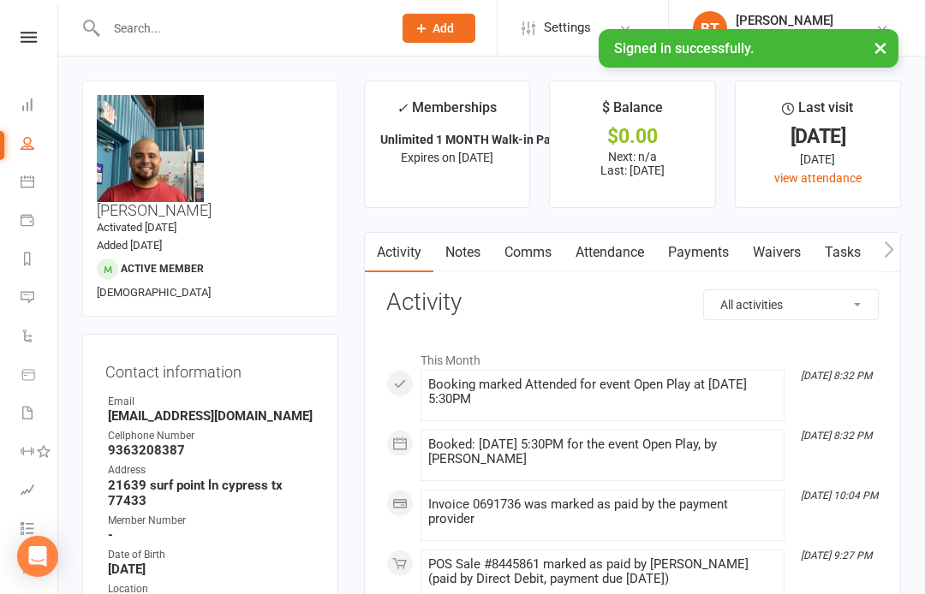
click at [141, 39] on input "text" at bounding box center [240, 28] width 279 height 24
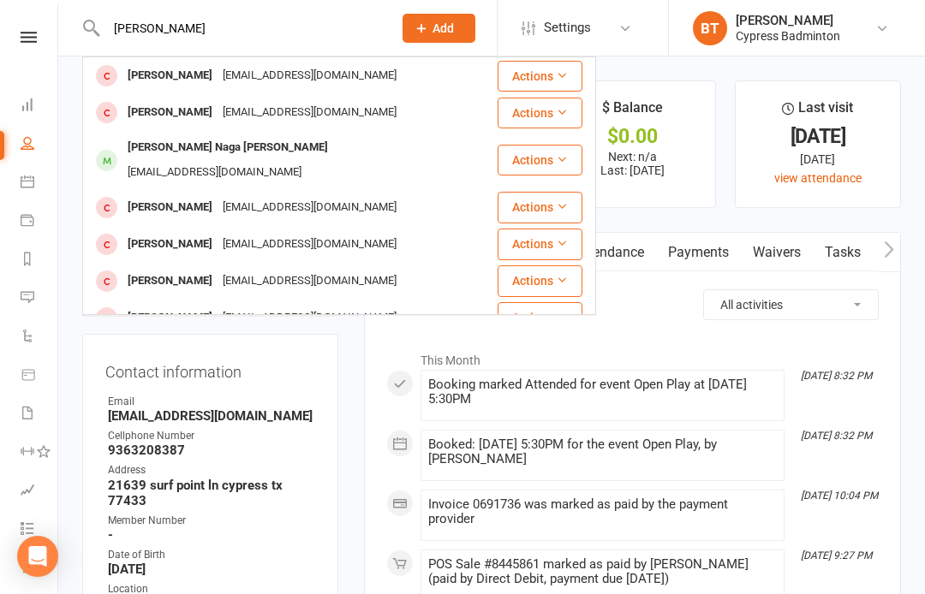
type input "Sandee"
click at [547, 107] on button "Actions" at bounding box center [539, 113] width 85 height 31
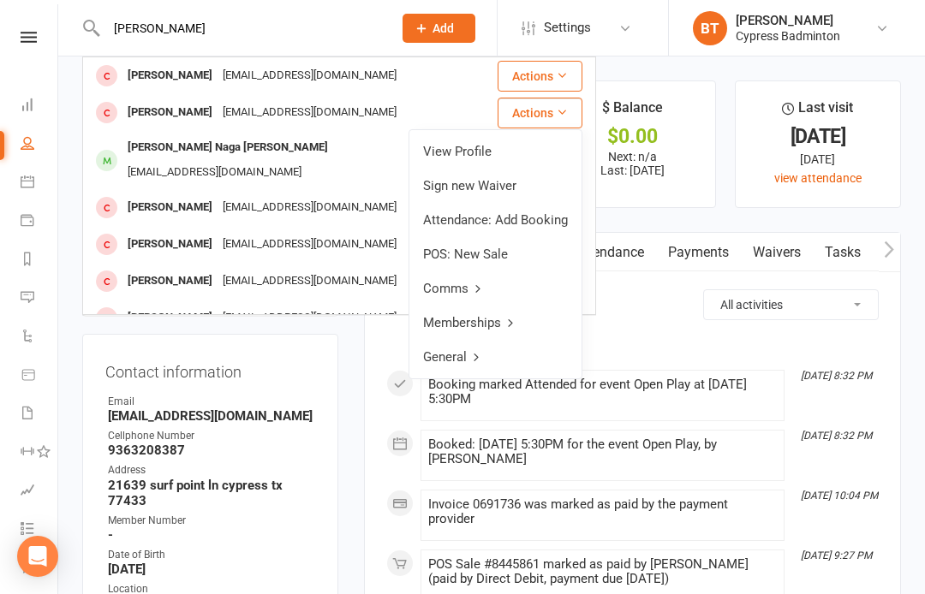
click at [472, 152] on link "View Profile" at bounding box center [495, 151] width 172 height 34
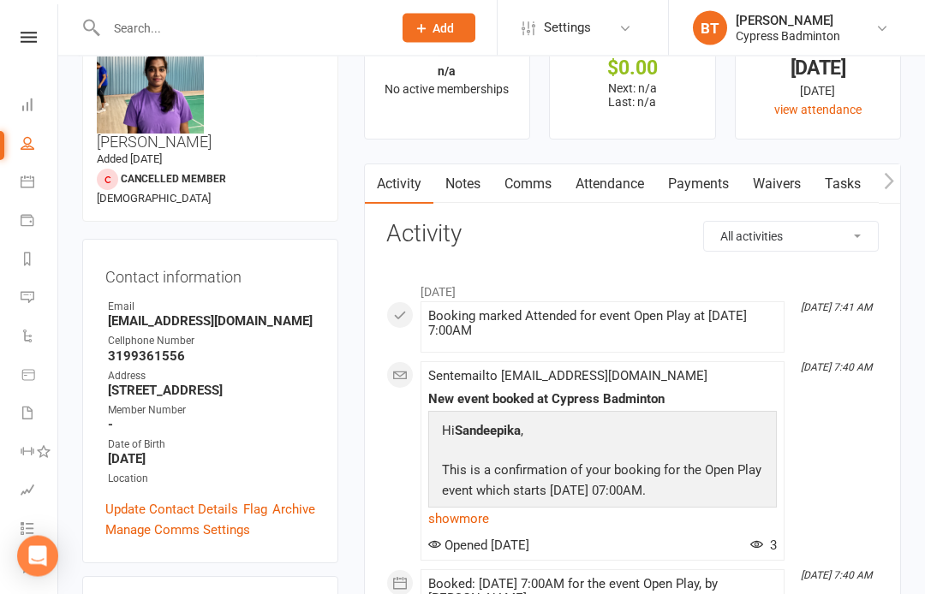
scroll to position [64, 0]
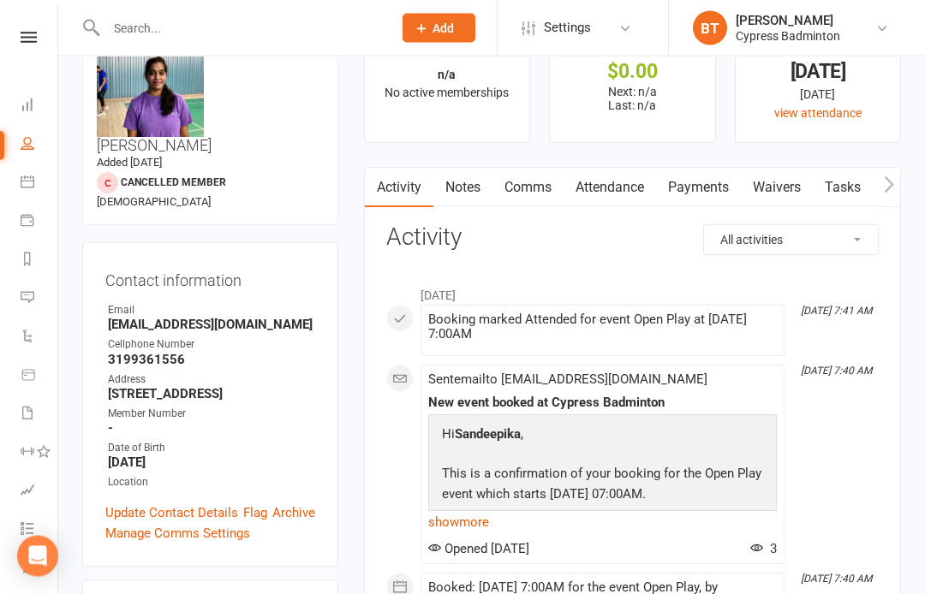
click at [705, 192] on link "Payments" at bounding box center [698, 188] width 85 height 39
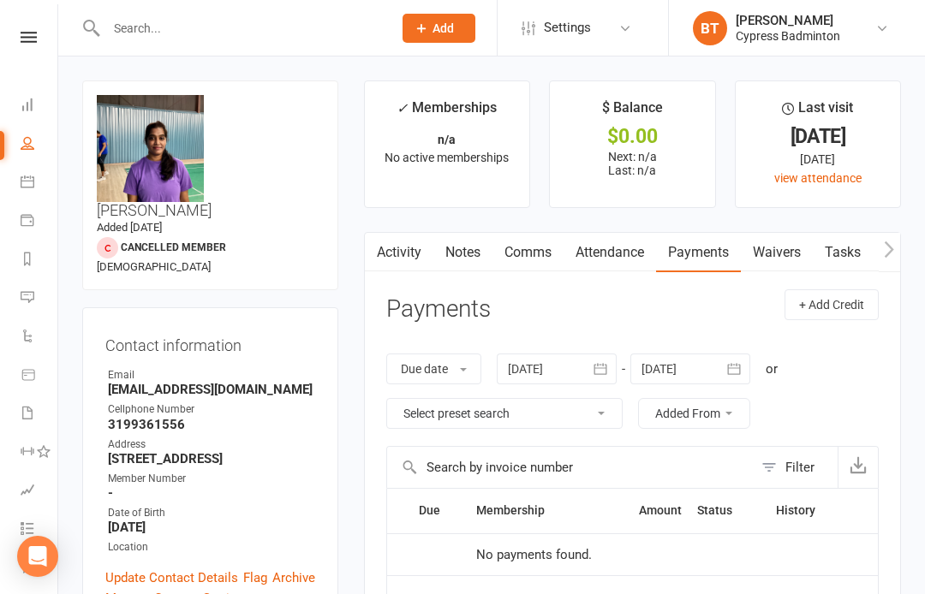
click at [865, 147] on li "Last visit 26 Apr 2025 4 months ago view attendance" at bounding box center [817, 144] width 166 height 128
click at [843, 183] on link "view attendance" at bounding box center [817, 178] width 87 height 14
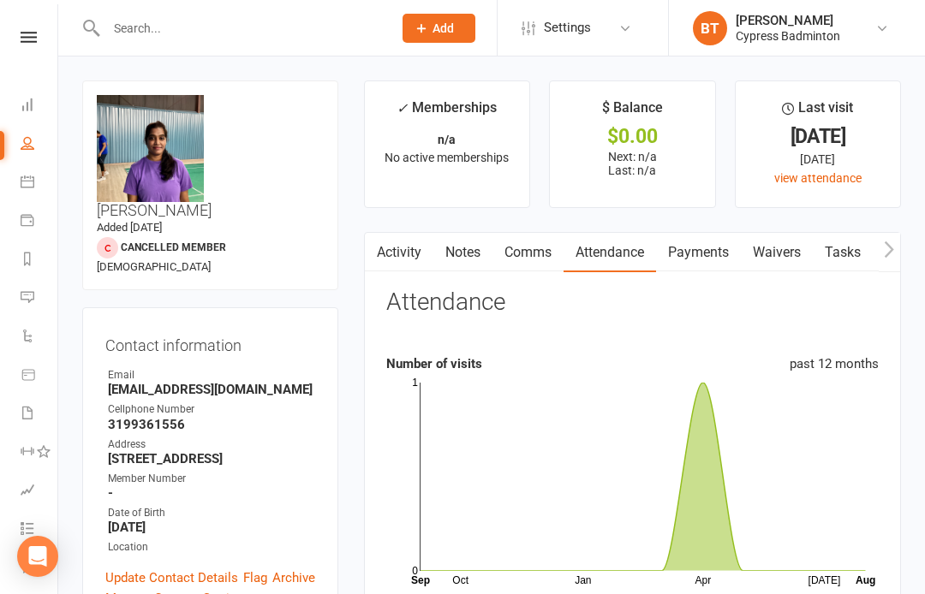
click at [728, 259] on link "Payments" at bounding box center [698, 252] width 85 height 39
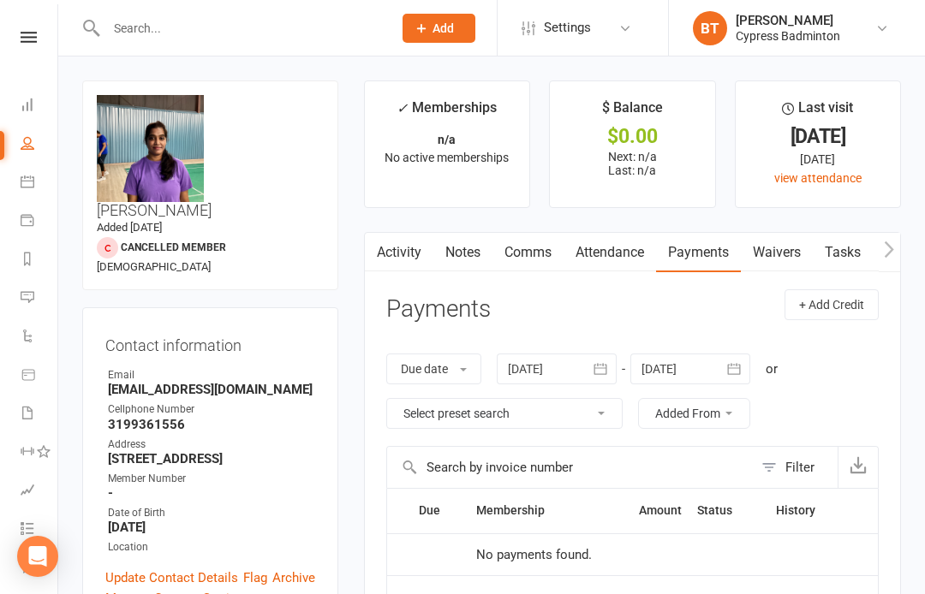
click at [436, 252] on link "Notes" at bounding box center [462, 252] width 59 height 39
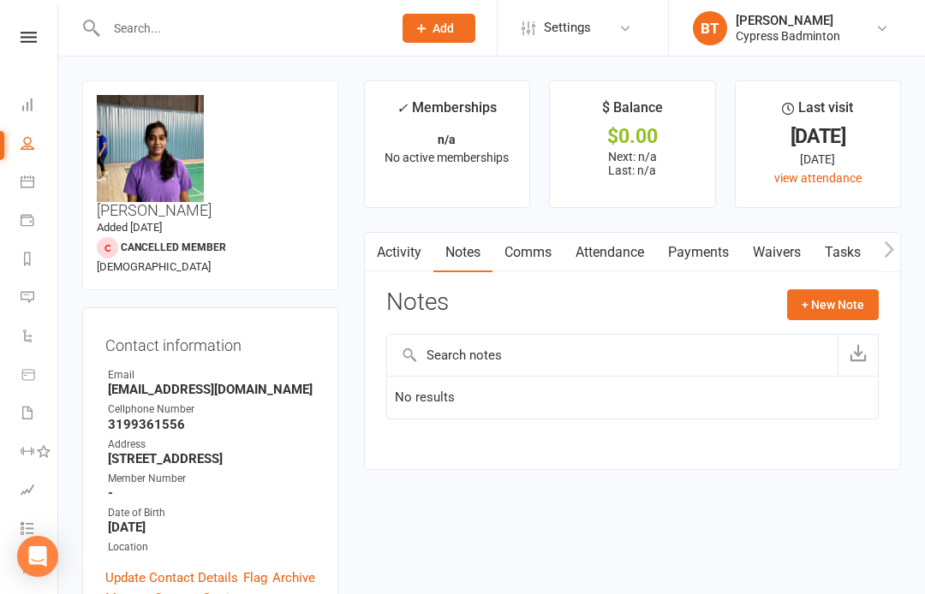
click at [538, 253] on link "Comms" at bounding box center [527, 252] width 71 height 39
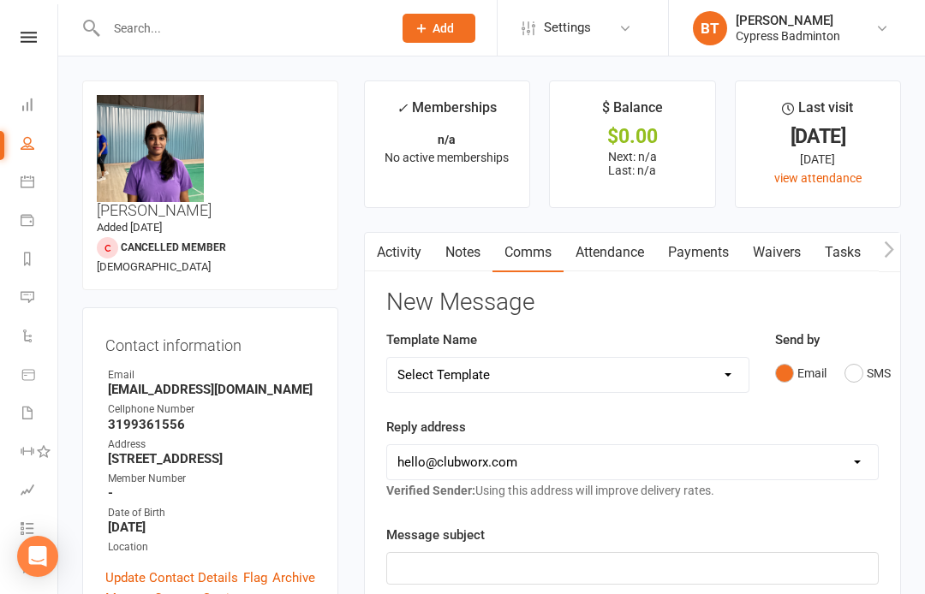
click at [406, 257] on link "Activity" at bounding box center [399, 252] width 68 height 39
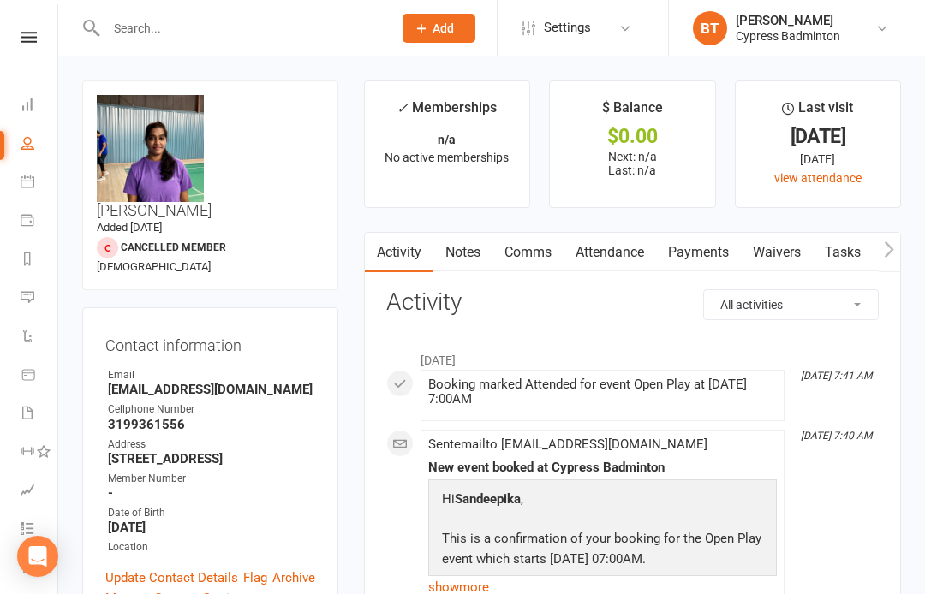
click at [31, 33] on icon at bounding box center [29, 37] width 16 height 11
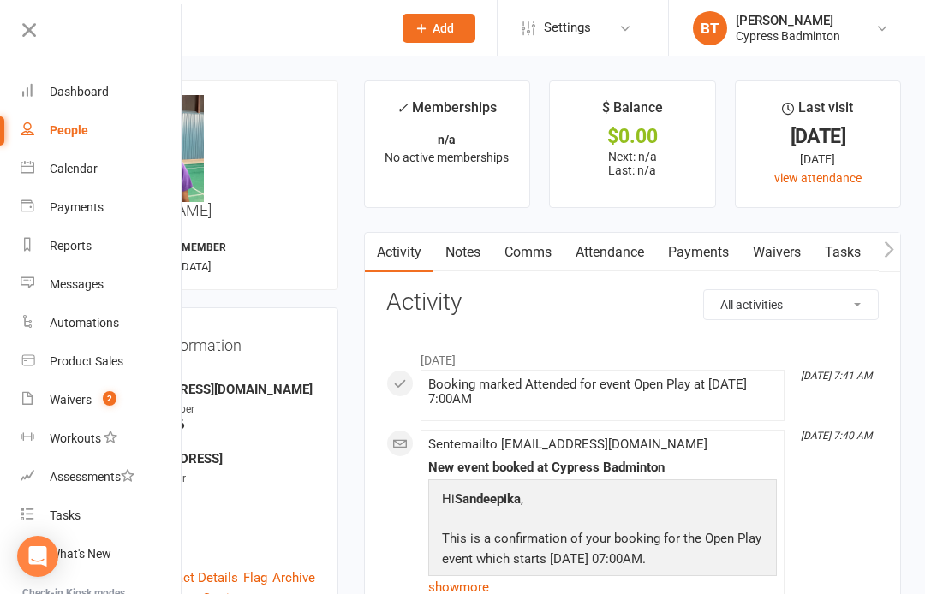
click at [32, 25] on icon at bounding box center [29, 30] width 24 height 24
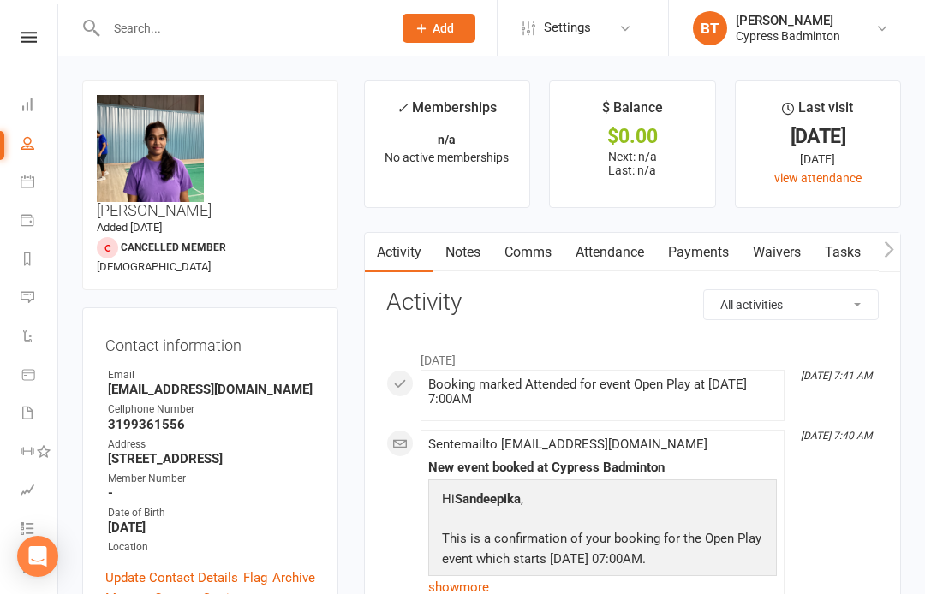
click at [144, 32] on input "text" at bounding box center [240, 28] width 279 height 24
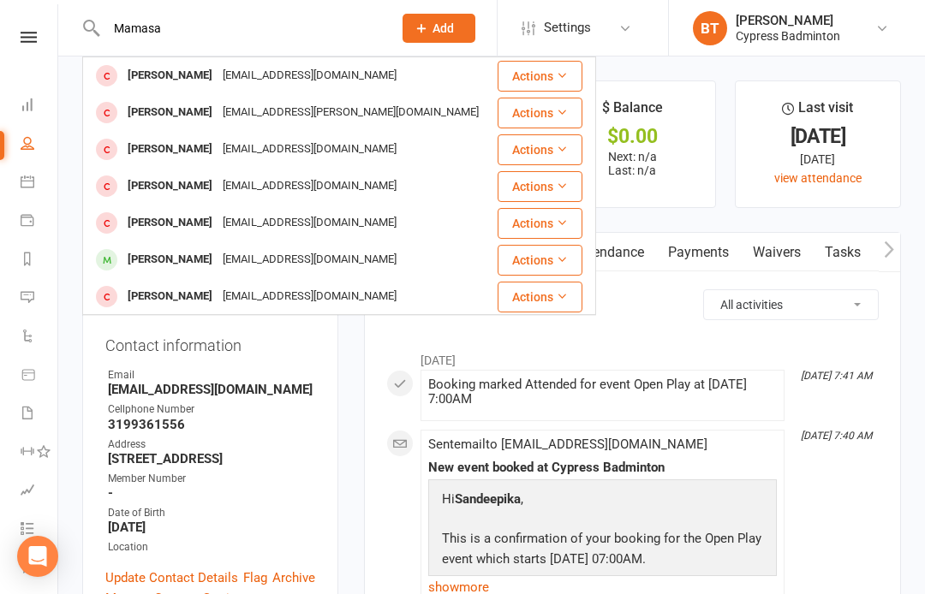
type input "Mamasa"
click at [554, 74] on button "Actions" at bounding box center [539, 76] width 85 height 31
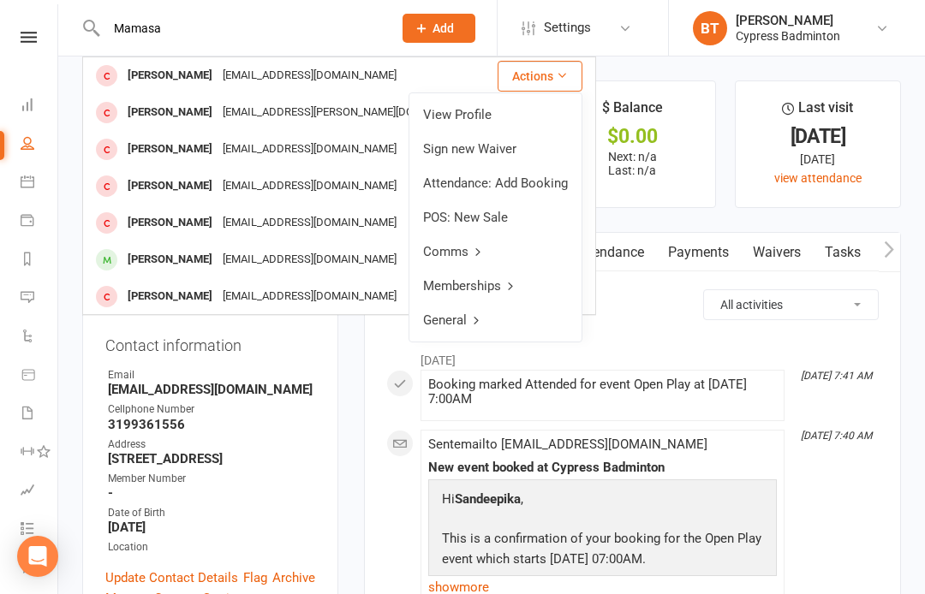
click at [483, 120] on link "View Profile" at bounding box center [495, 115] width 172 height 34
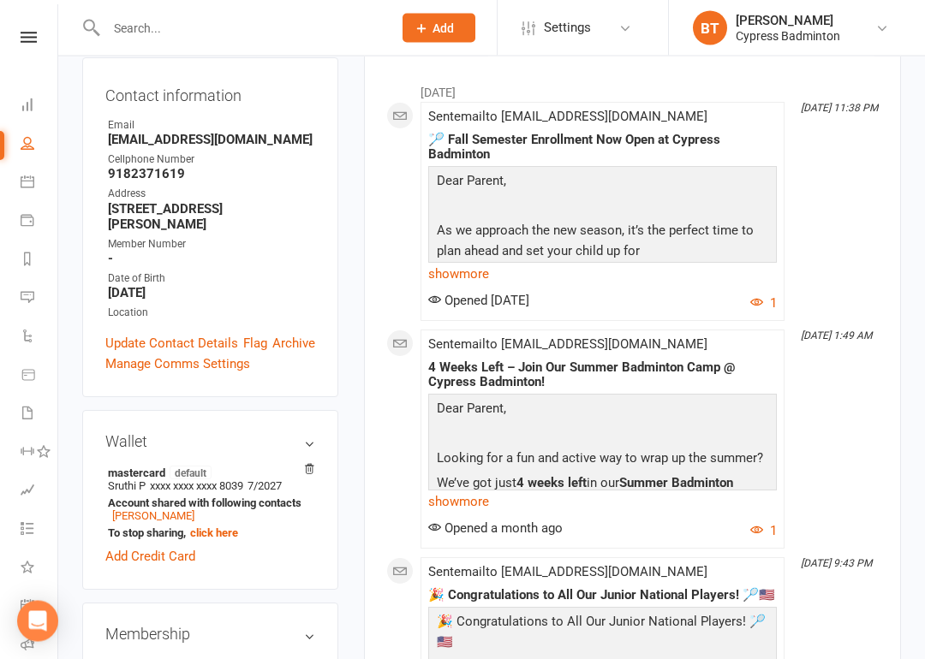
scroll to position [267, 0]
click at [312, 465] on icon at bounding box center [309, 469] width 9 height 9
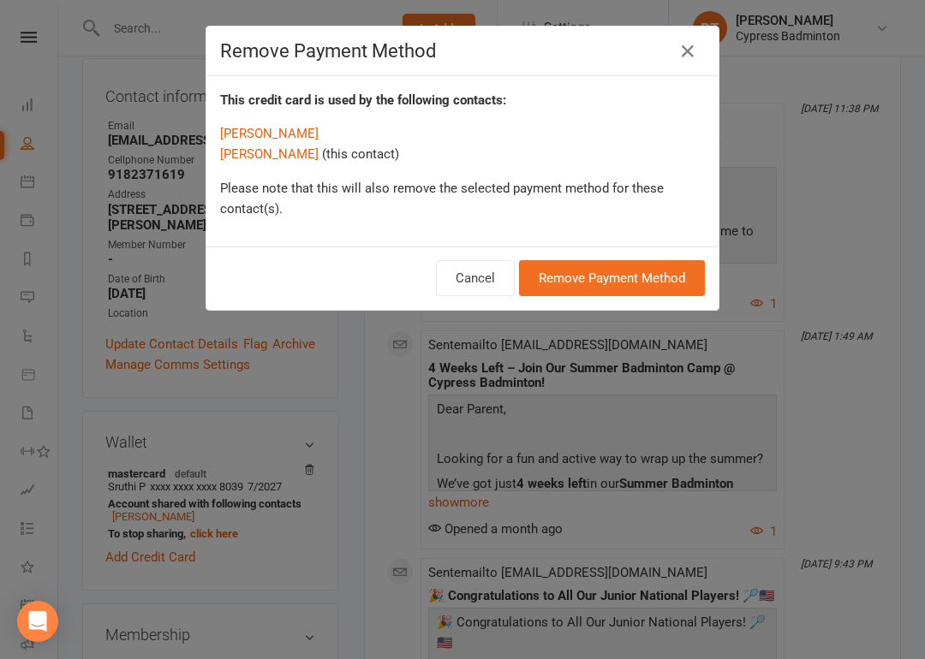
click at [617, 282] on button "Remove Payment Method" at bounding box center [612, 278] width 186 height 36
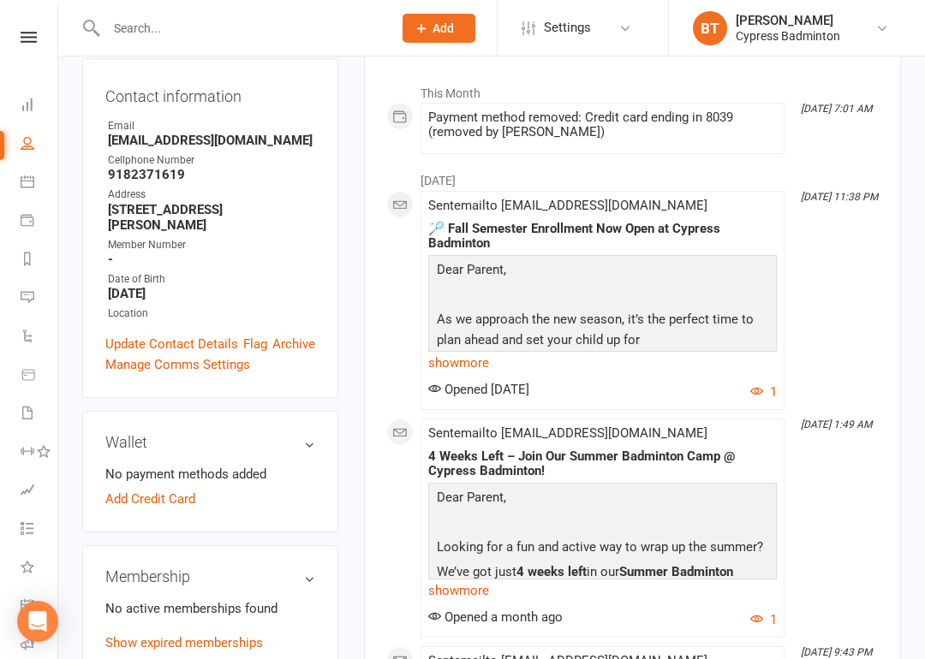
click at [185, 489] on link "Add Credit Card" at bounding box center [150, 499] width 90 height 21
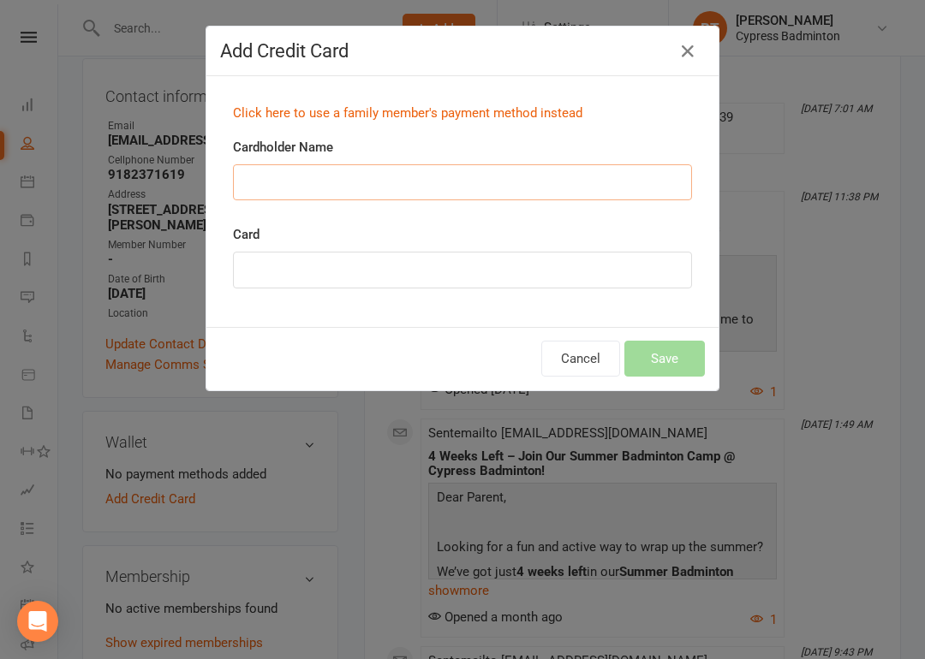
click at [300, 184] on input "Cardholder Name" at bounding box center [462, 182] width 459 height 36
type input "Ranjith kariminlla"
click at [688, 355] on button "Save" at bounding box center [664, 359] width 80 height 36
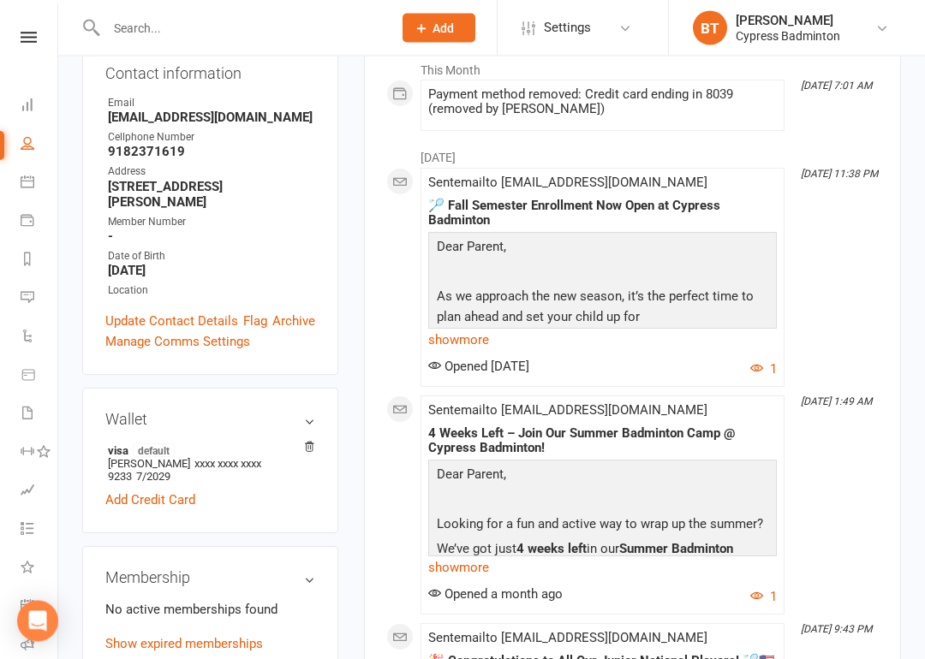
scroll to position [291, 0]
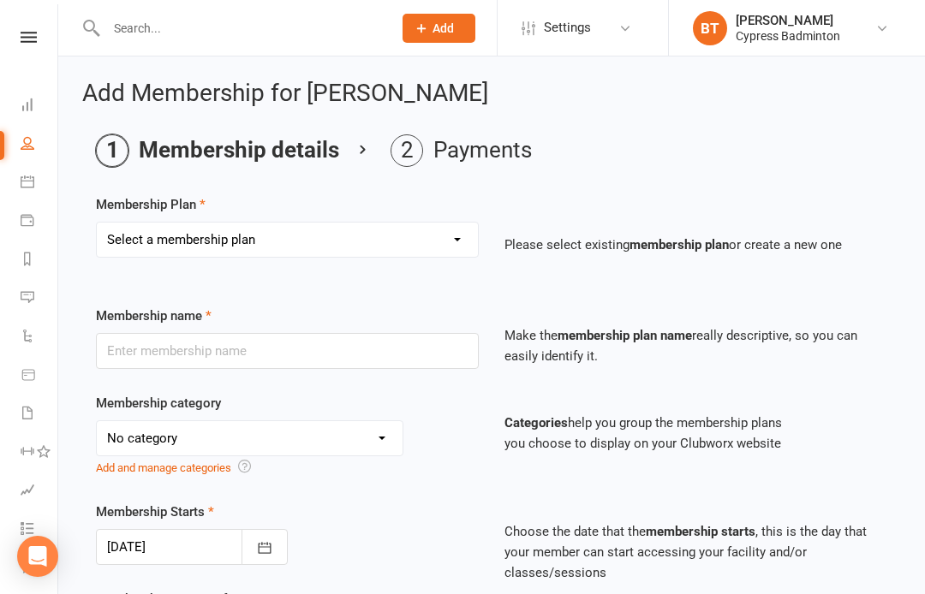
click at [455, 236] on select "Select a membership plan Create new Membership Plan walk-in 1 visit pass walk-i…" at bounding box center [287, 240] width 381 height 34
click at [459, 232] on select "Select a membership plan Create new Membership Plan walk-in 1 visit pass walk-i…" at bounding box center [287, 240] width 381 height 34
select select "9"
type input "Unlimited 12 MONTHS Walk-in Pass"
select select "29"
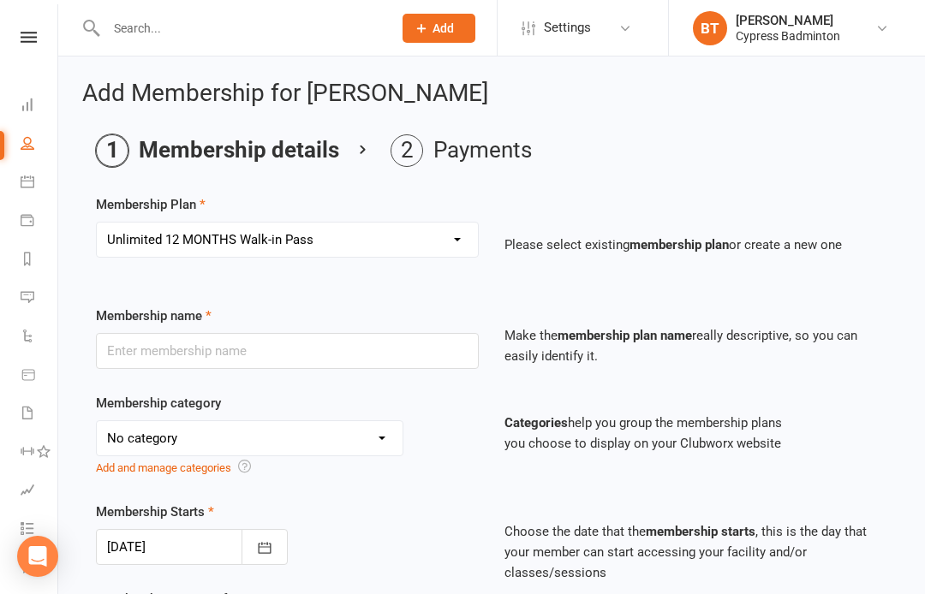
type input "12"
select select "2"
click at [462, 236] on select "Select a membership plan Create new Membership Plan walk-in 1 visit pass walk-i…" at bounding box center [287, 240] width 381 height 34
click at [462, 235] on select "Select a membership plan Create new Membership Plan walk-in 1 visit pass walk-i…" at bounding box center [287, 240] width 381 height 34
select select "0"
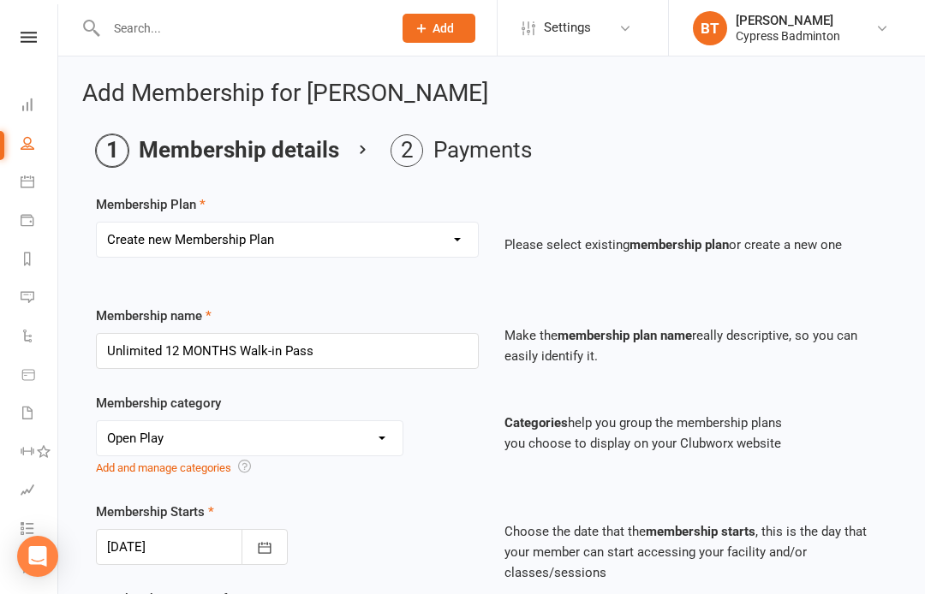
select select "3"
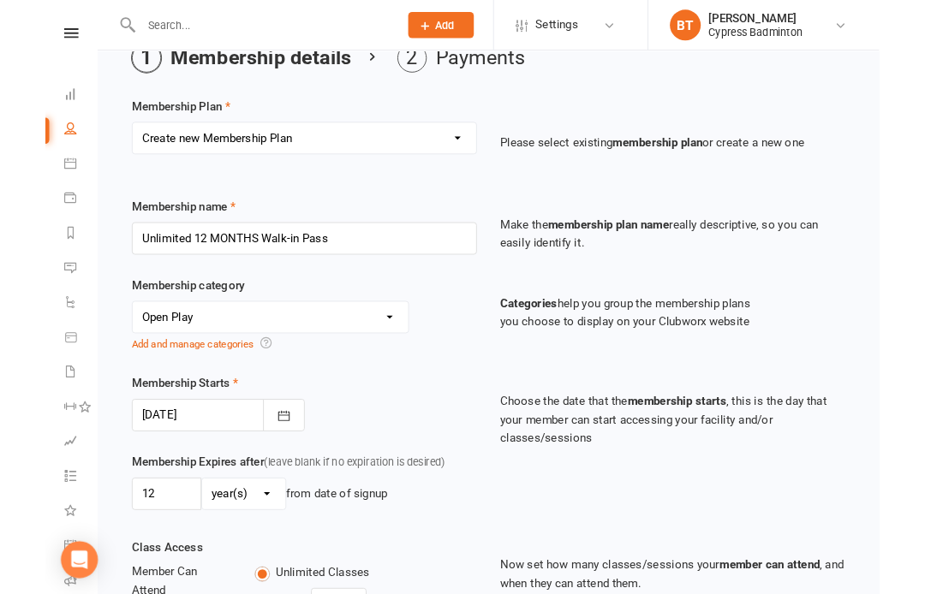
scroll to position [152, 0]
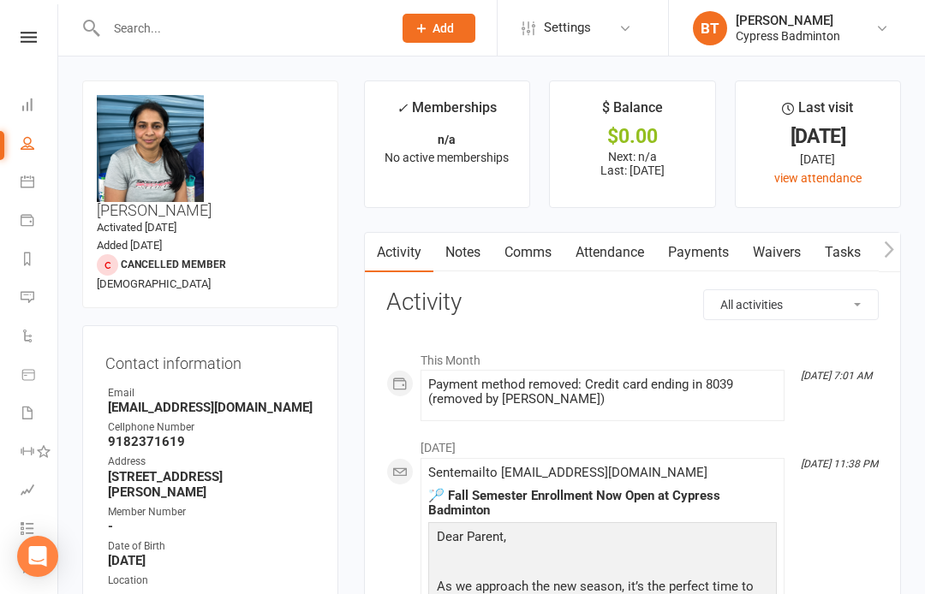
click at [40, 33] on link at bounding box center [28, 37] width 61 height 11
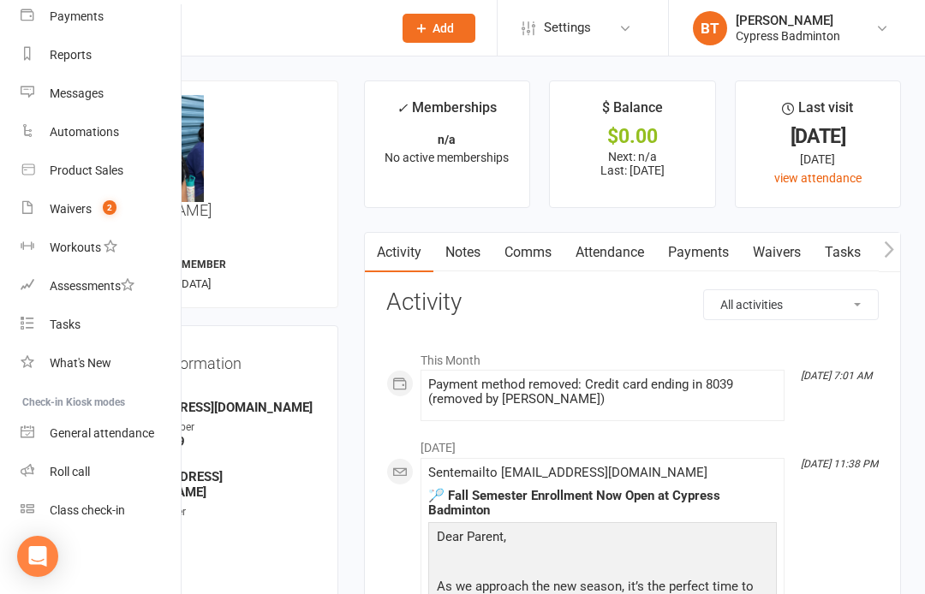
scroll to position [191, 0]
click at [110, 505] on div "Class check-in" at bounding box center [87, 510] width 75 height 14
click at [94, 173] on div "Product Sales" at bounding box center [87, 171] width 74 height 14
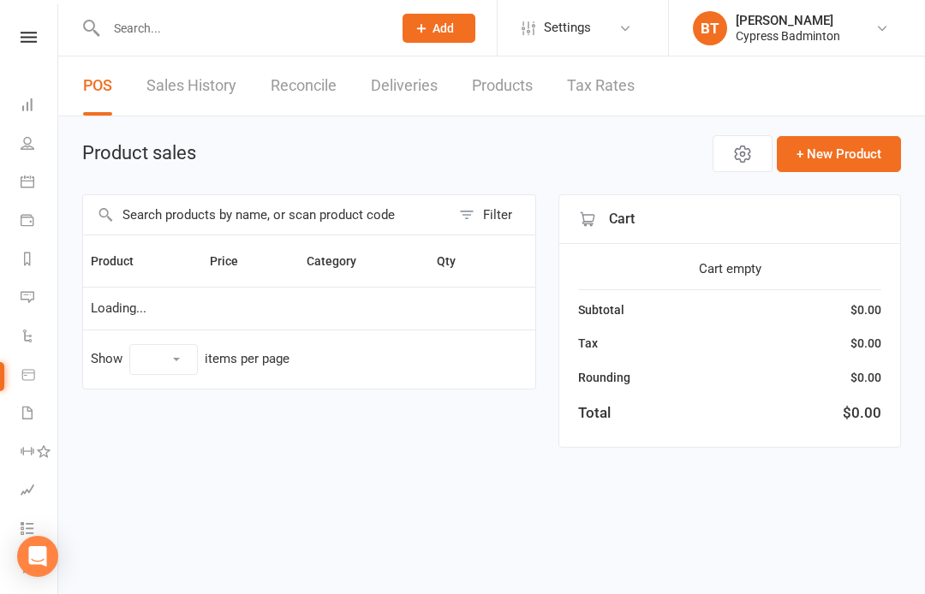
click at [34, 34] on icon at bounding box center [29, 37] width 16 height 11
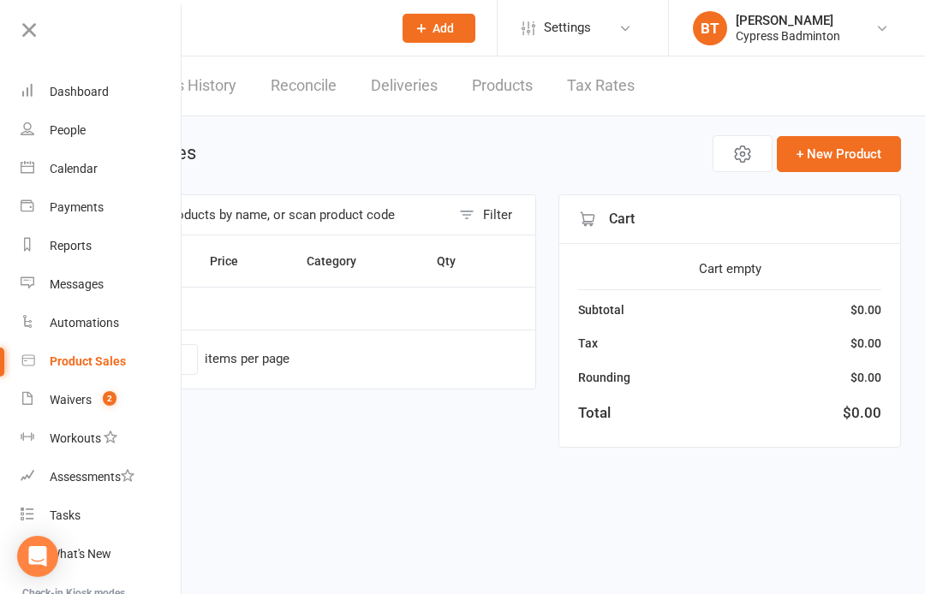
click at [85, 360] on div "Product Sales" at bounding box center [88, 361] width 76 height 14
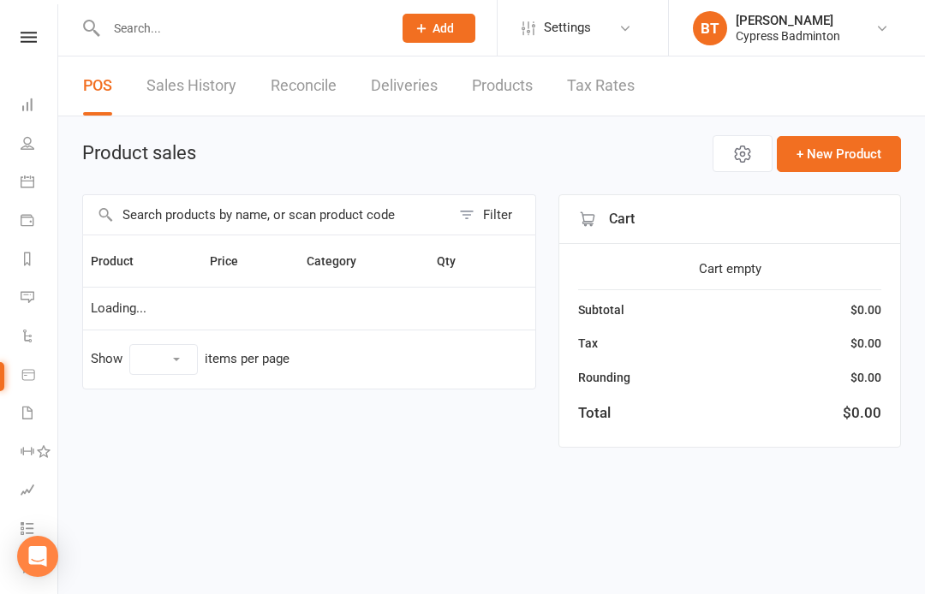
click at [44, 40] on link at bounding box center [28, 37] width 61 height 11
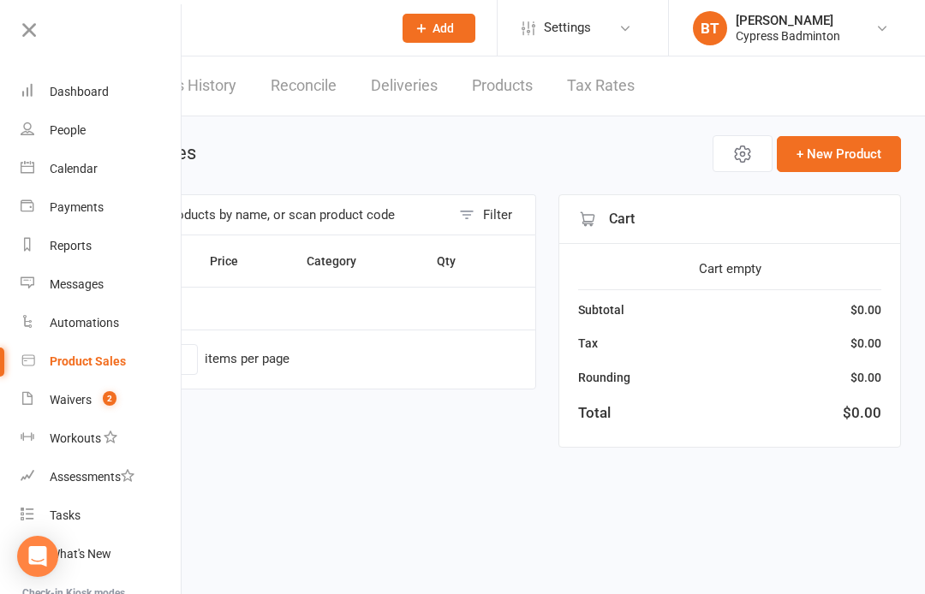
click at [72, 414] on link "Waivers 2" at bounding box center [102, 400] width 162 height 39
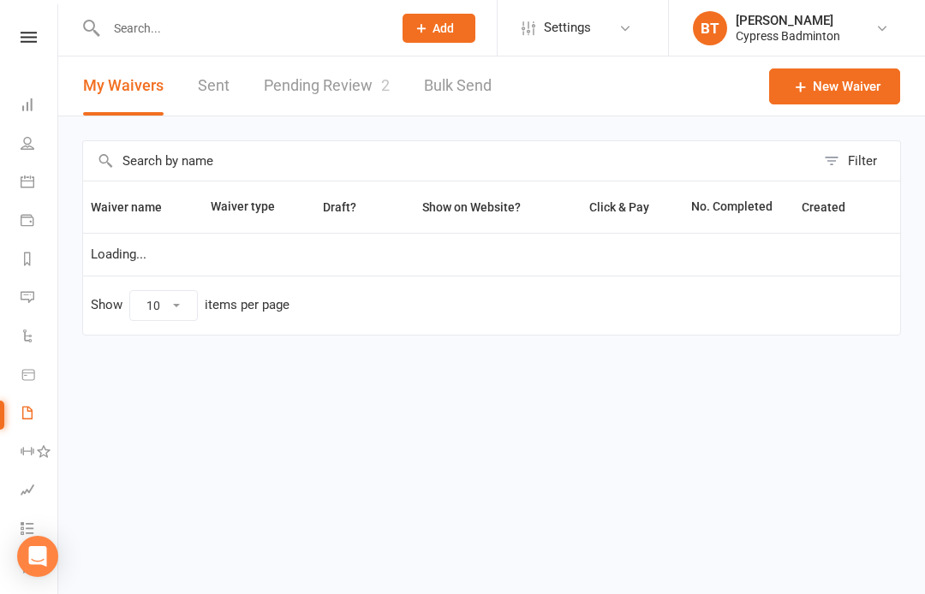
click at [36, 33] on icon at bounding box center [29, 37] width 16 height 11
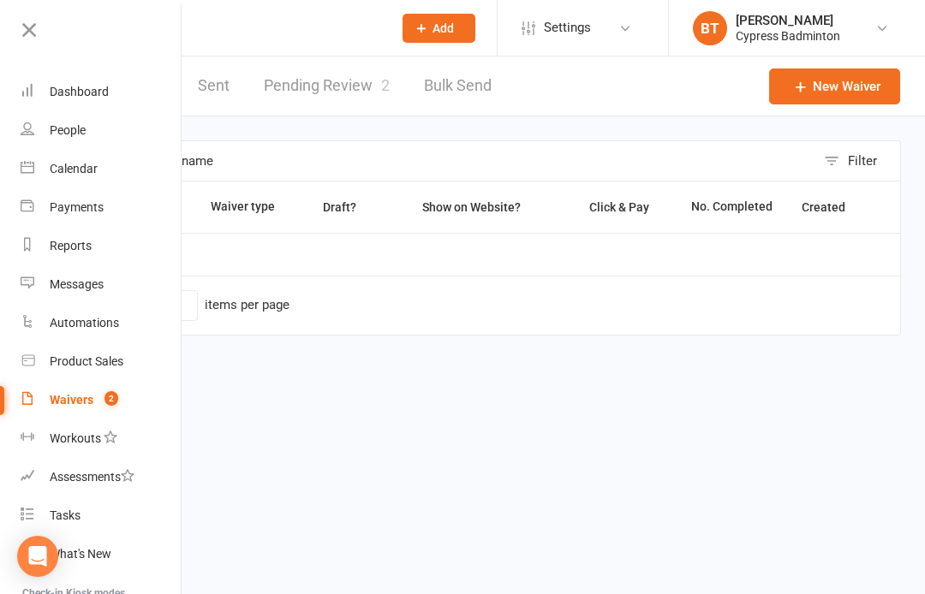
click at [109, 360] on div "Product Sales" at bounding box center [87, 361] width 74 height 14
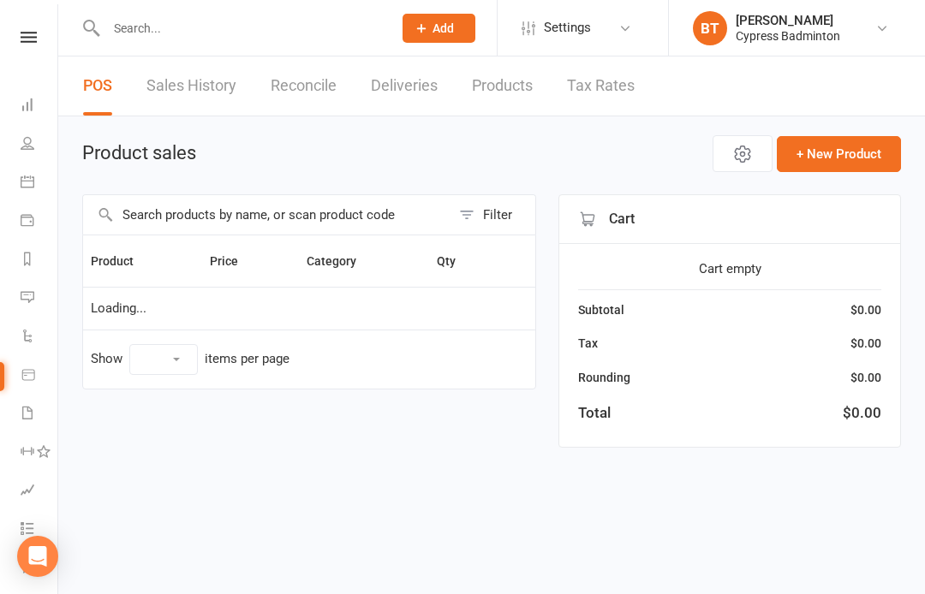
click at [924, 164] on html "Prospect Member Non-attending contact Class / event Appointment Task Membership…" at bounding box center [462, 248] width 925 height 496
click at [924, 146] on html "Prospect Member Non-attending contact Class / event Appointment Task Membership…" at bounding box center [462, 248] width 925 height 496
click at [12, 19] on nav "Clubworx Dashboard People Calendar Payments Reports Messages Automations Produc…" at bounding box center [29, 301] width 58 height 594
click at [18, 42] on link at bounding box center [28, 37] width 61 height 11
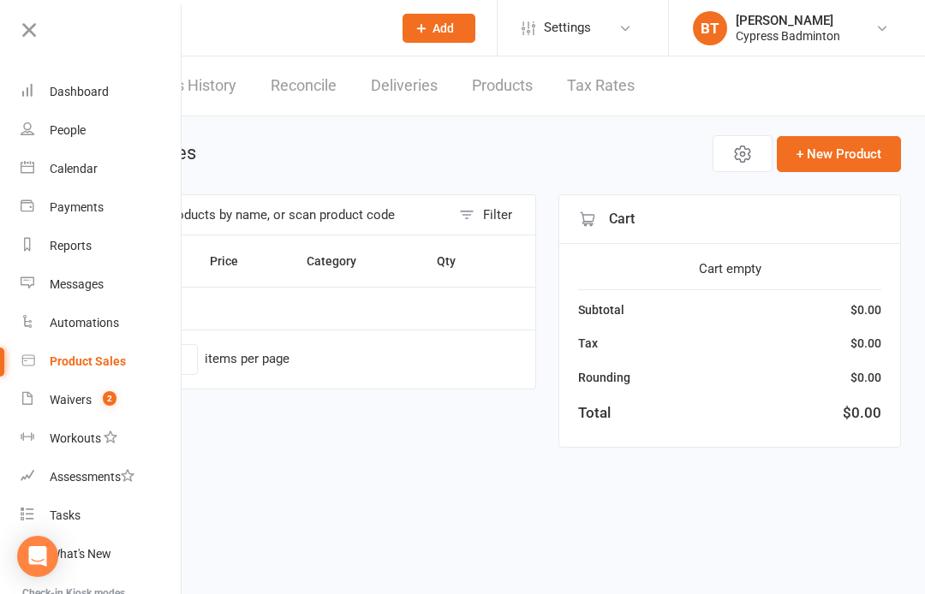
click at [24, 47] on link at bounding box center [99, 36] width 165 height 39
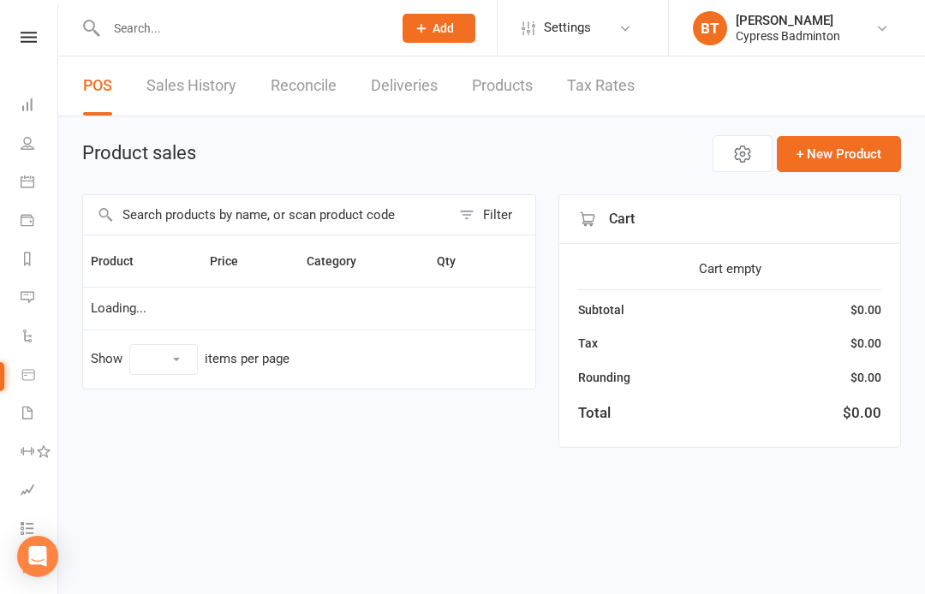
click at [26, 32] on icon at bounding box center [29, 37] width 16 height 11
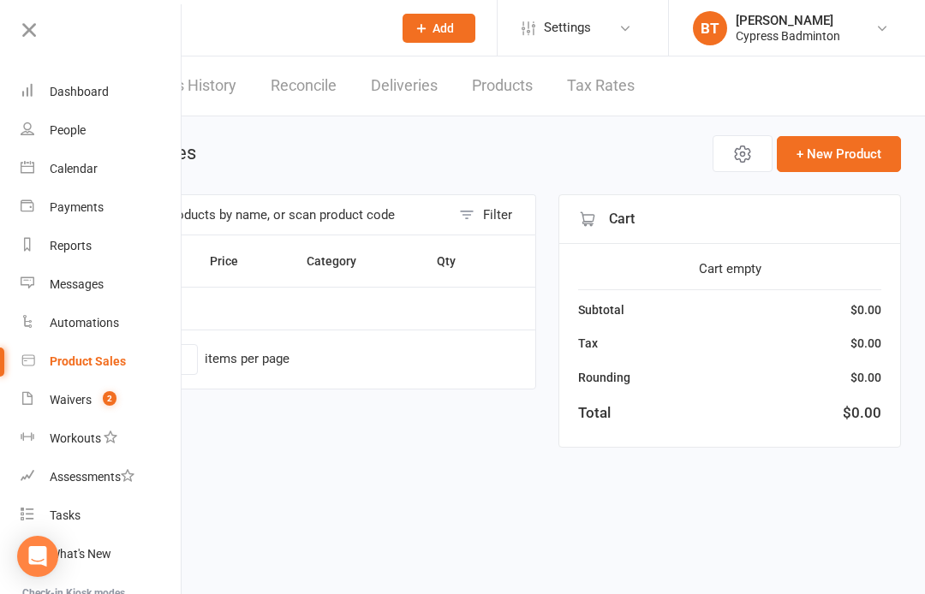
click at [54, 353] on link "Product Sales" at bounding box center [102, 361] width 162 height 39
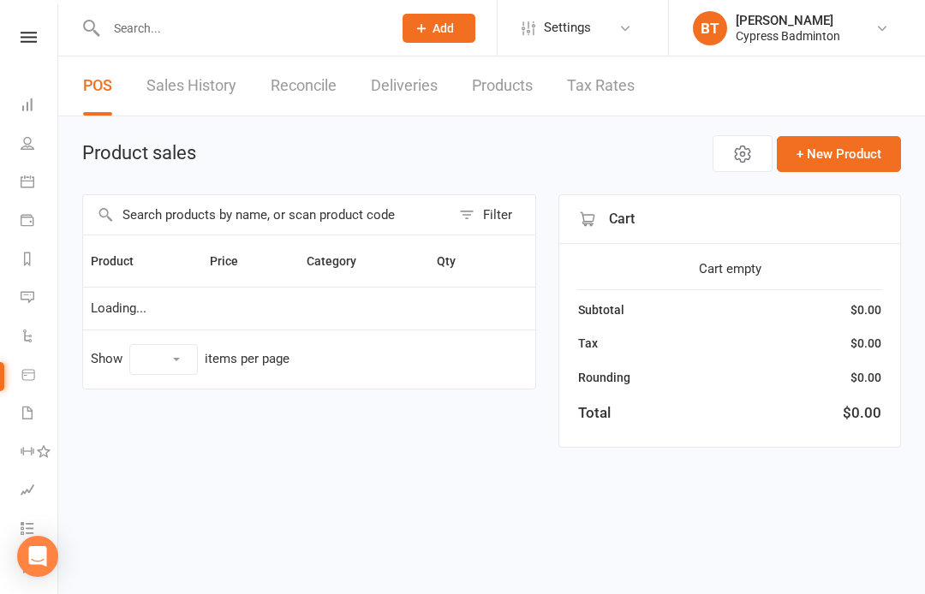
click at [16, 33] on link at bounding box center [28, 37] width 61 height 11
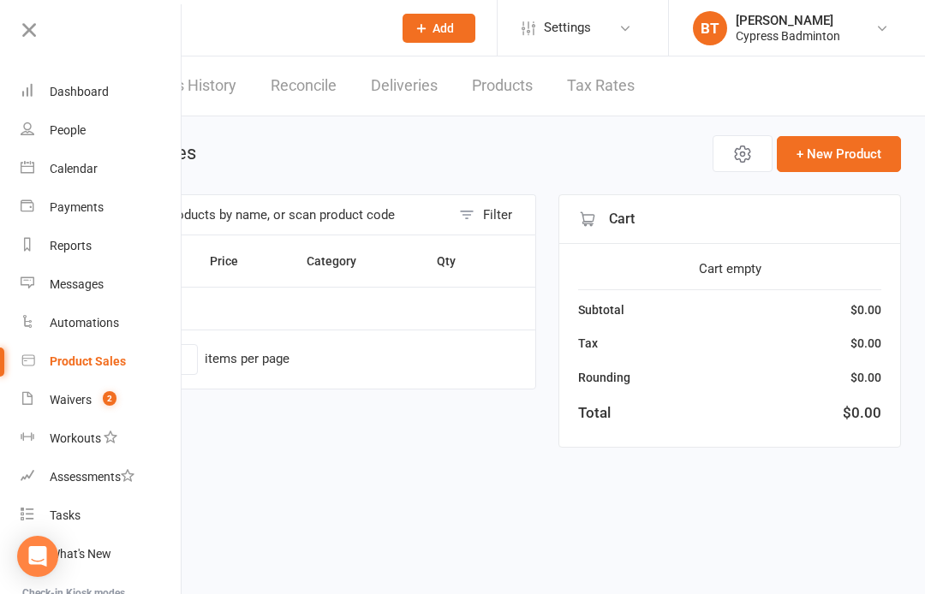
click at [64, 367] on div "Product Sales" at bounding box center [88, 361] width 76 height 14
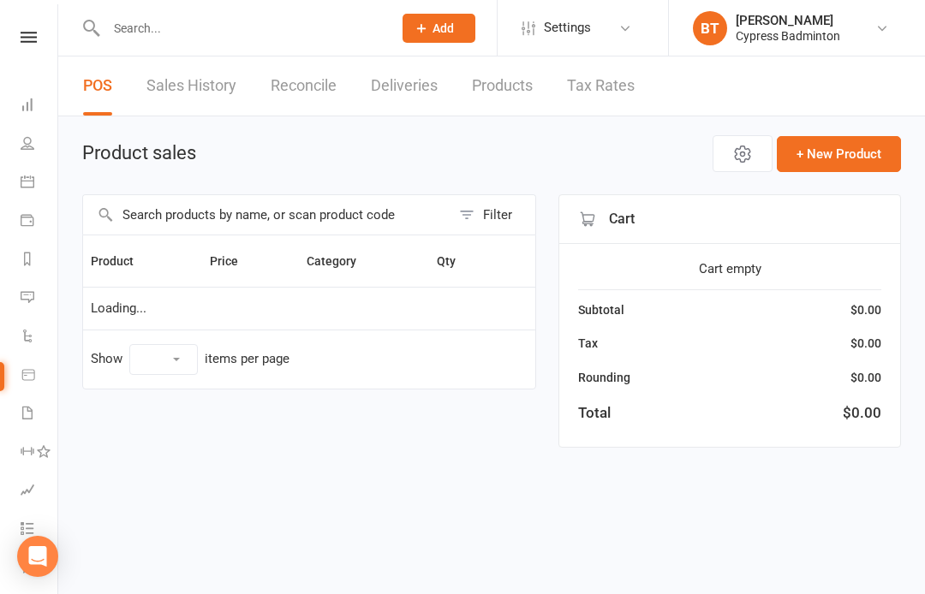
click at [25, 40] on icon at bounding box center [29, 37] width 16 height 11
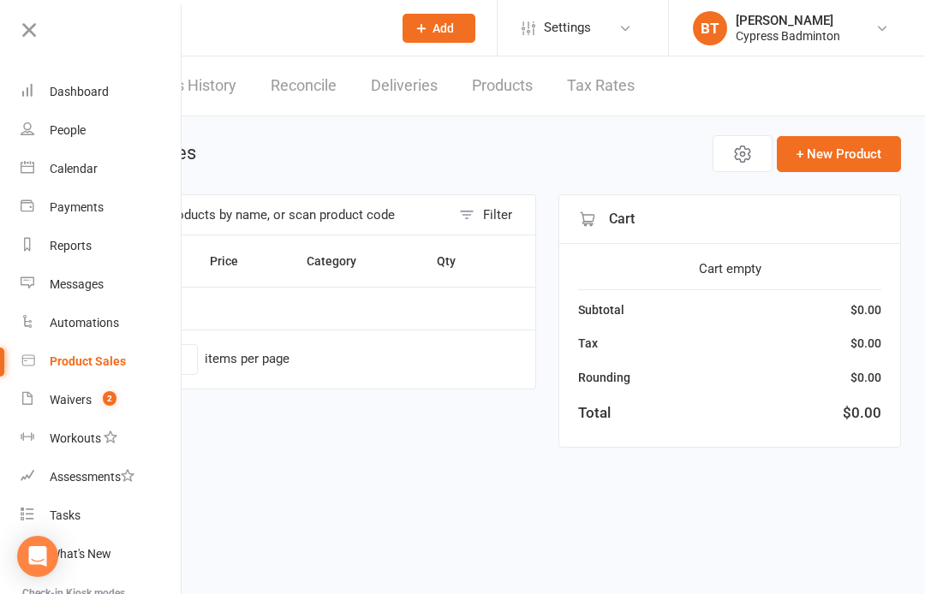
click at [55, 354] on link "Product Sales" at bounding box center [102, 361] width 162 height 39
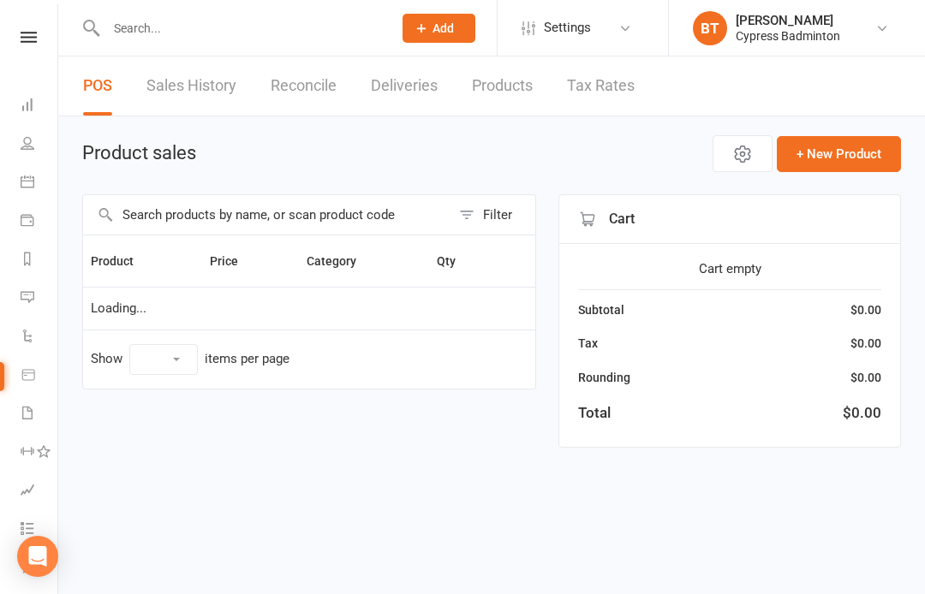
click at [51, 359] on link "Product Sales" at bounding box center [40, 376] width 39 height 39
click at [53, 355] on link "Automations" at bounding box center [40, 337] width 39 height 39
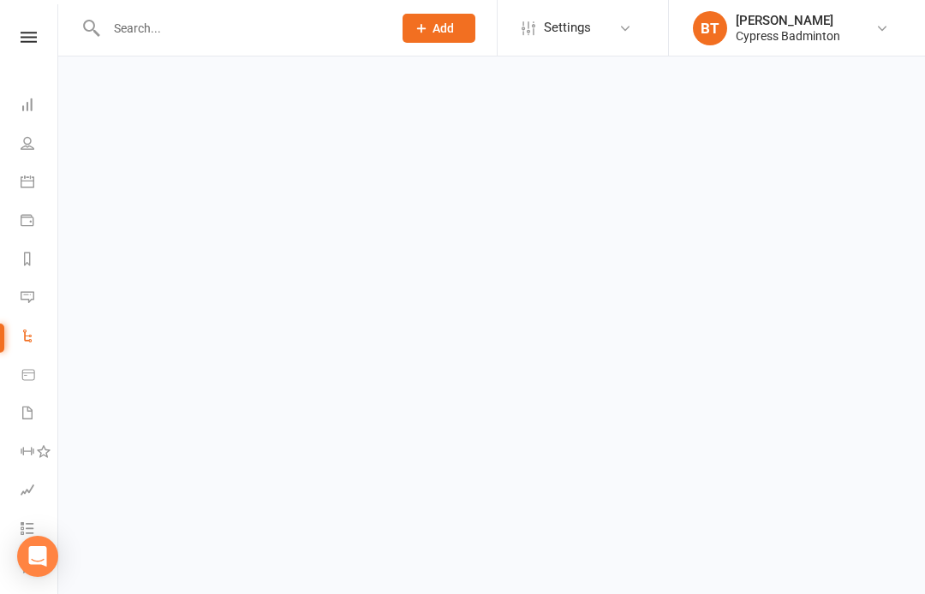
click at [26, 26] on nav "Clubworx Dashboard People Calendar Payments Reports Messages Automations Produc…" at bounding box center [29, 301] width 58 height 594
click at [22, 32] on icon at bounding box center [29, 37] width 16 height 11
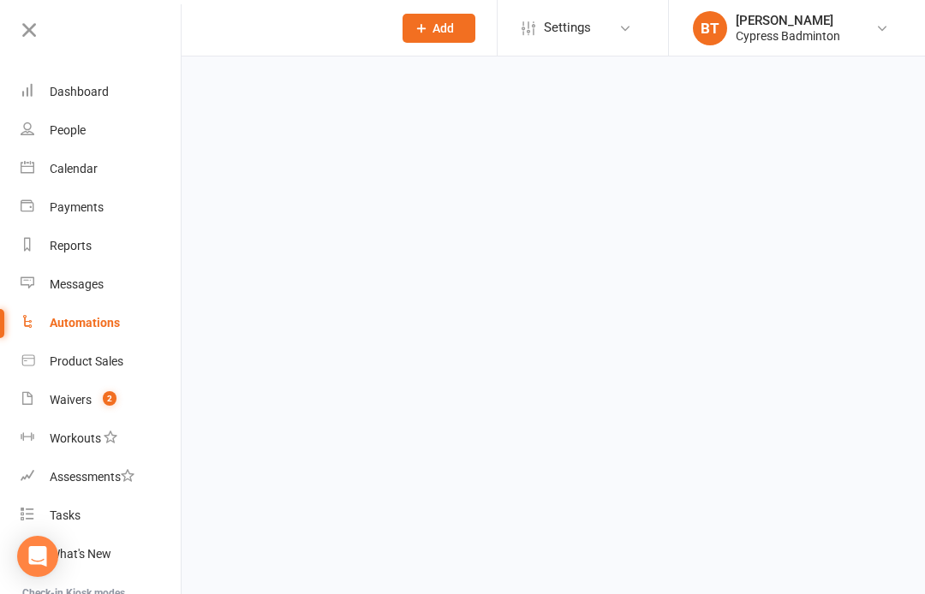
click at [59, 360] on div "Product Sales" at bounding box center [87, 361] width 74 height 14
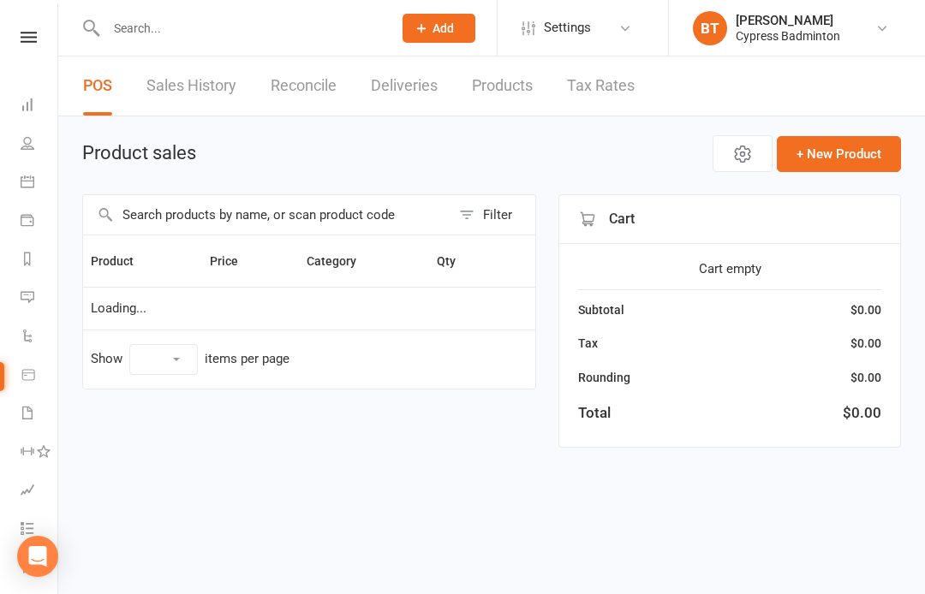
click at [24, 41] on icon at bounding box center [29, 37] width 16 height 11
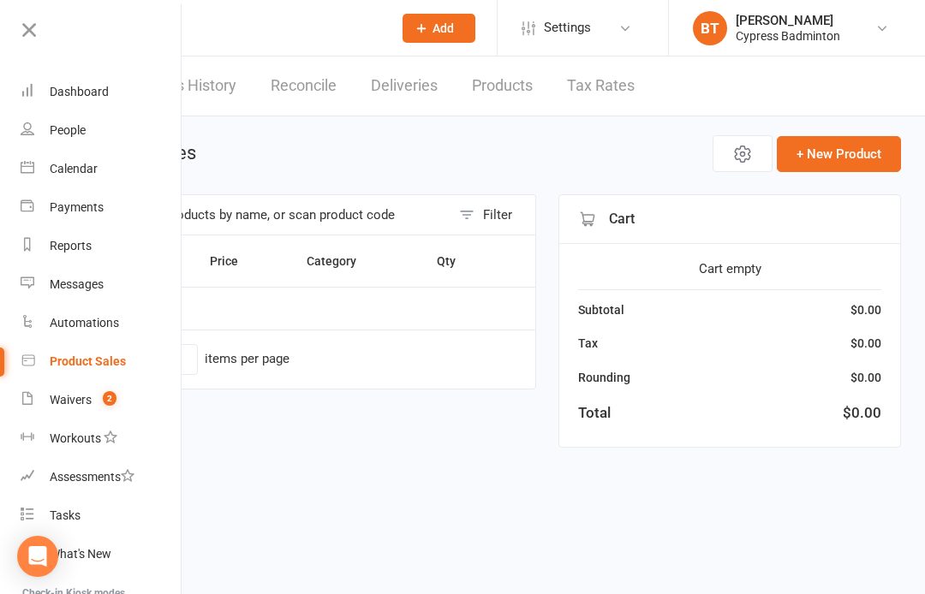
click at [67, 355] on div "Product Sales" at bounding box center [88, 361] width 76 height 14
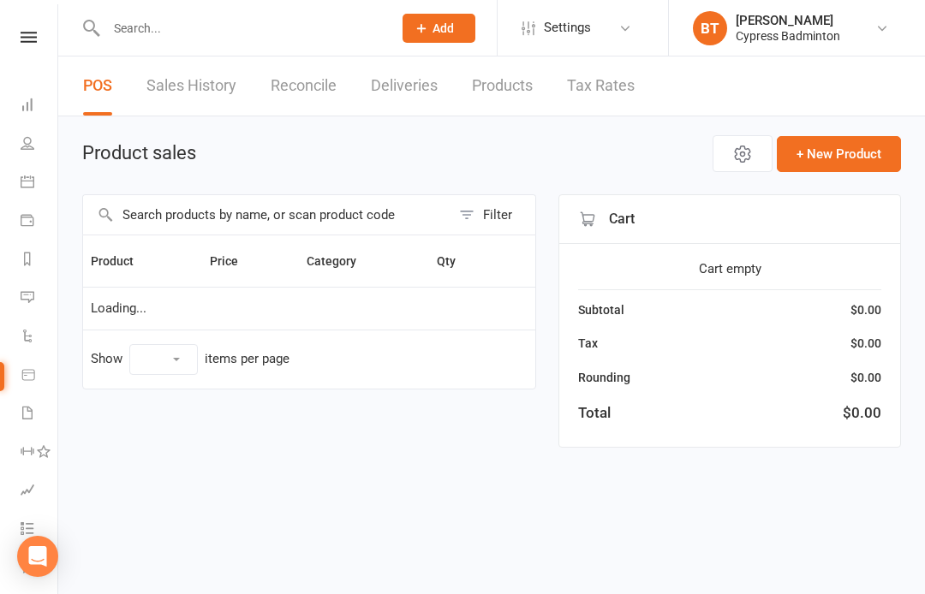
click at [34, 19] on nav "Clubworx Dashboard People Calendar Payments Reports Messages Automations Produc…" at bounding box center [29, 301] width 58 height 594
click at [9, 33] on link at bounding box center [28, 37] width 61 height 11
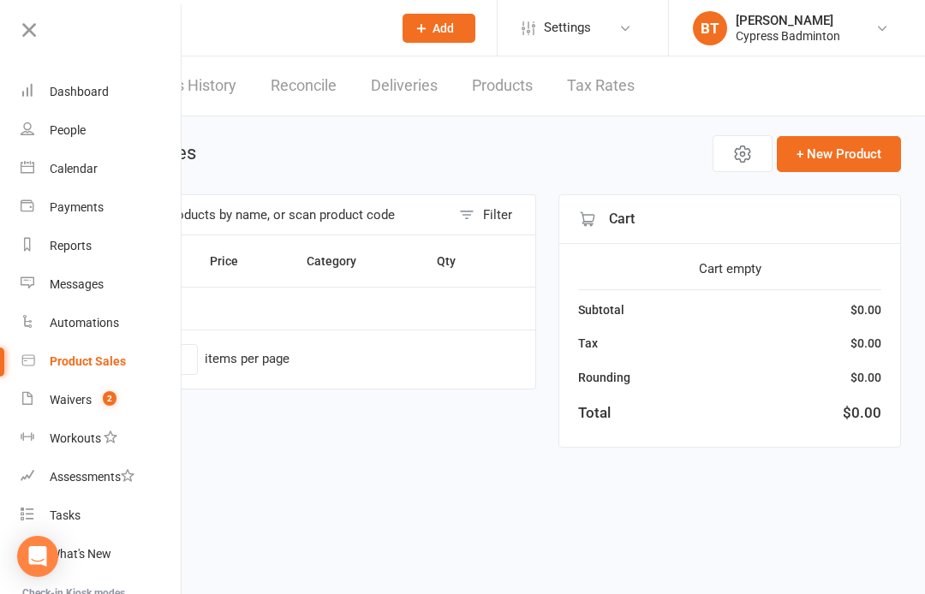
click at [53, 366] on div "Product Sales" at bounding box center [88, 361] width 76 height 14
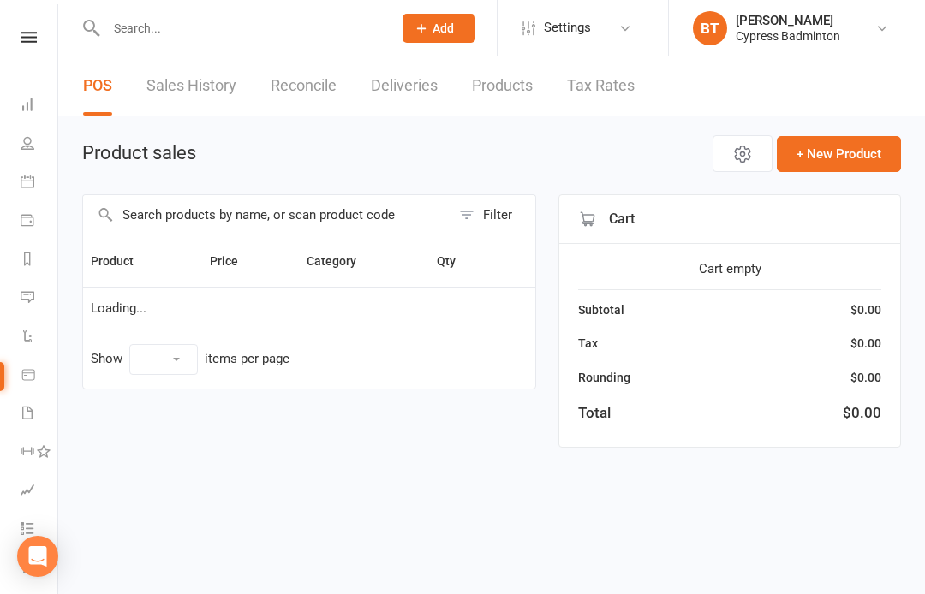
click at [35, 32] on icon at bounding box center [29, 37] width 16 height 11
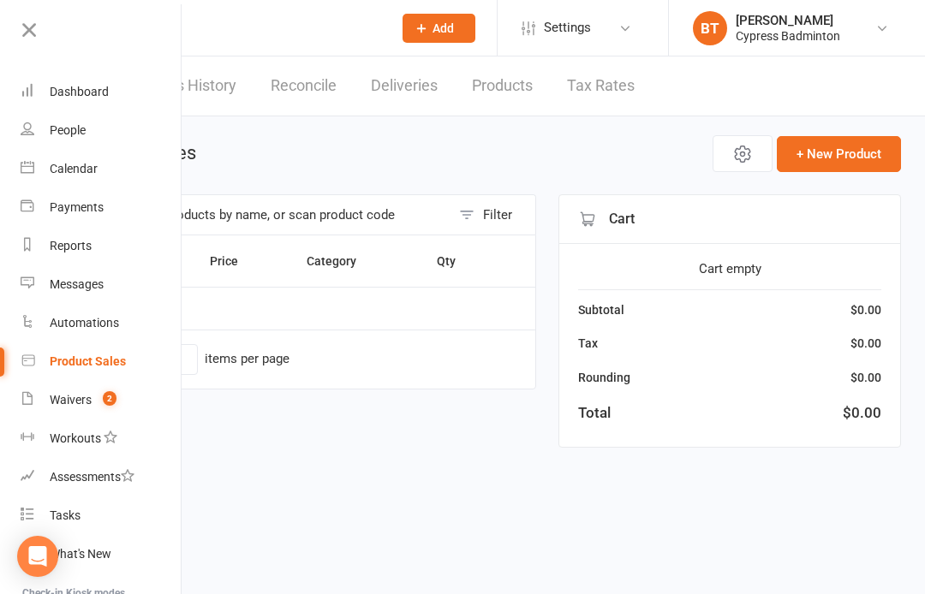
click at [18, 43] on link at bounding box center [99, 36] width 165 height 39
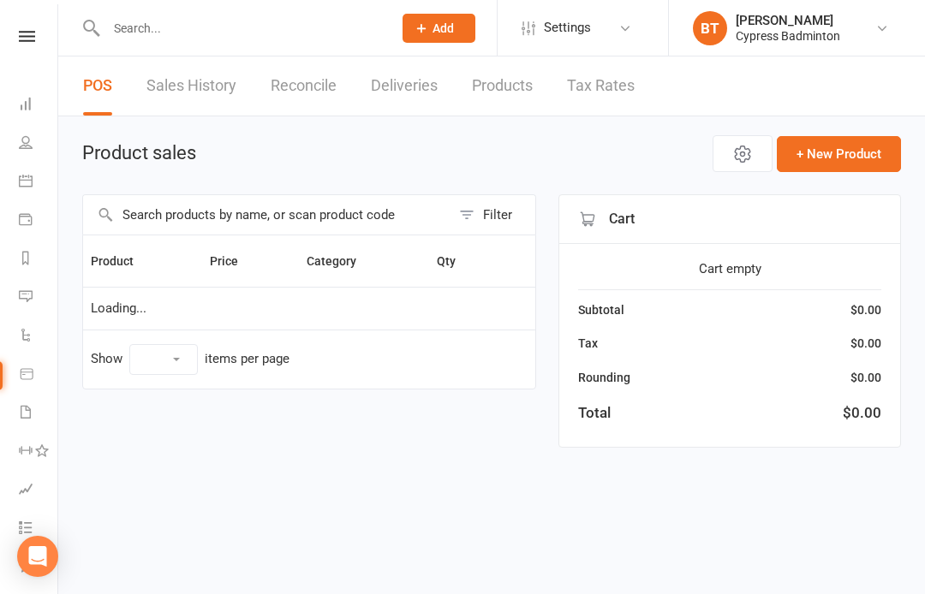
scroll to position [1, 2]
click at [23, 32] on icon at bounding box center [27, 36] width 16 height 11
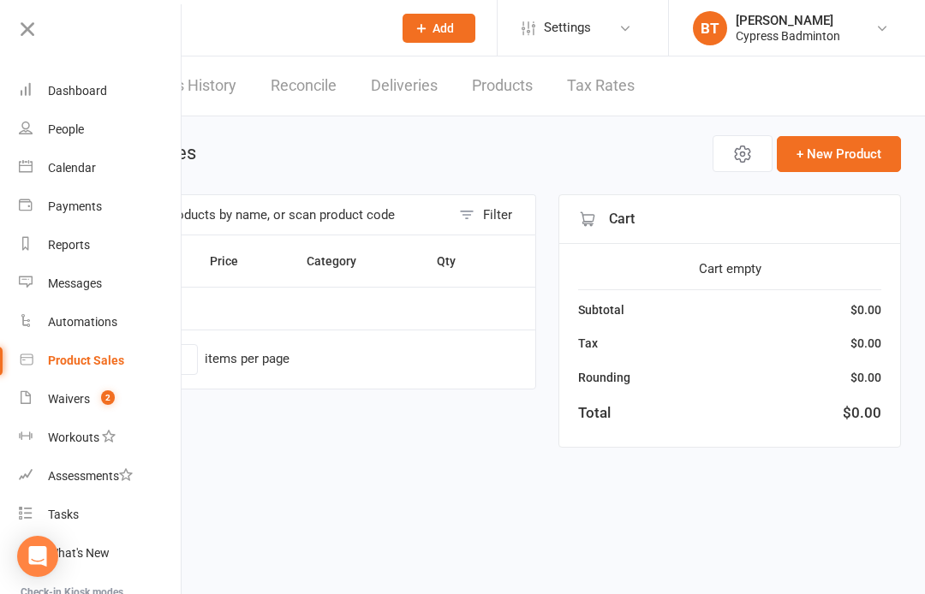
click at [58, 358] on div "Product Sales" at bounding box center [86, 361] width 76 height 14
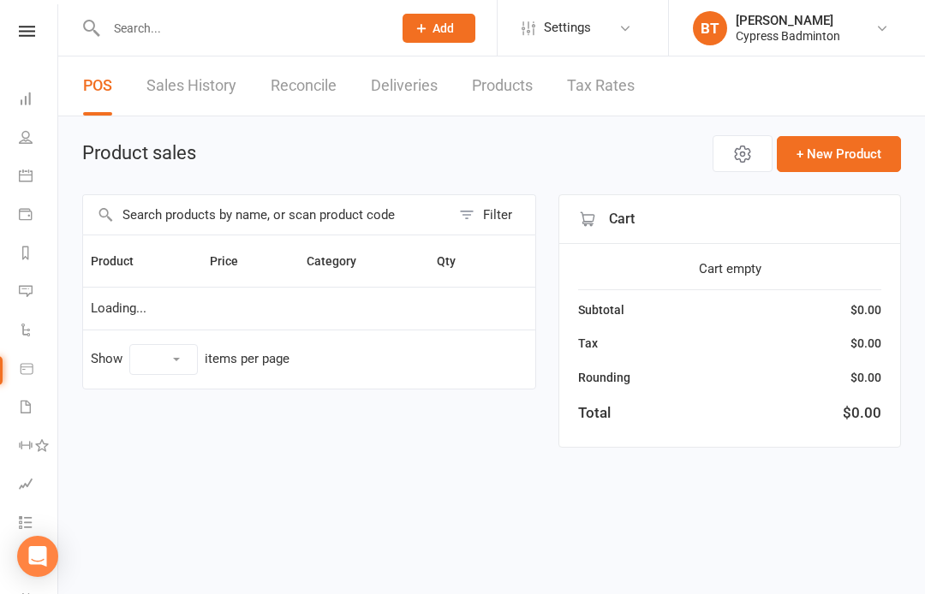
scroll to position [7, 2]
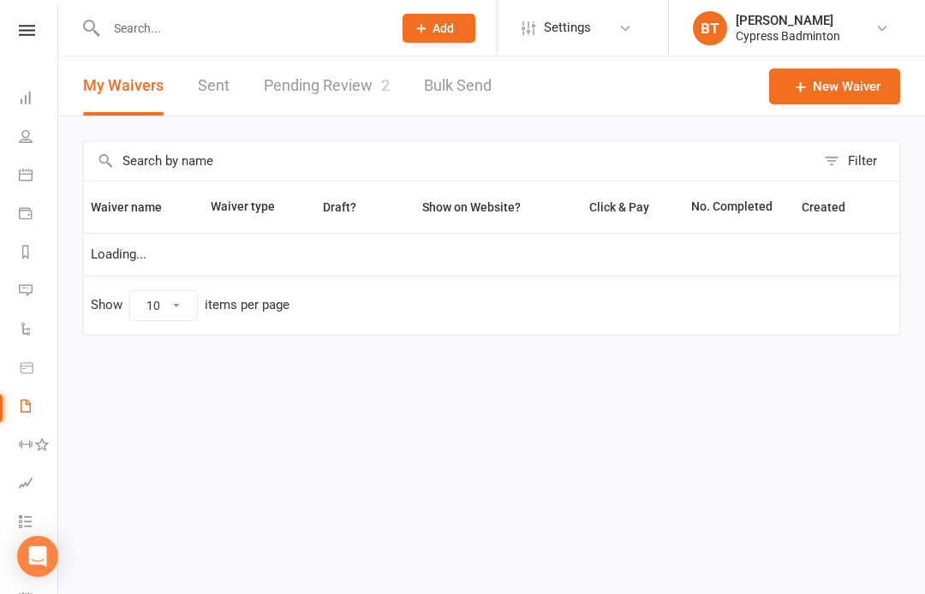
click at [31, 21] on nav "Clubworx Dashboard People Calendar Payments Reports Messages Automations Produc…" at bounding box center [29, 301] width 58 height 594
click at [27, 34] on icon at bounding box center [27, 30] width 16 height 11
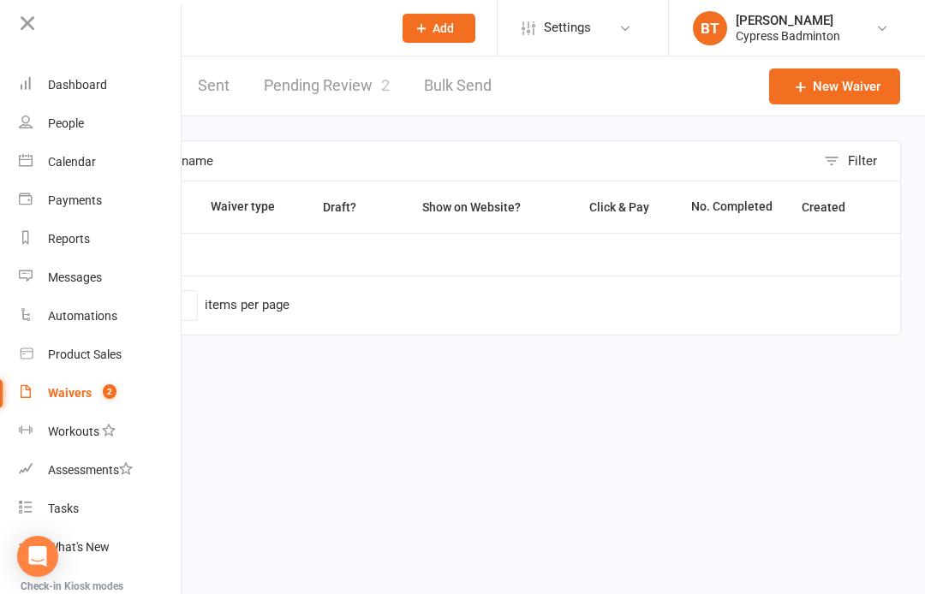
click at [98, 355] on div "Product Sales" at bounding box center [85, 355] width 74 height 14
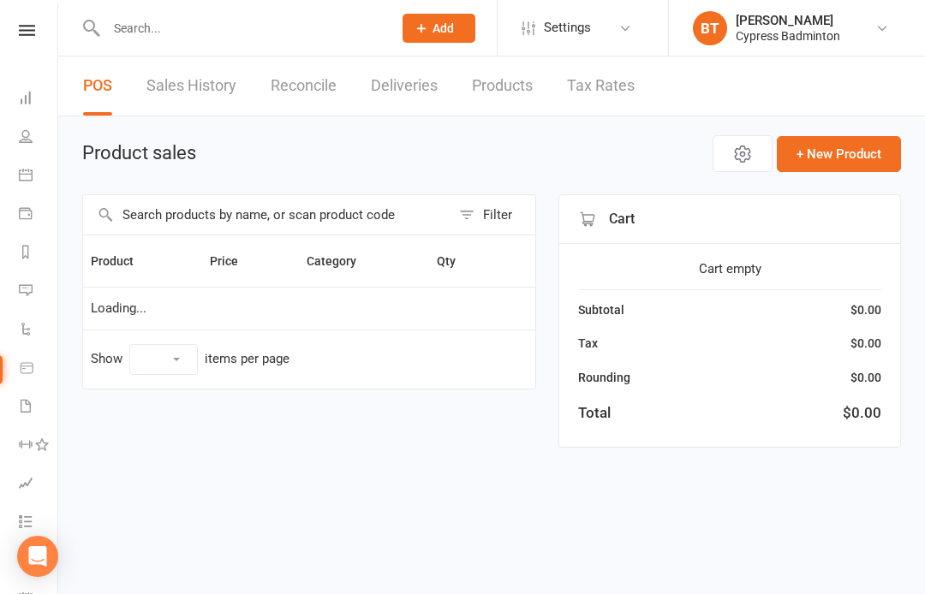
click at [33, 30] on icon at bounding box center [27, 30] width 16 height 11
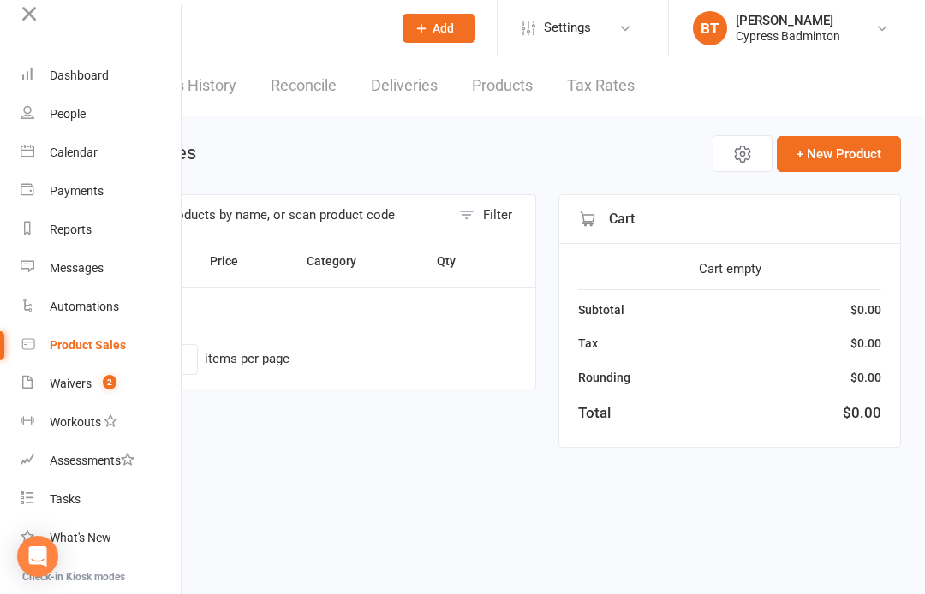
scroll to position [16, 0]
click at [74, 354] on link "Product Sales" at bounding box center [102, 345] width 162 height 39
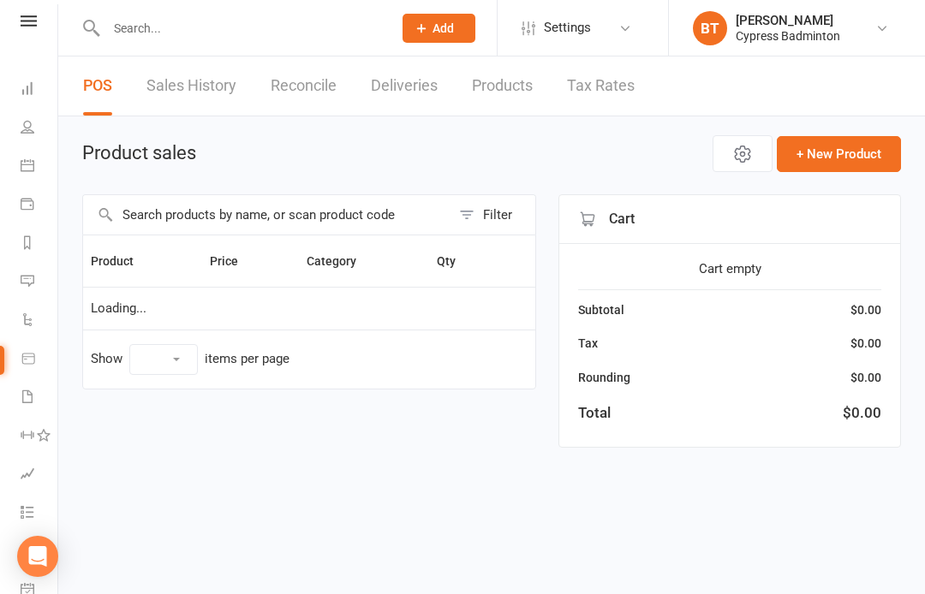
click at [630, 496] on html "Prospect Member Non-attending contact Class / event Appointment Task Membership…" at bounding box center [462, 248] width 925 height 496
click at [151, 38] on input "text" at bounding box center [240, 28] width 279 height 24
click at [34, 36] on icon at bounding box center [29, 37] width 16 height 11
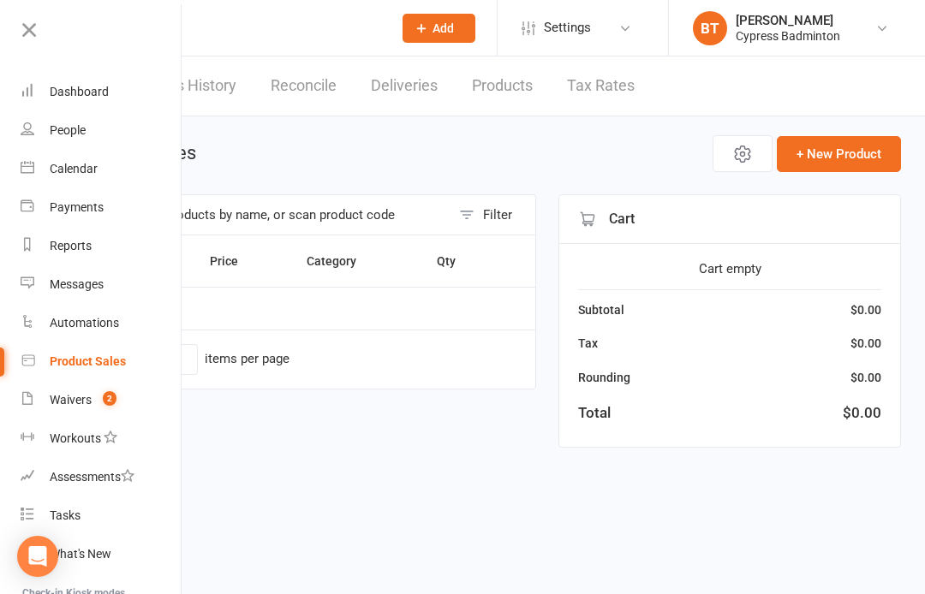
click at [271, 148] on div "Product sales + New Product" at bounding box center [491, 153] width 818 height 37
click at [242, 38] on input "text" at bounding box center [240, 28] width 279 height 24
click at [253, 27] on input "text" at bounding box center [240, 28] width 279 height 24
click at [27, 30] on icon at bounding box center [29, 30] width 24 height 24
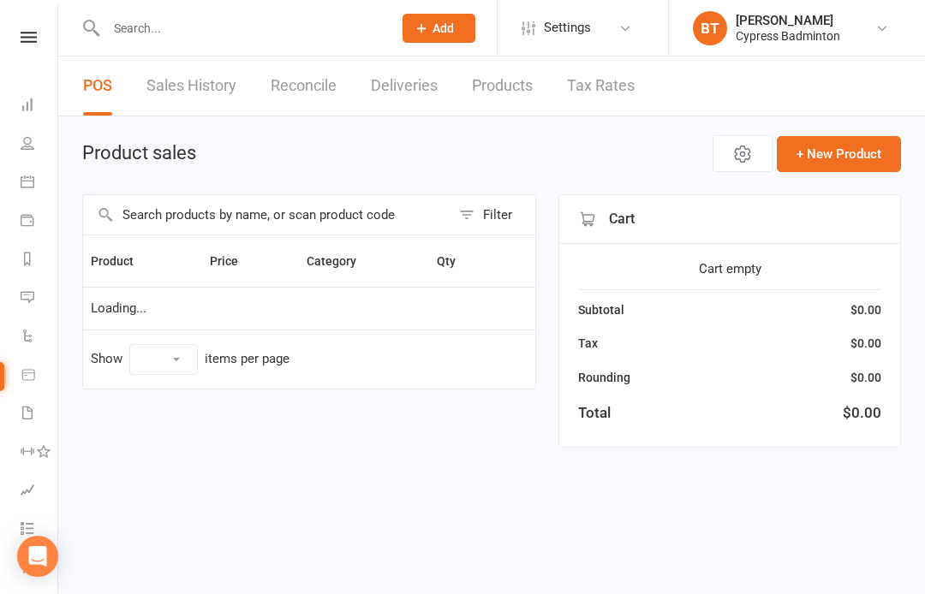
click at [924, 232] on div "Product sales + New Product Filter Product Price Category Qty Loading... Show 1…" at bounding box center [491, 293] width 866 height 355
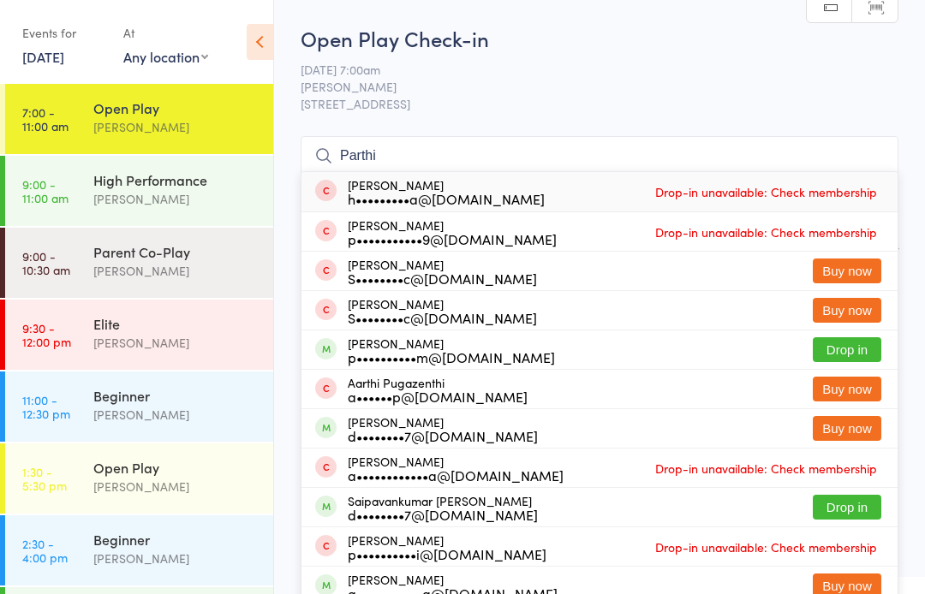
type input "Parthi"
click at [844, 347] on button "Drop in" at bounding box center [846, 349] width 68 height 25
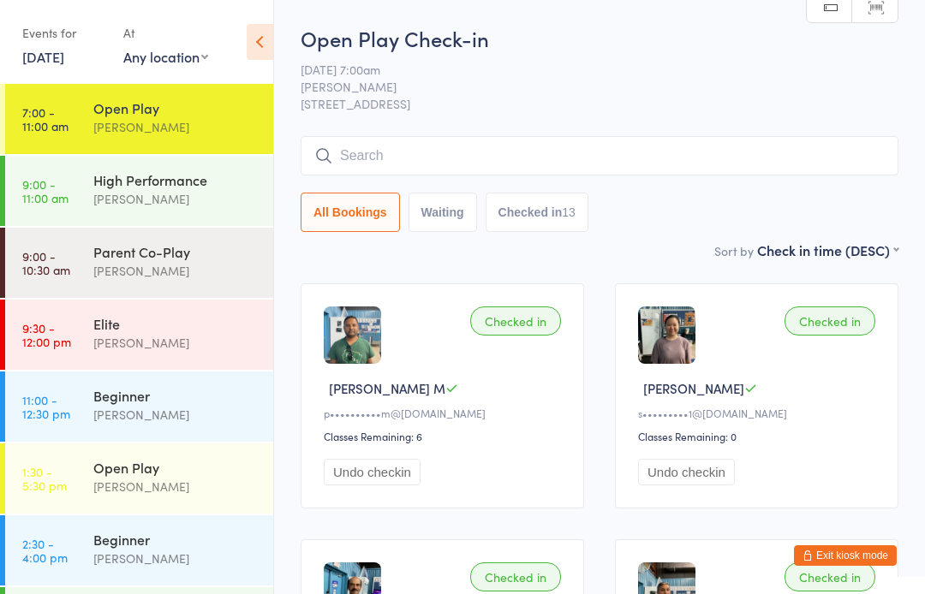
click at [360, 151] on input "search" at bounding box center [599, 155] width 598 height 39
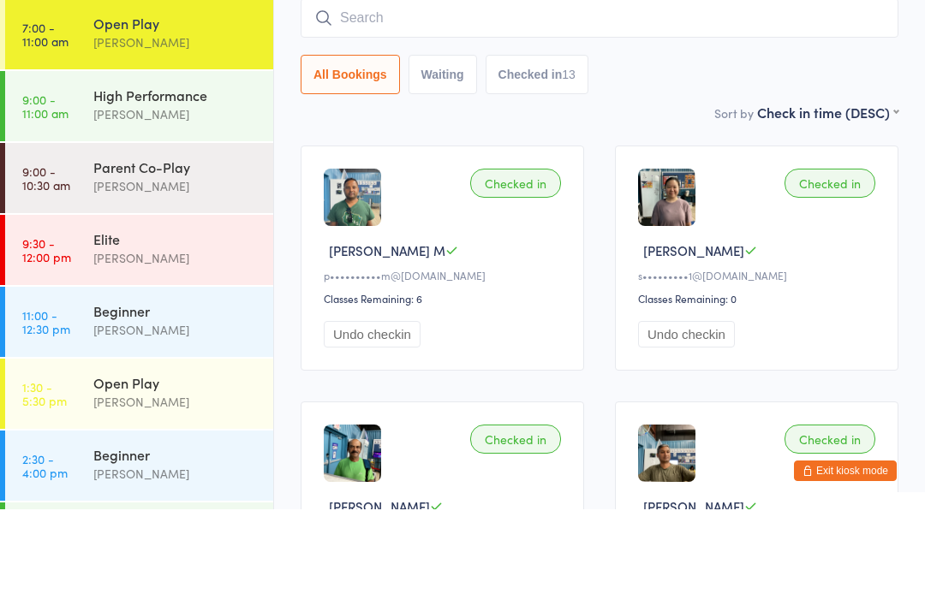
scroll to position [100, 0]
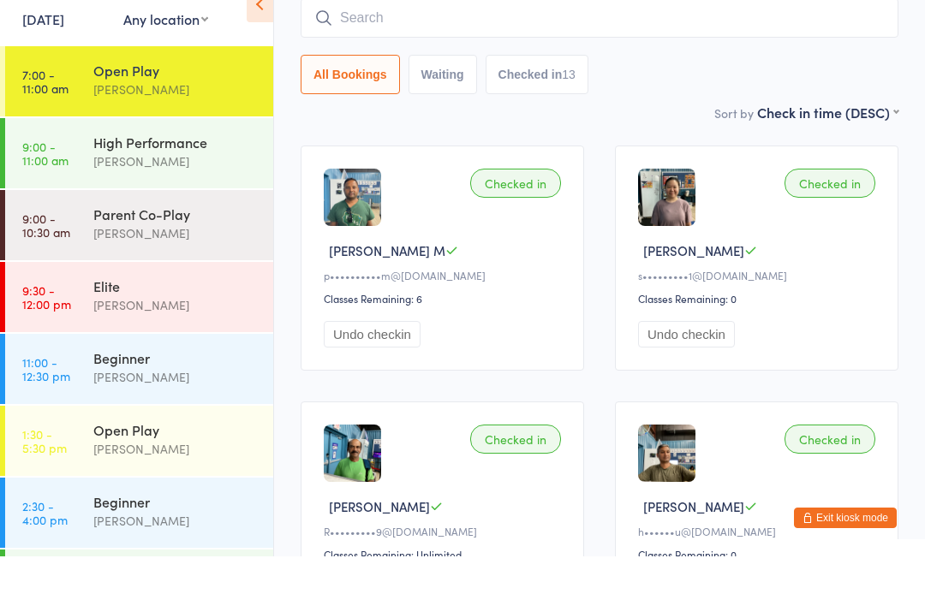
click at [366, 36] on input "search" at bounding box center [599, 55] width 598 height 39
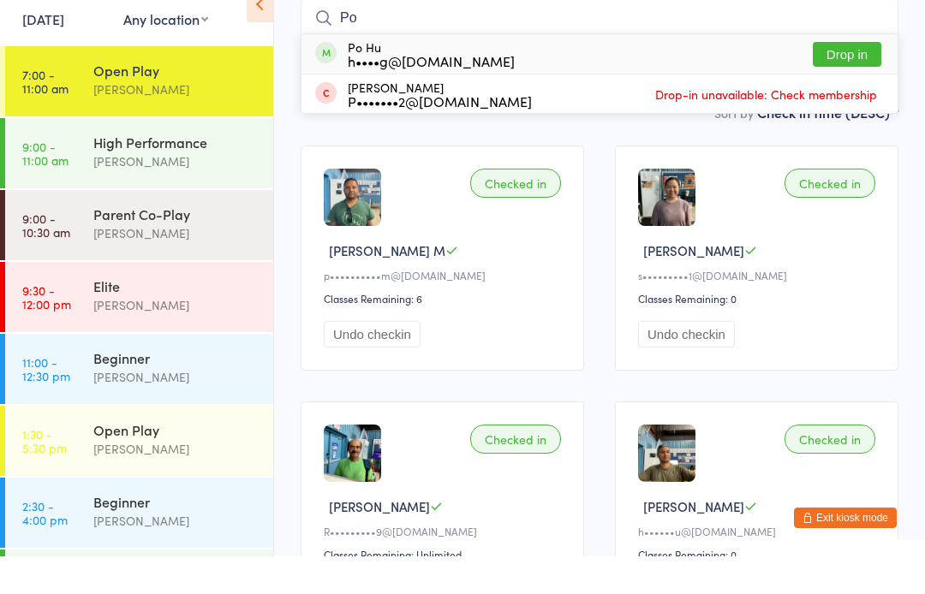
type input "Po"
click at [847, 80] on button "Drop in" at bounding box center [846, 92] width 68 height 25
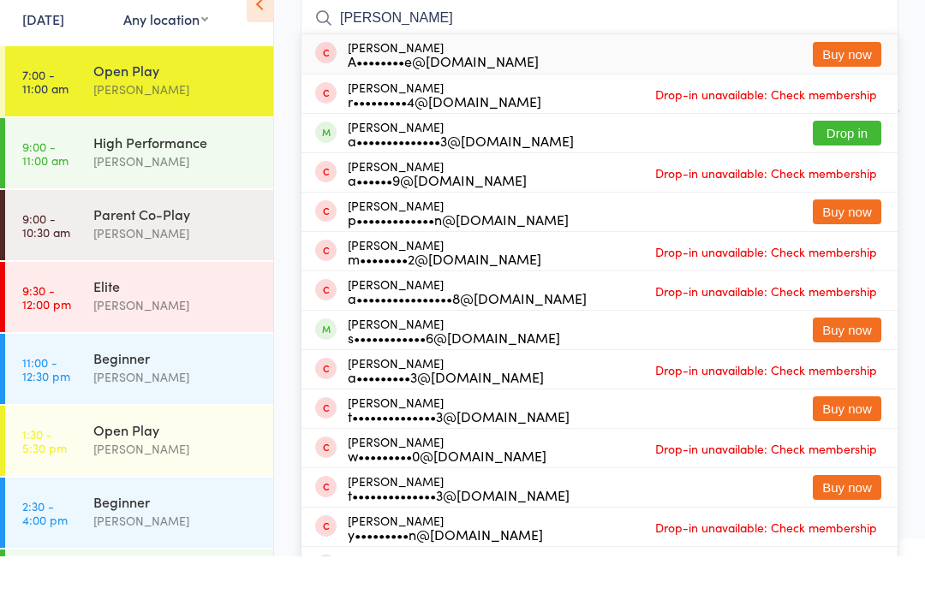
type input "[PERSON_NAME]"
click at [854, 158] on button "Drop in" at bounding box center [846, 170] width 68 height 25
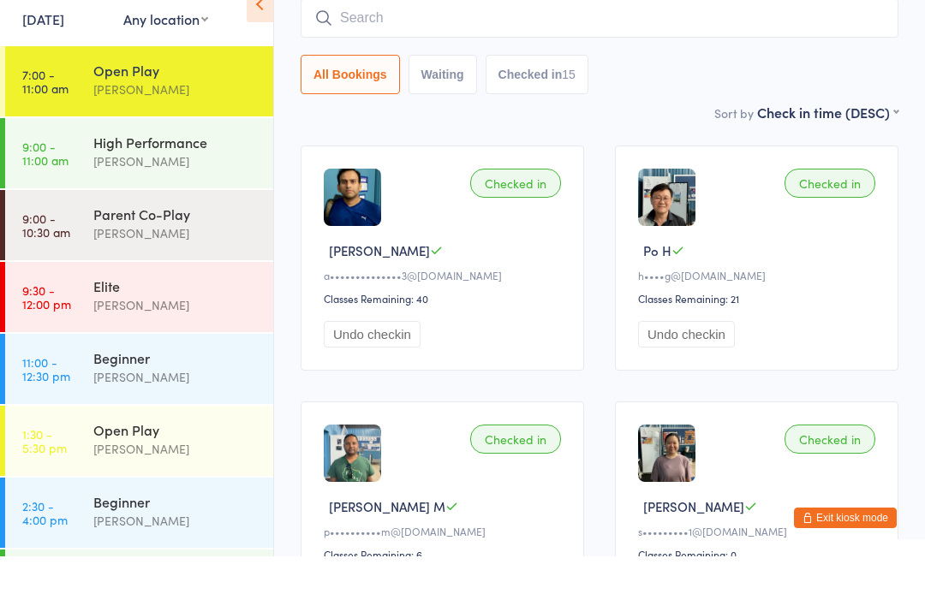
scroll to position [138, 0]
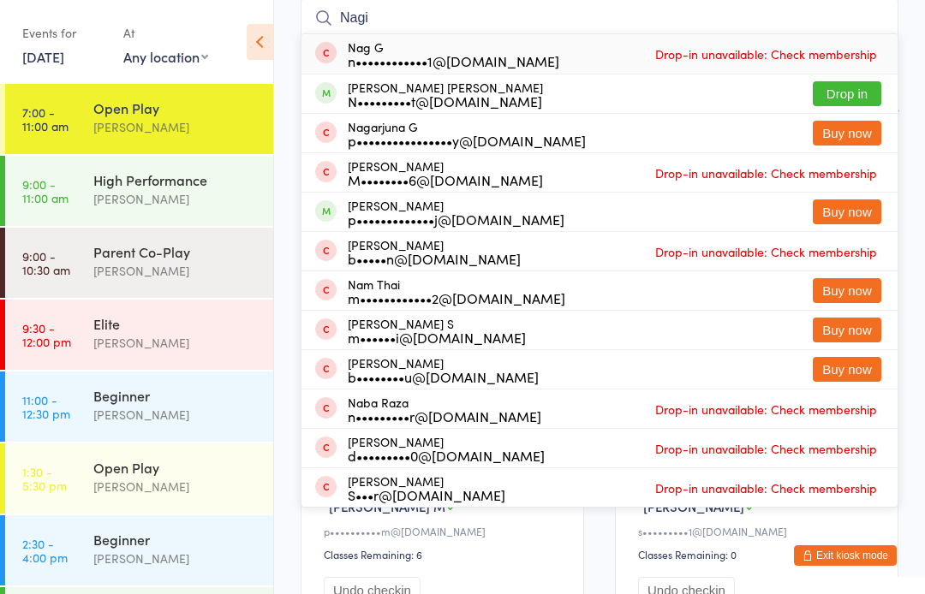
type input "Nagi"
click at [852, 89] on button "Drop in" at bounding box center [846, 93] width 68 height 25
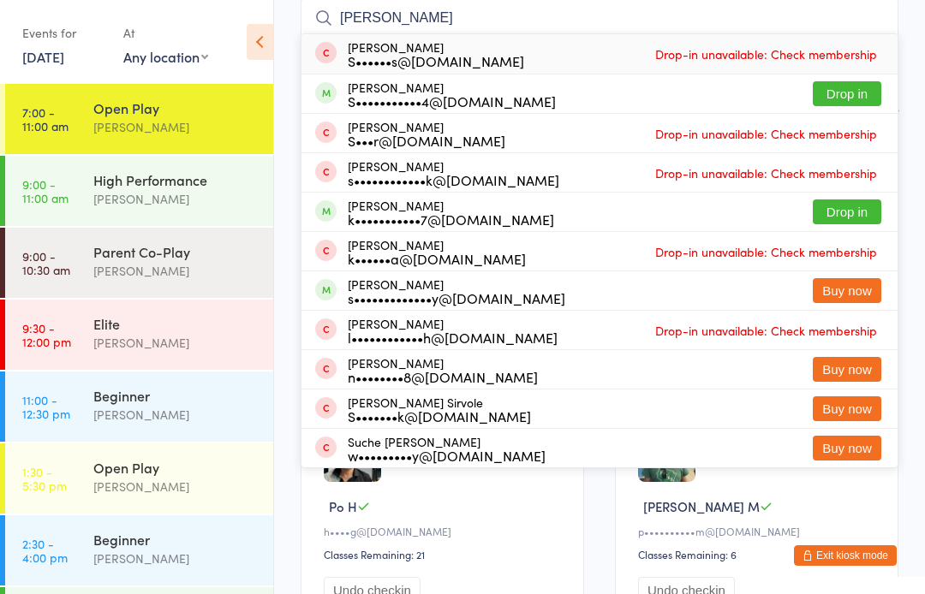
type input "[PERSON_NAME]"
click at [850, 88] on button "Drop in" at bounding box center [846, 93] width 68 height 25
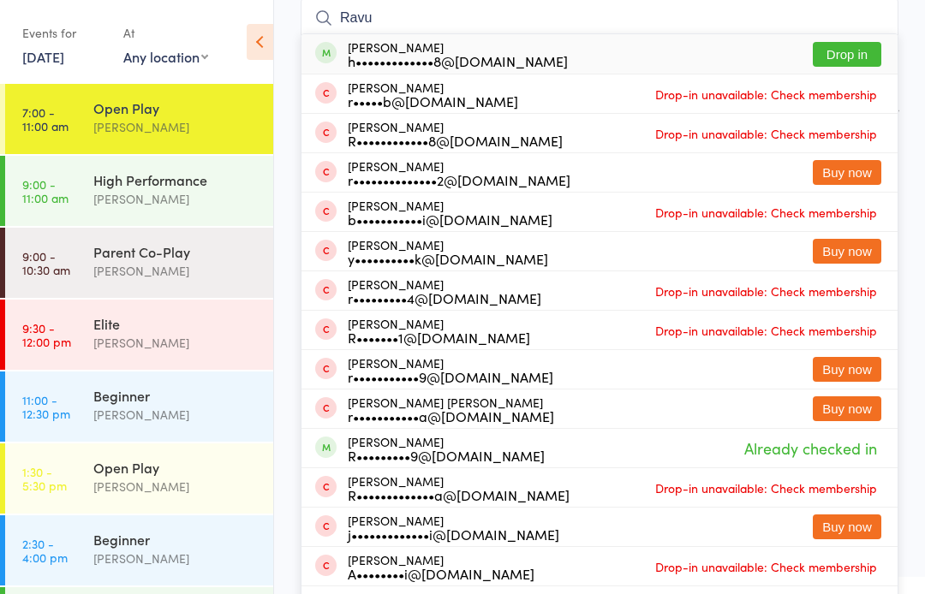
type input "Ravu"
click at [845, 45] on button "Drop in" at bounding box center [846, 54] width 68 height 25
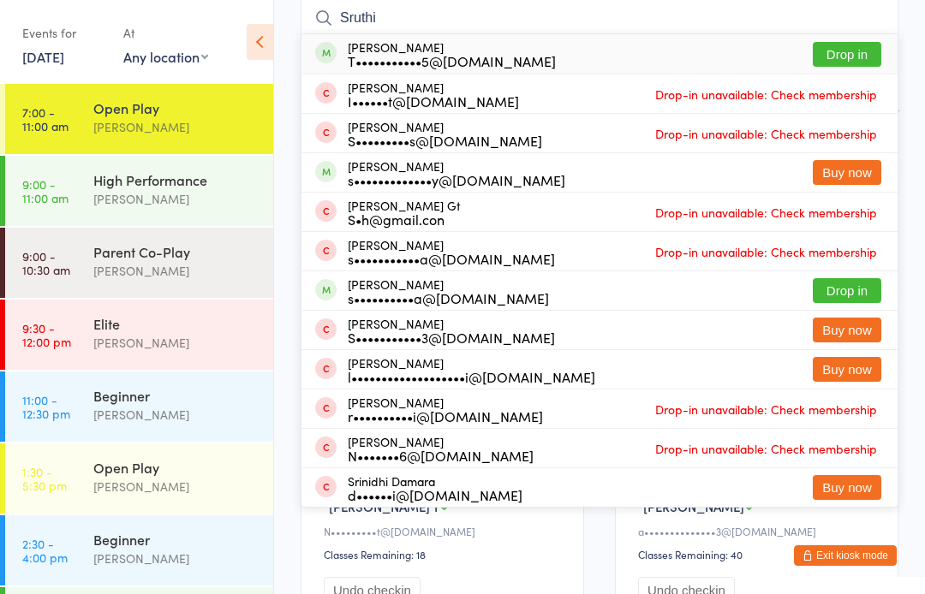
type input "Sruthi"
click at [847, 46] on button "Drop in" at bounding box center [846, 54] width 68 height 25
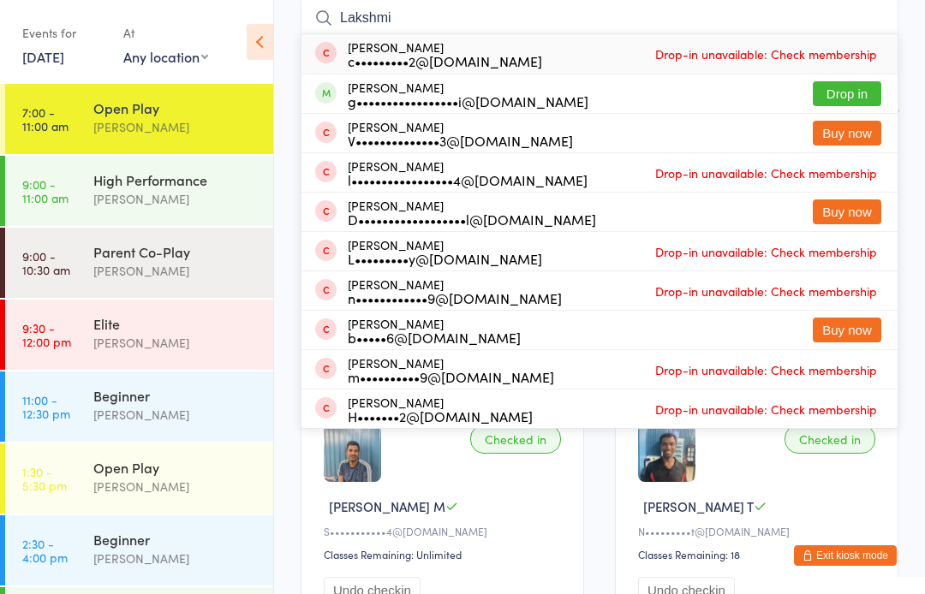
type input "Lakshmi"
click at [859, 92] on button "Drop in" at bounding box center [846, 93] width 68 height 25
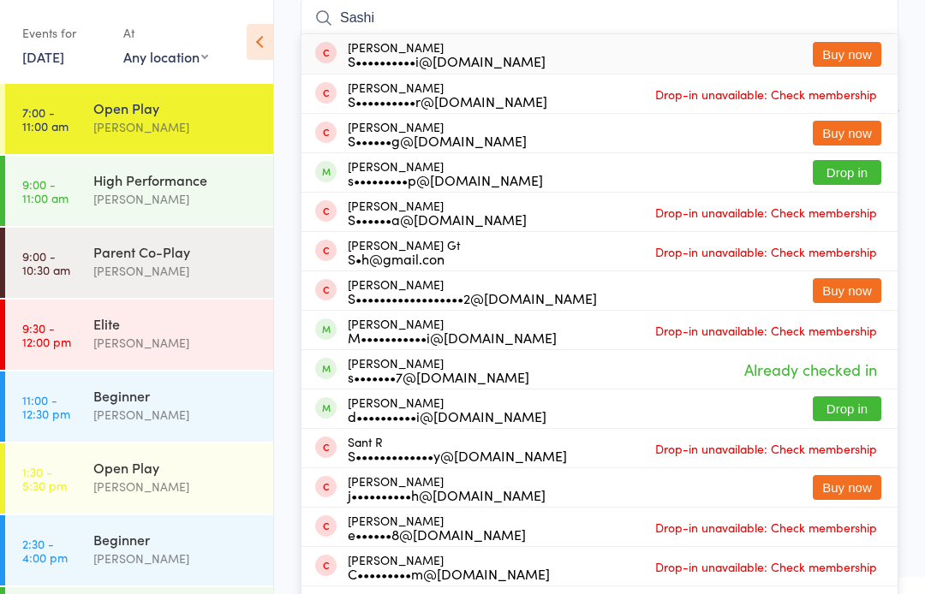
type input "Sashi"
click at [844, 173] on button "Drop in" at bounding box center [846, 172] width 68 height 25
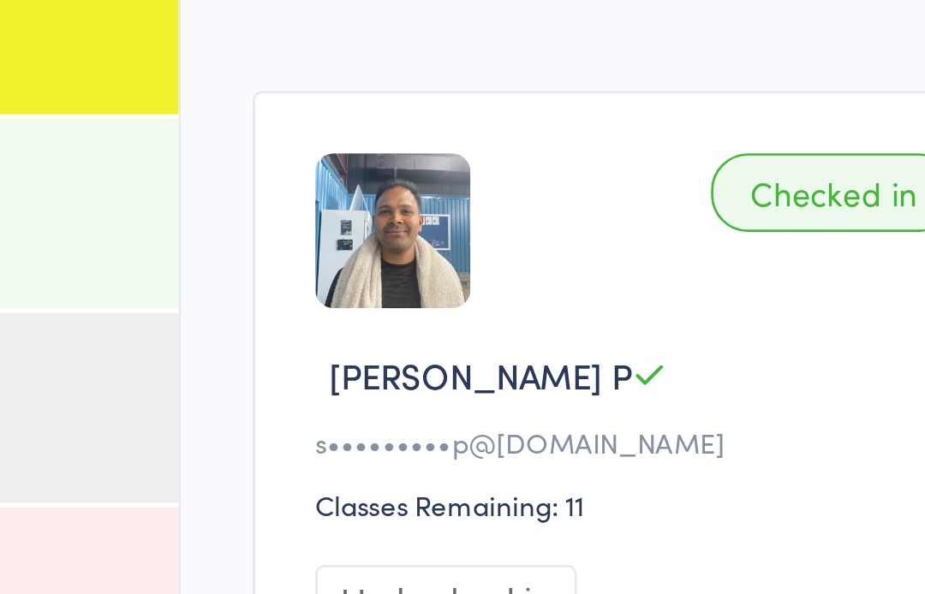
scroll to position [40, 0]
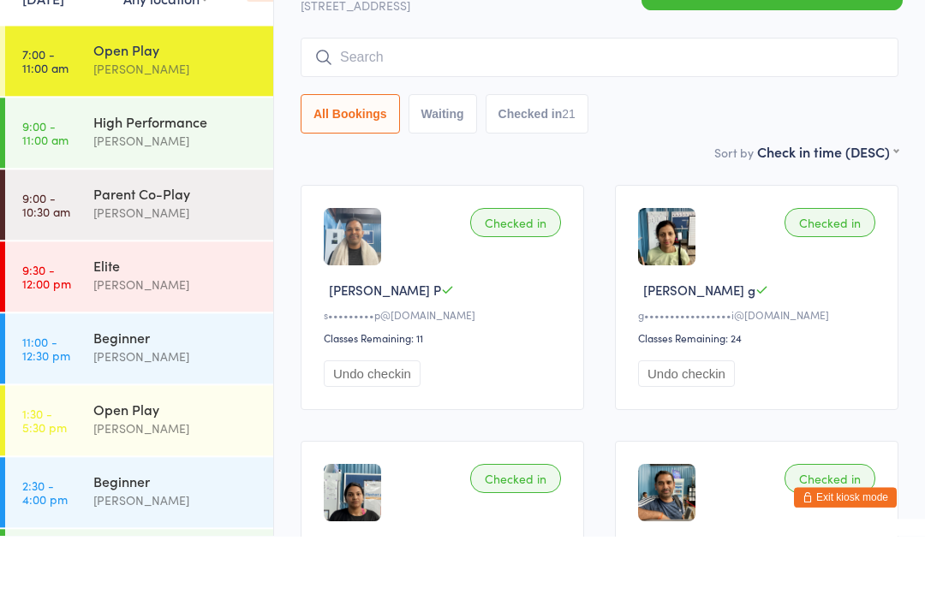
click at [390, 96] on input "search" at bounding box center [599, 115] width 598 height 39
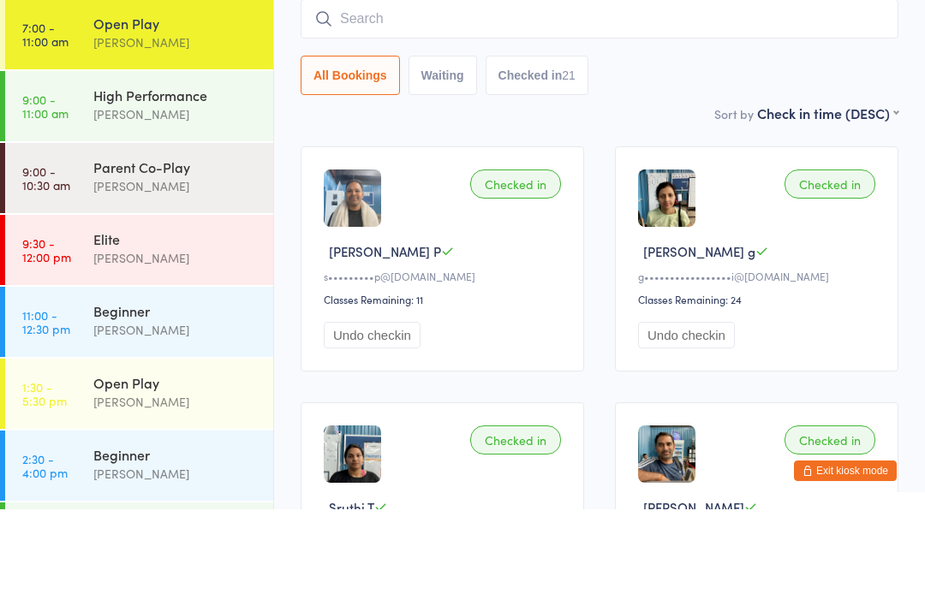
scroll to position [53, 0]
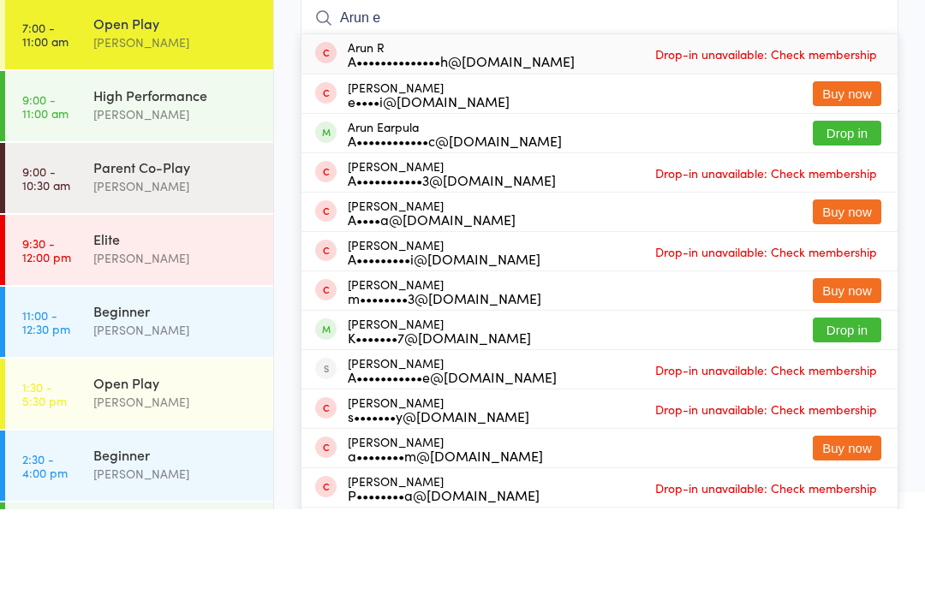
type input "Arun e"
click at [849, 166] on button "Buy now" at bounding box center [846, 178] width 68 height 25
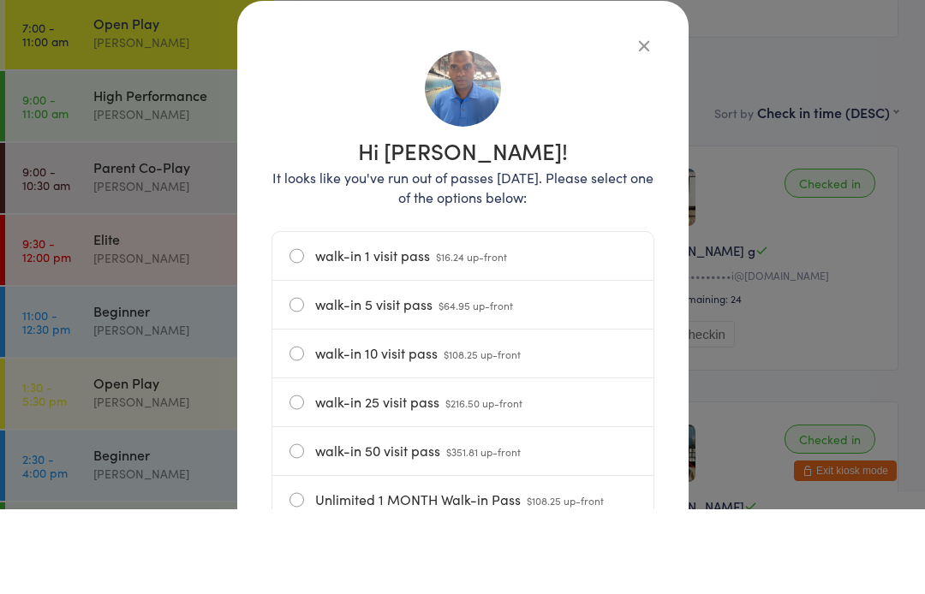
scroll to position [138, 0]
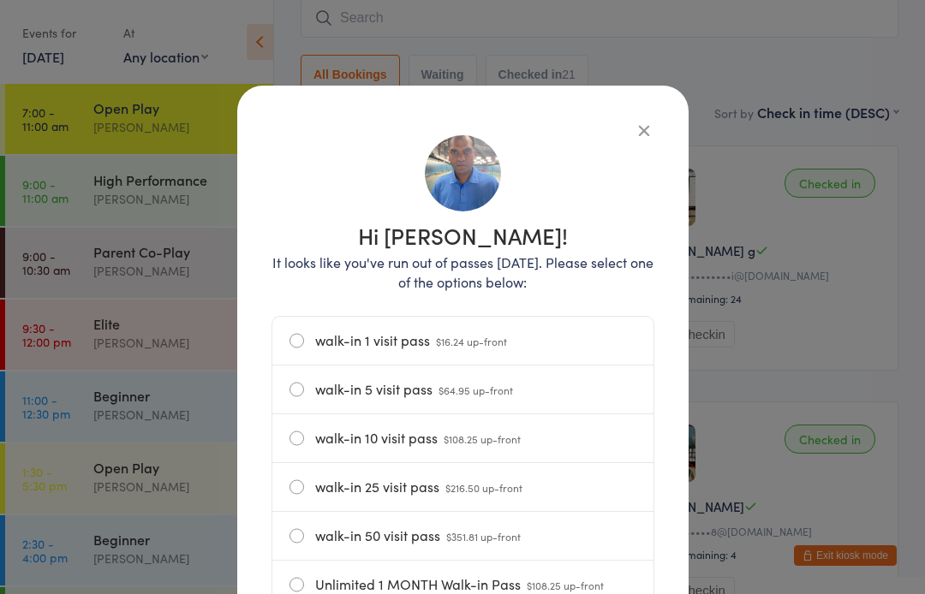
click at [298, 342] on label "walk-in 1 visit pass $16.24 up-front" at bounding box center [462, 341] width 347 height 48
click at [0, 0] on input "walk-in 1 visit pass $16.24 up-front" at bounding box center [0, 0] width 0 height 0
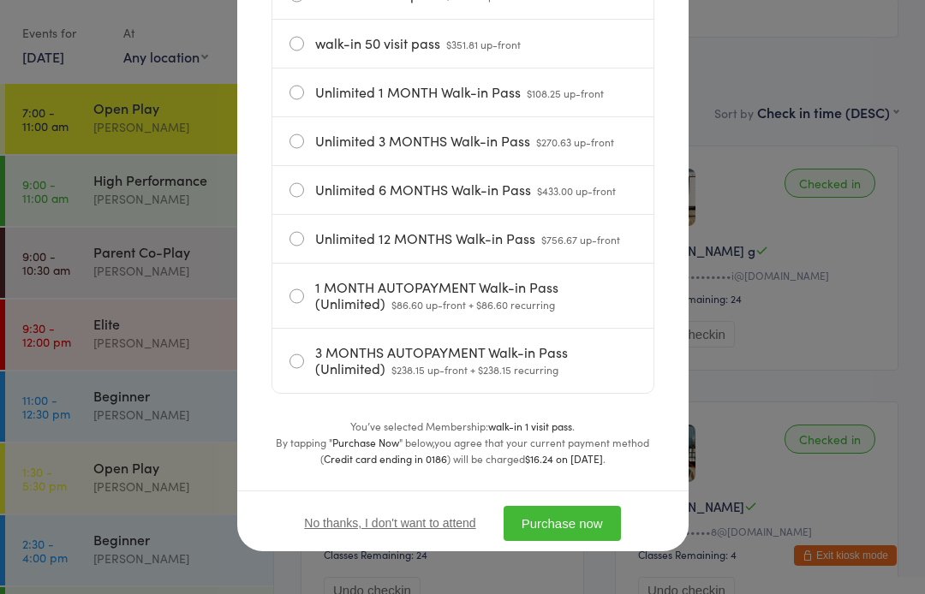
scroll to position [502, 0]
click at [592, 517] on button "Purchase now" at bounding box center [561, 523] width 117 height 35
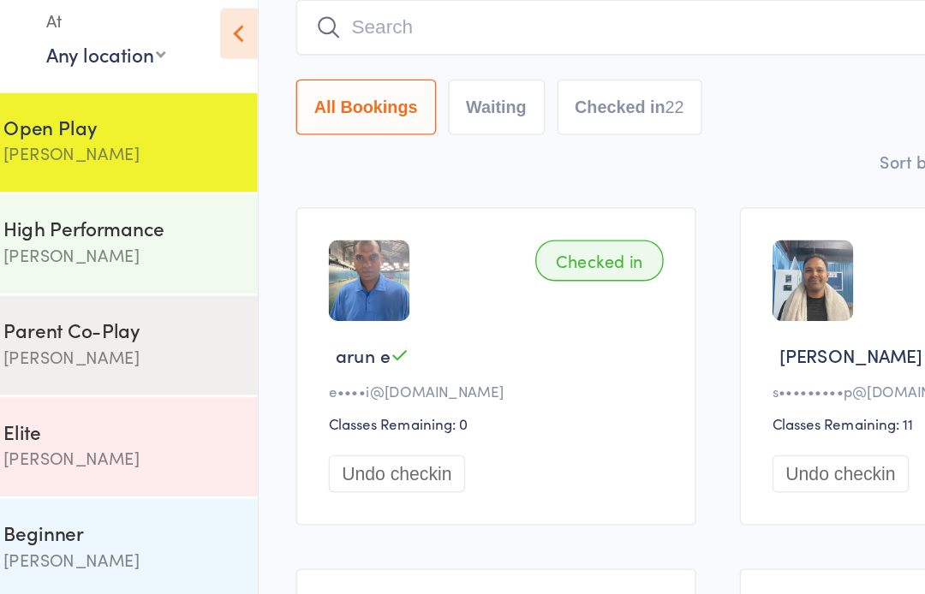
scroll to position [73, 0]
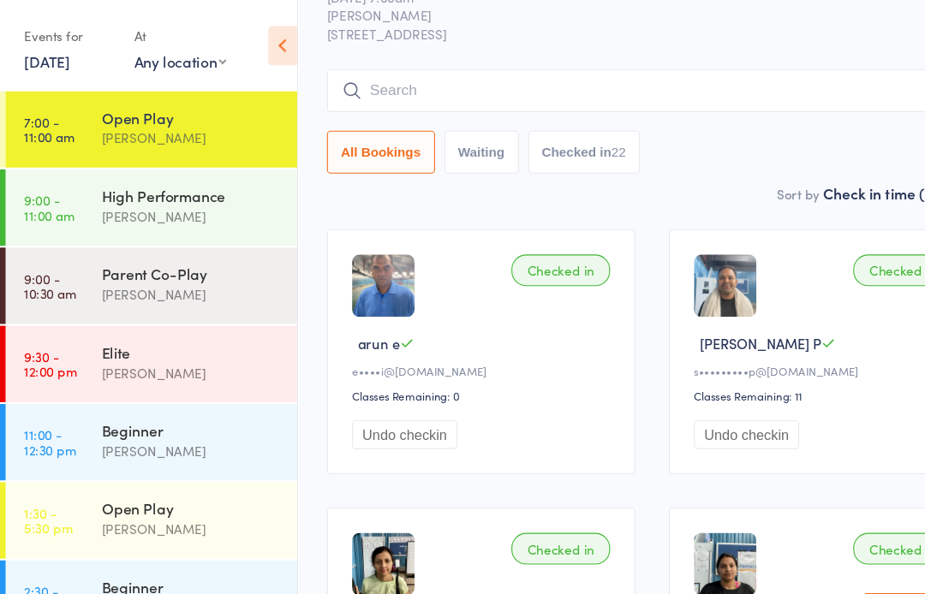
click at [375, 84] on input "search" at bounding box center [599, 82] width 598 height 39
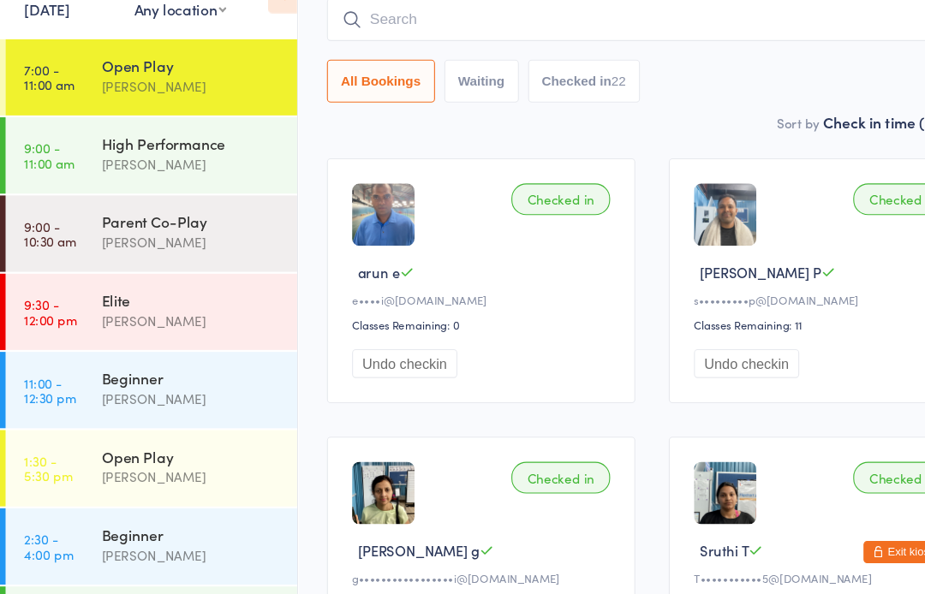
scroll to position [89, 0]
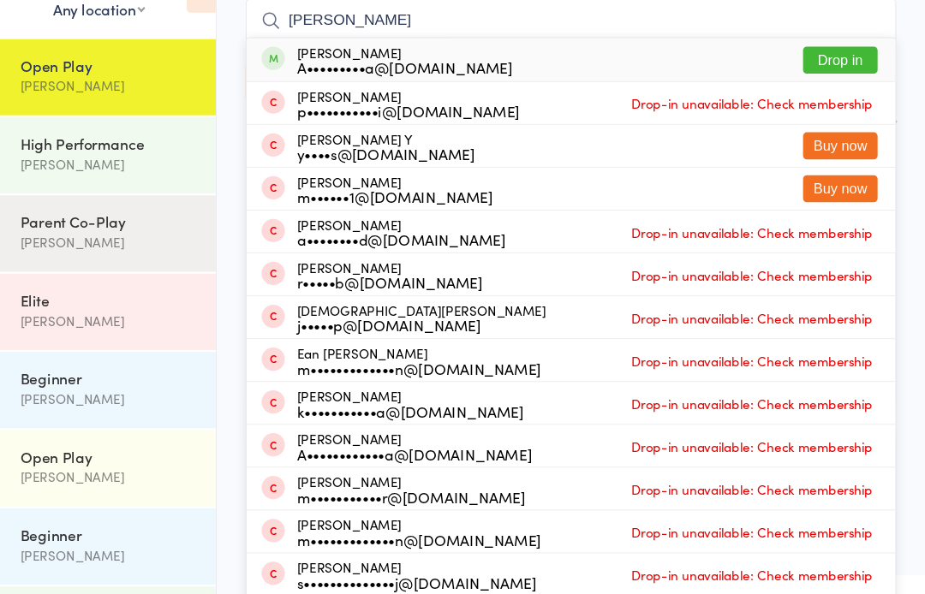
type input "[PERSON_NAME]"
click at [812, 91] on button "Drop in" at bounding box center [846, 103] width 68 height 25
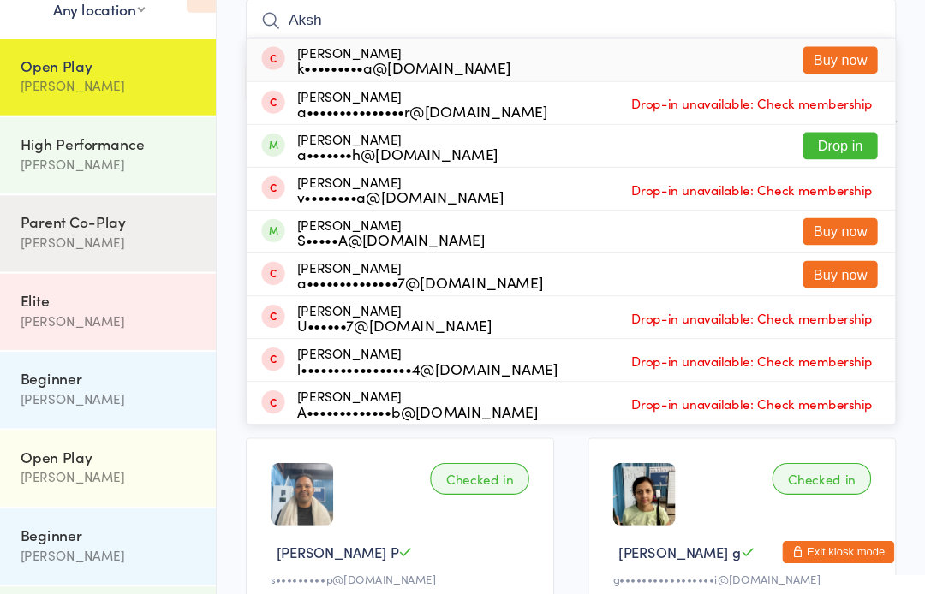
type input "Aksh"
click at [812, 169] on button "Drop in" at bounding box center [846, 181] width 68 height 25
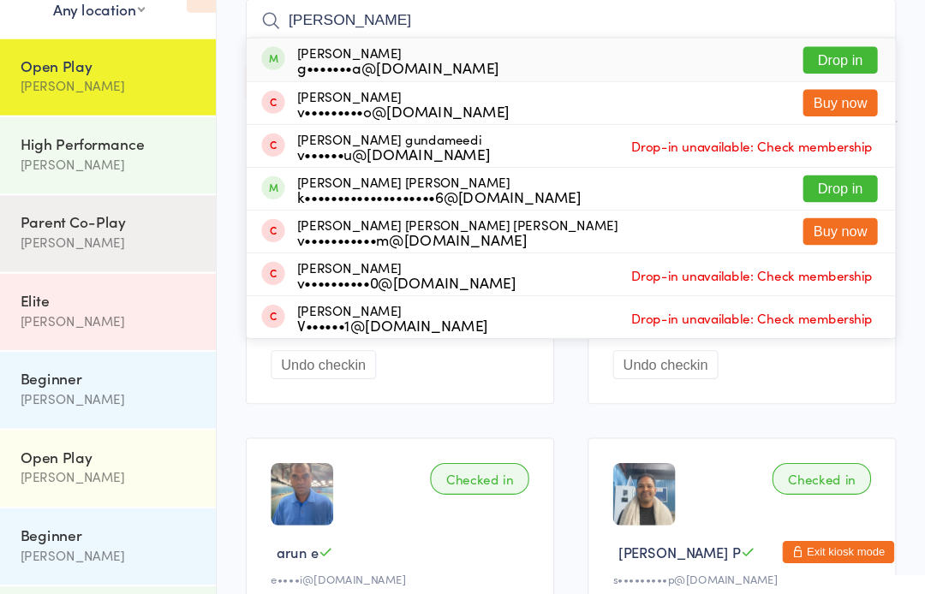
type input "[PERSON_NAME]"
click at [812, 91] on button "Drop in" at bounding box center [846, 103] width 68 height 25
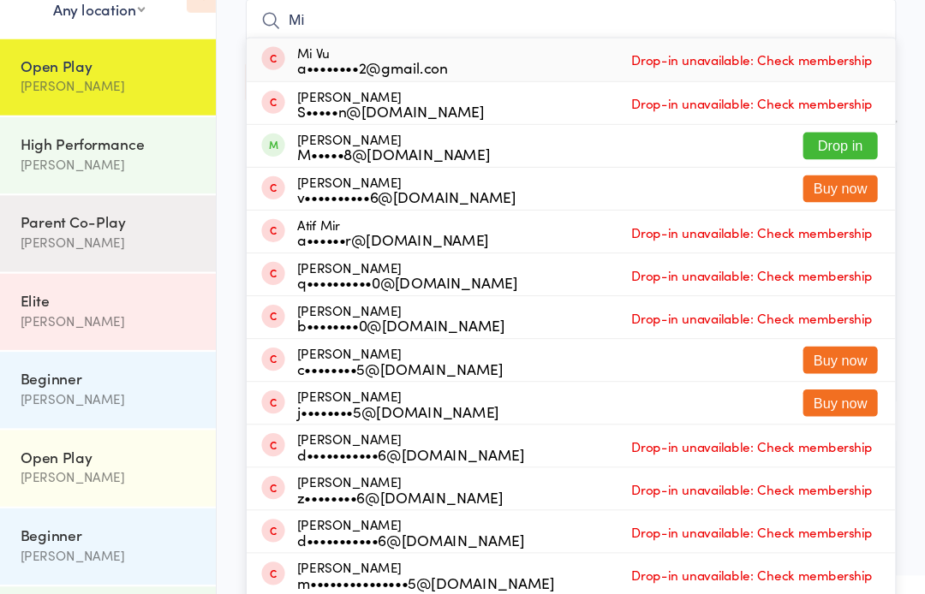
type input "M"
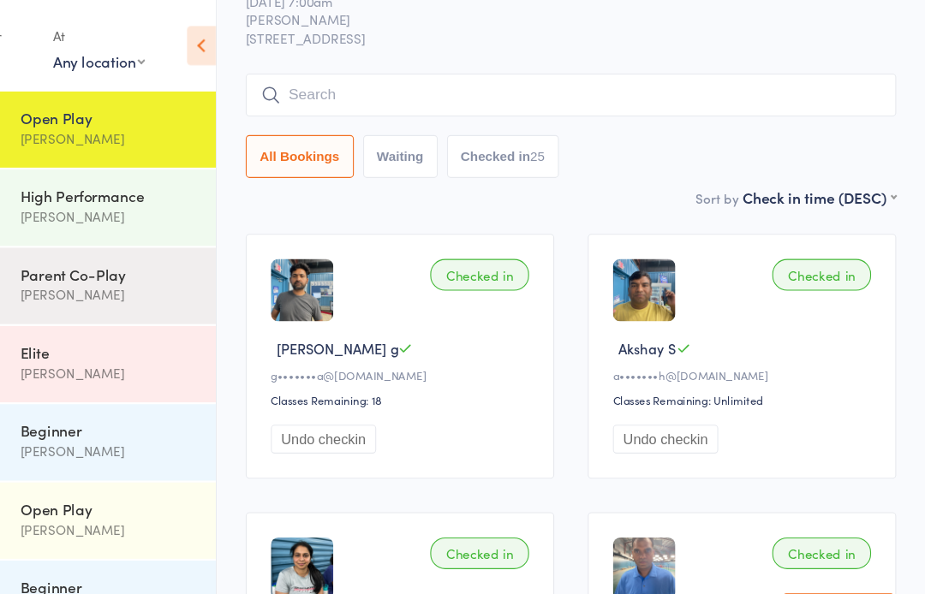
scroll to position [0, 0]
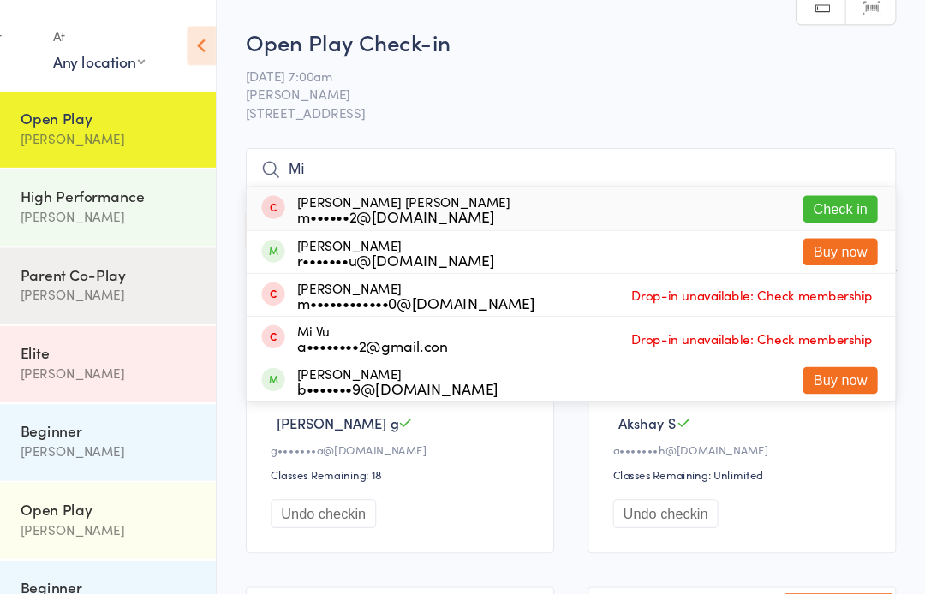
type input "M"
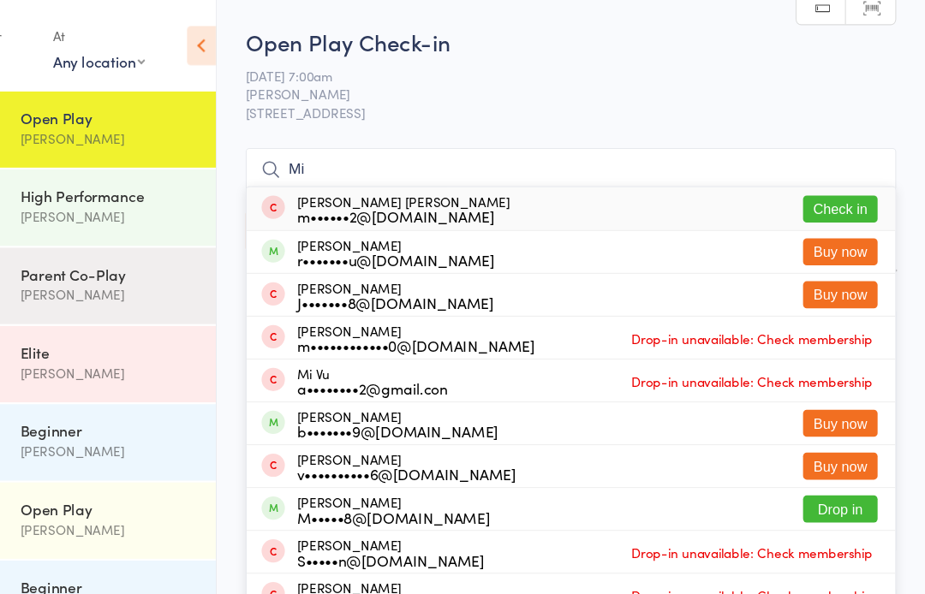
type input "M"
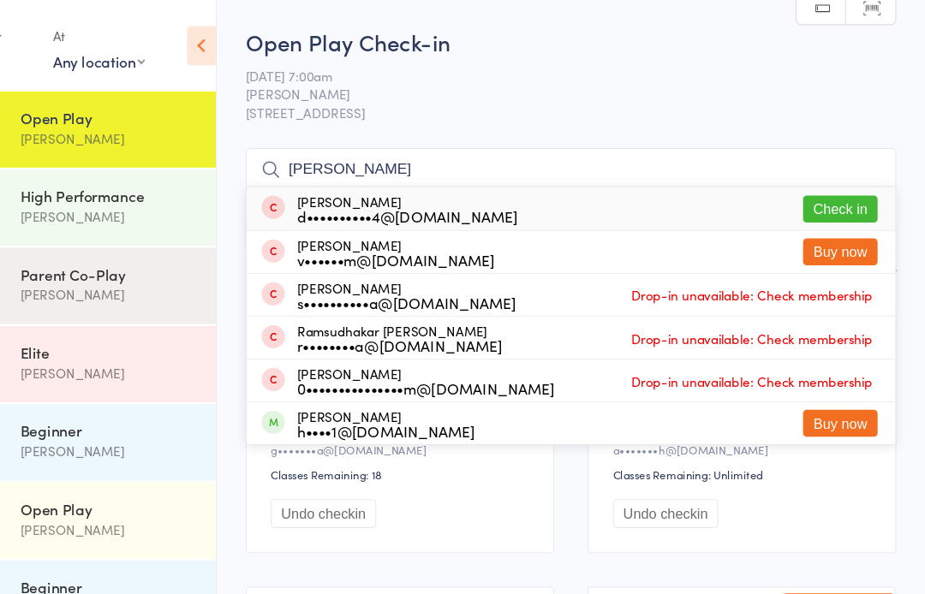
click at [359, 153] on input "[PERSON_NAME]" at bounding box center [599, 155] width 598 height 39
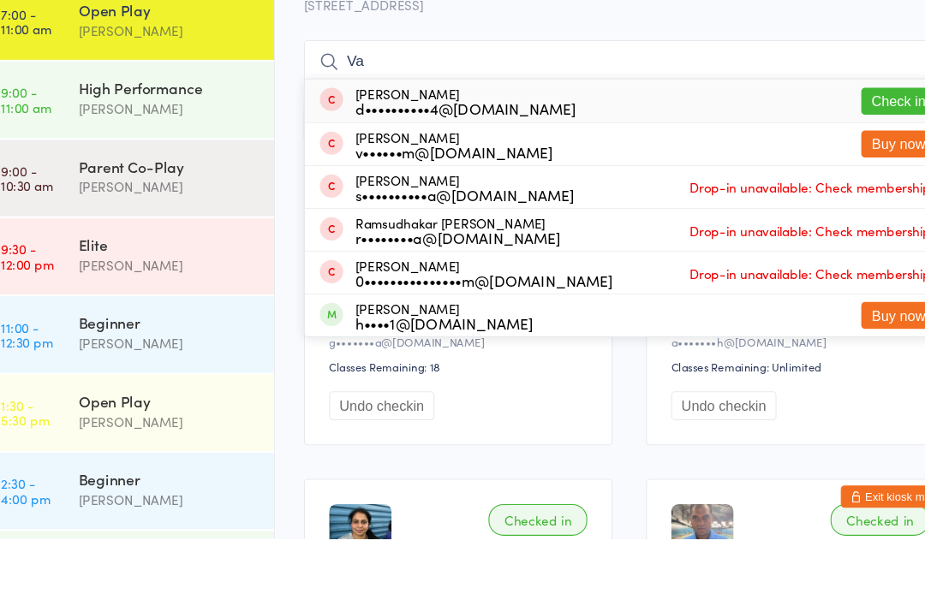
type input "V"
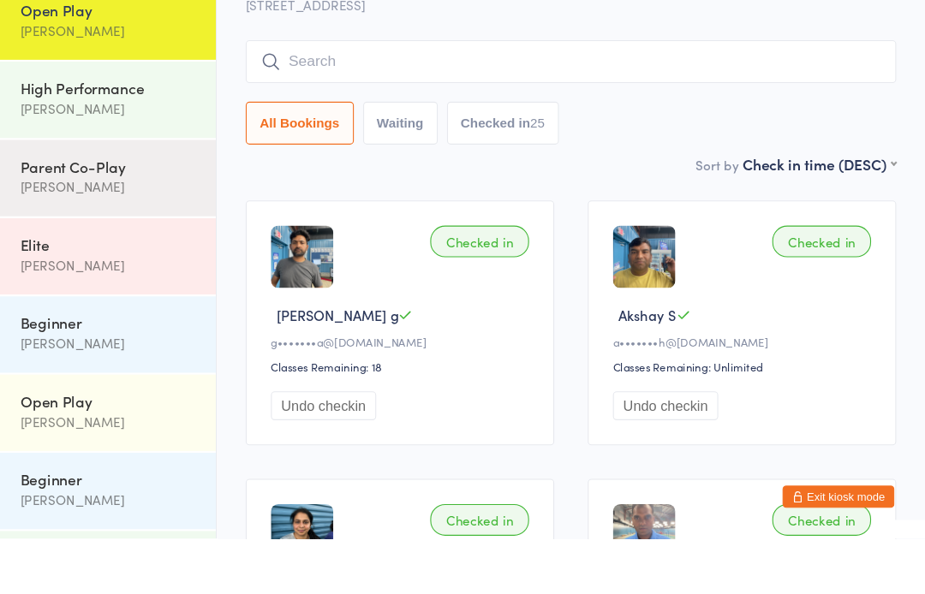
click at [517, 193] on button "Checked in 25" at bounding box center [536, 212] width 103 height 39
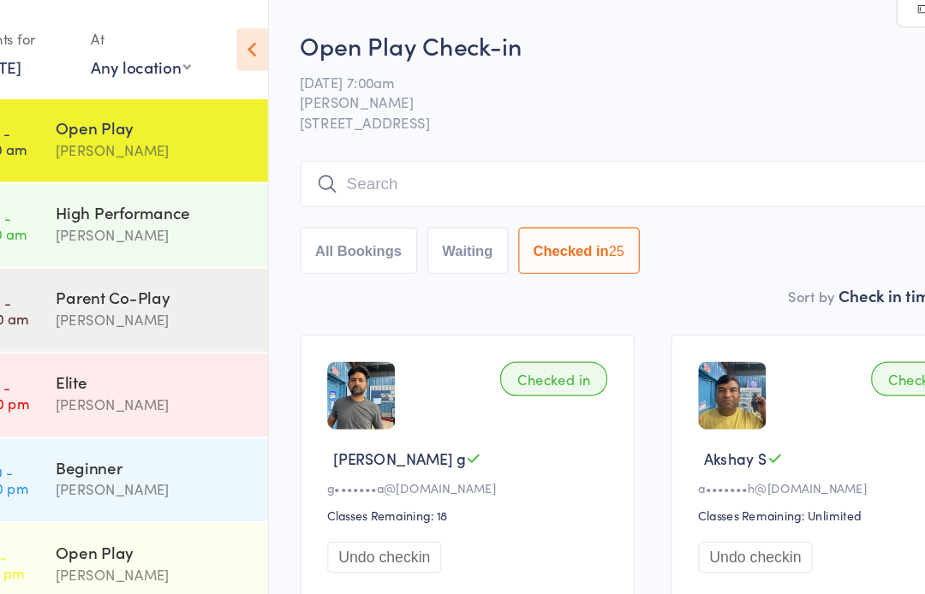
click at [408, 216] on button "Waiting" at bounding box center [442, 212] width 68 height 39
select select "0"
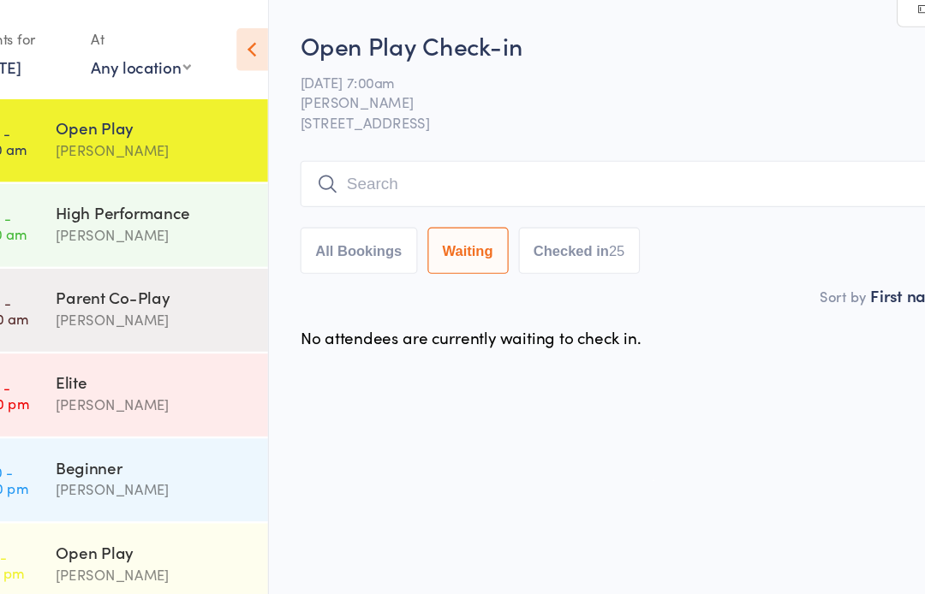
click at [322, 221] on button "All Bookings" at bounding box center [349, 212] width 99 height 39
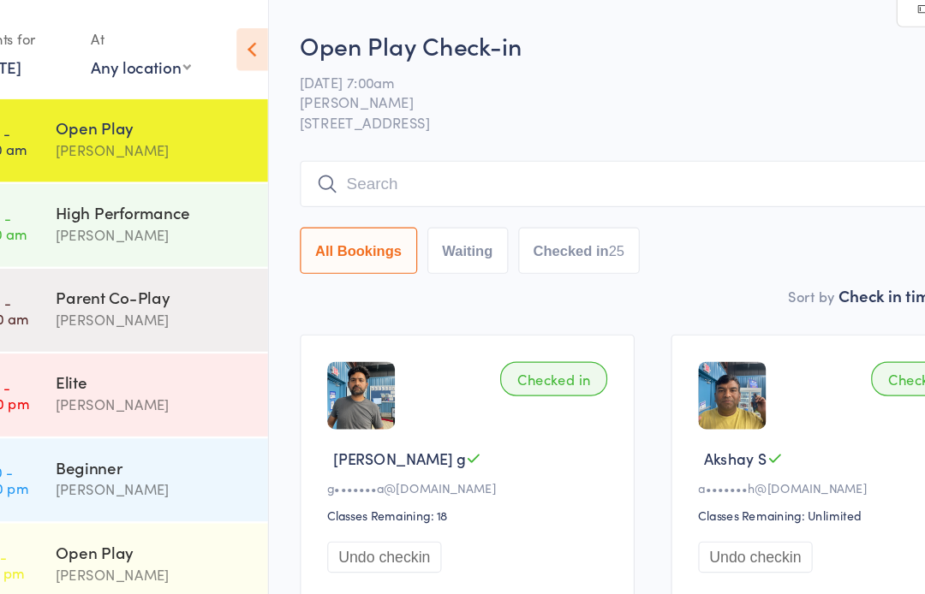
click at [93, 193] on div "[PERSON_NAME]" at bounding box center [175, 199] width 165 height 20
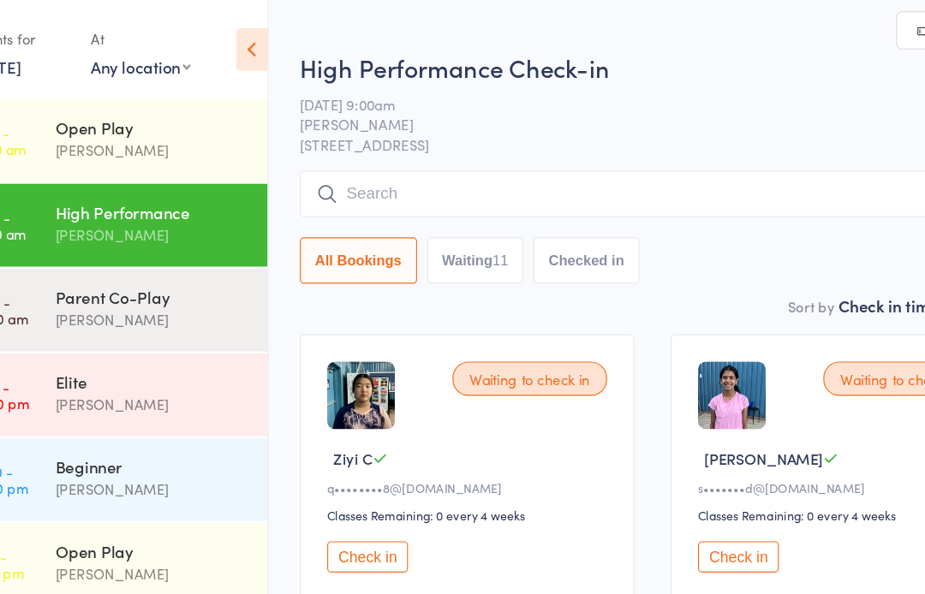
click at [93, 189] on div "High Performance" at bounding box center [175, 179] width 165 height 19
click at [93, 255] on div "Parent Co-Play" at bounding box center [175, 251] width 165 height 19
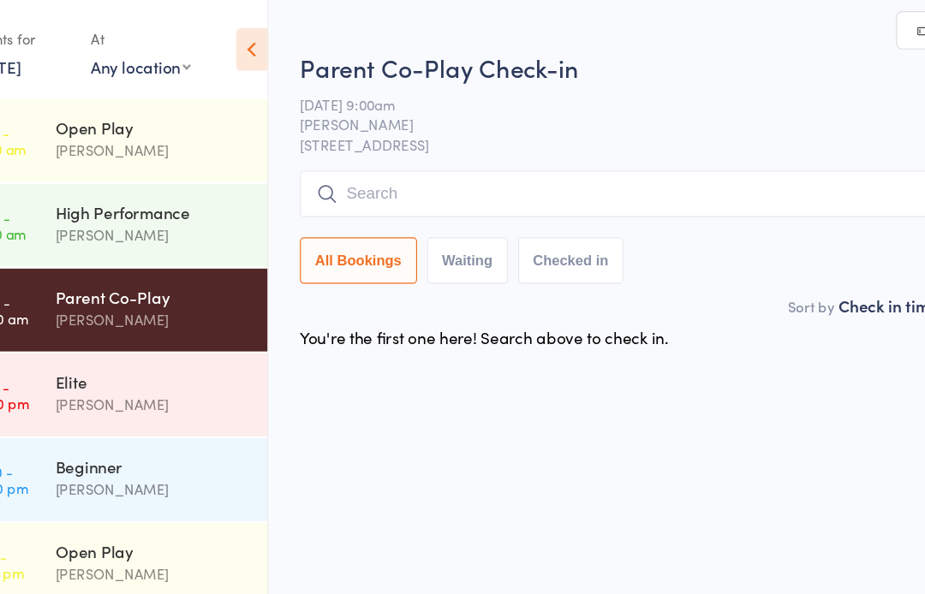
click at [93, 333] on div "Elite" at bounding box center [175, 323] width 165 height 19
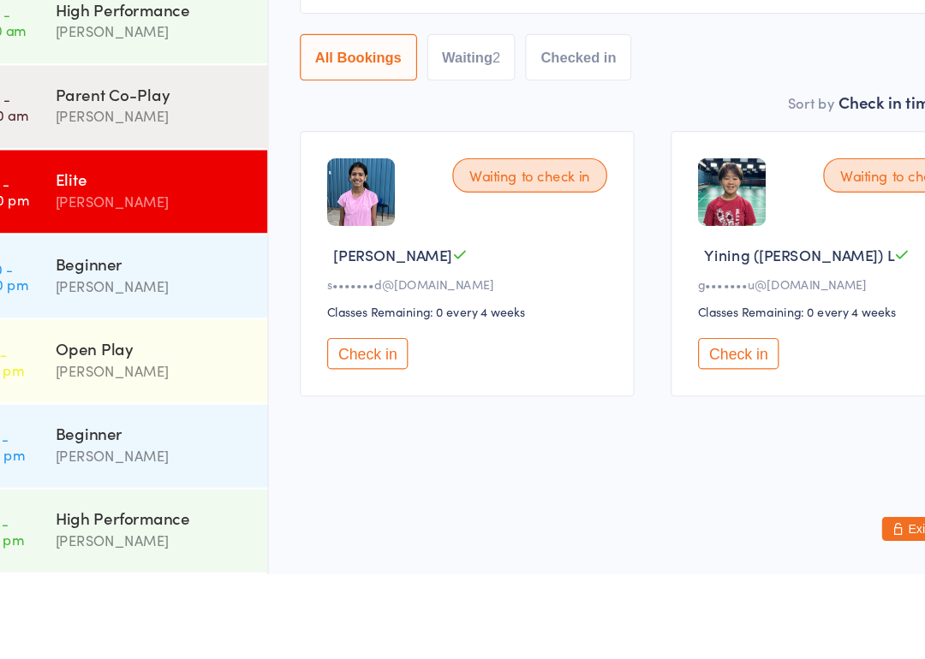
click at [93, 477] on div "[PERSON_NAME]" at bounding box center [175, 487] width 165 height 20
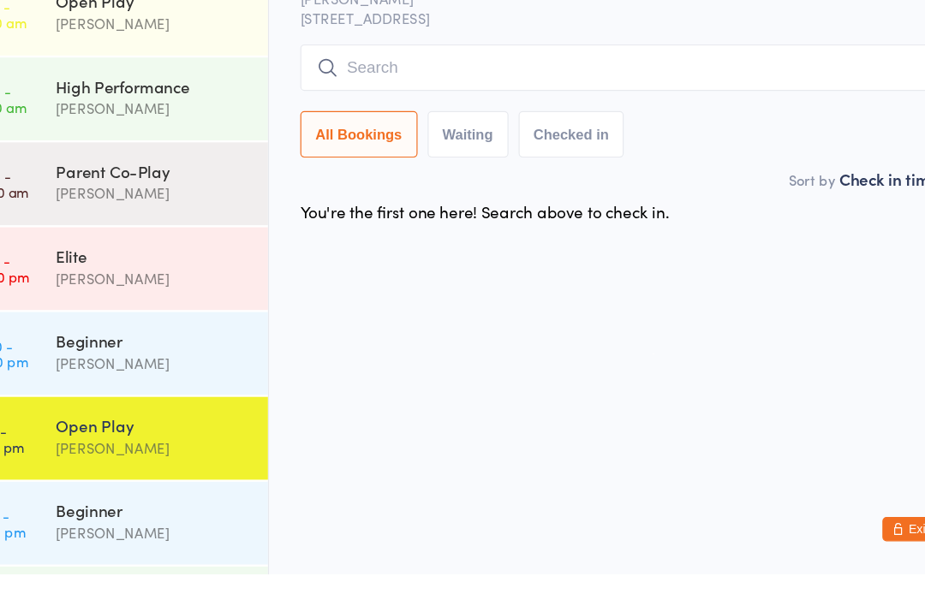
click at [93, 117] on div "[PERSON_NAME]" at bounding box center [175, 127] width 165 height 20
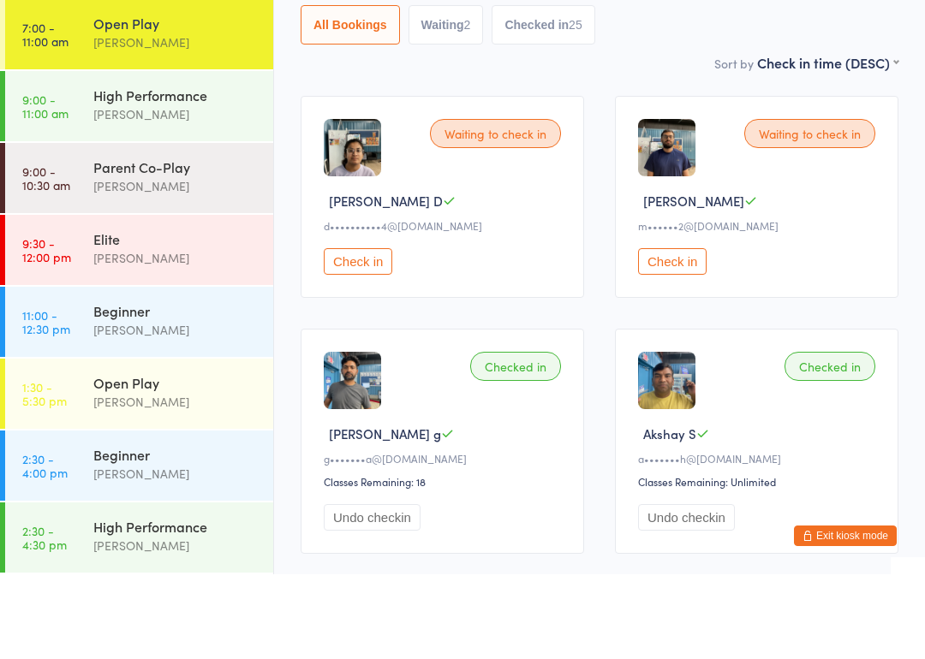
scroll to position [103, 0]
click at [687, 333] on button "Check in" at bounding box center [672, 346] width 68 height 27
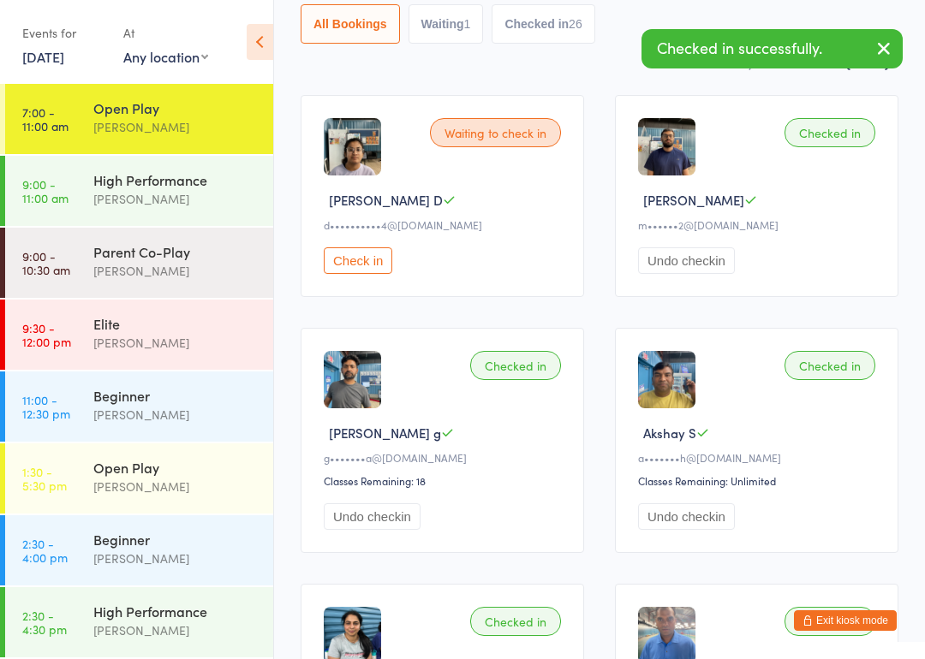
click at [354, 271] on button "Check in" at bounding box center [358, 260] width 68 height 27
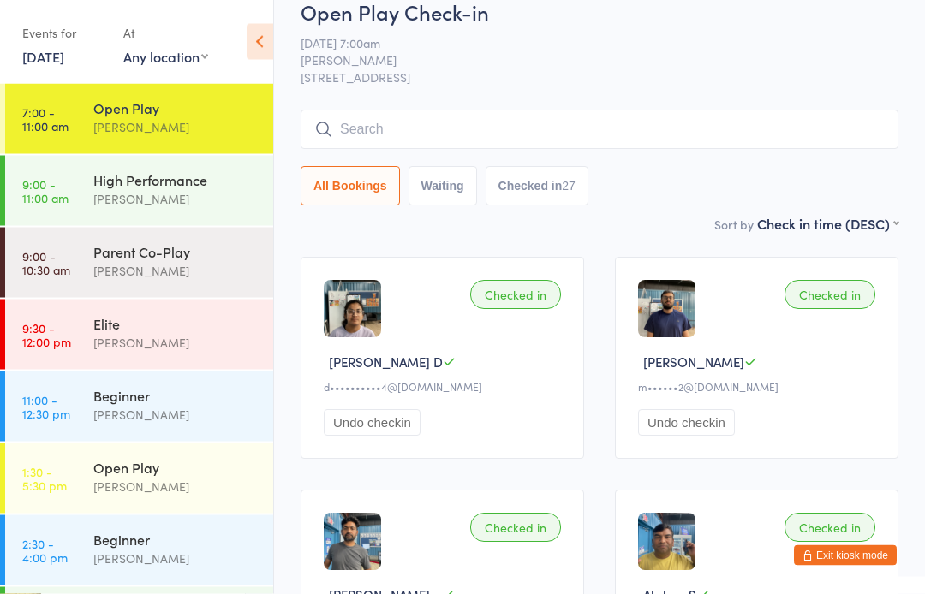
scroll to position [0, 0]
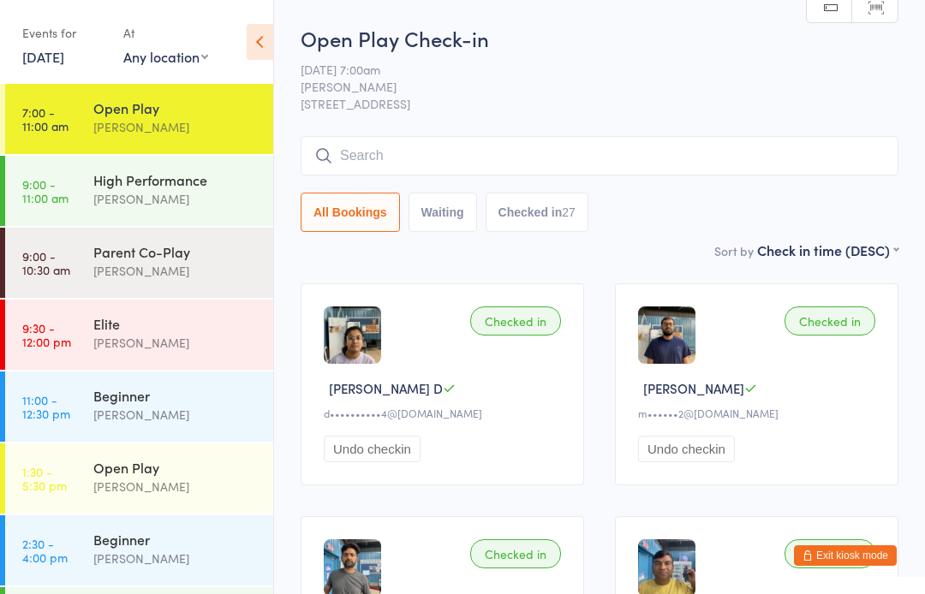
click at [356, 145] on input "search" at bounding box center [599, 155] width 598 height 39
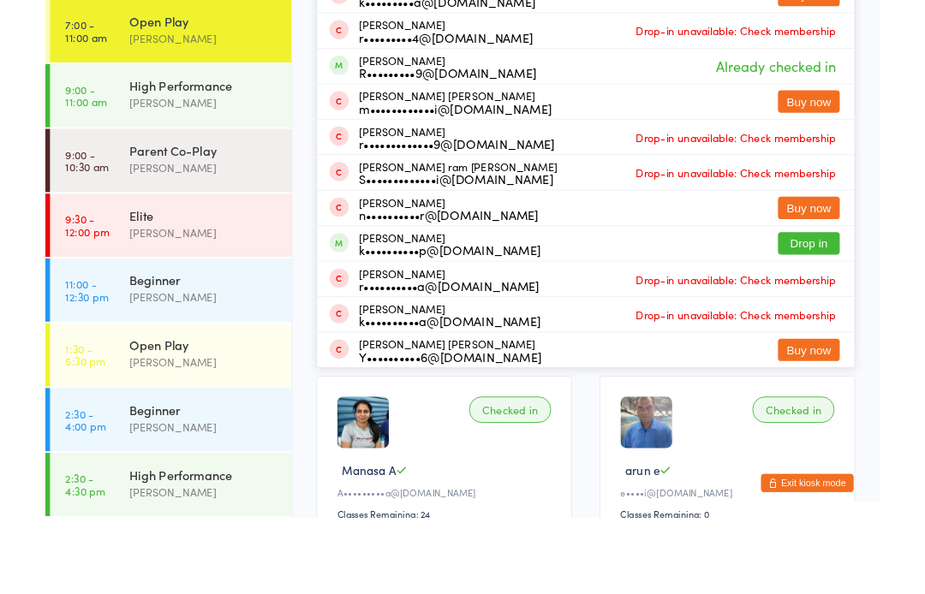
scroll to position [286, 0]
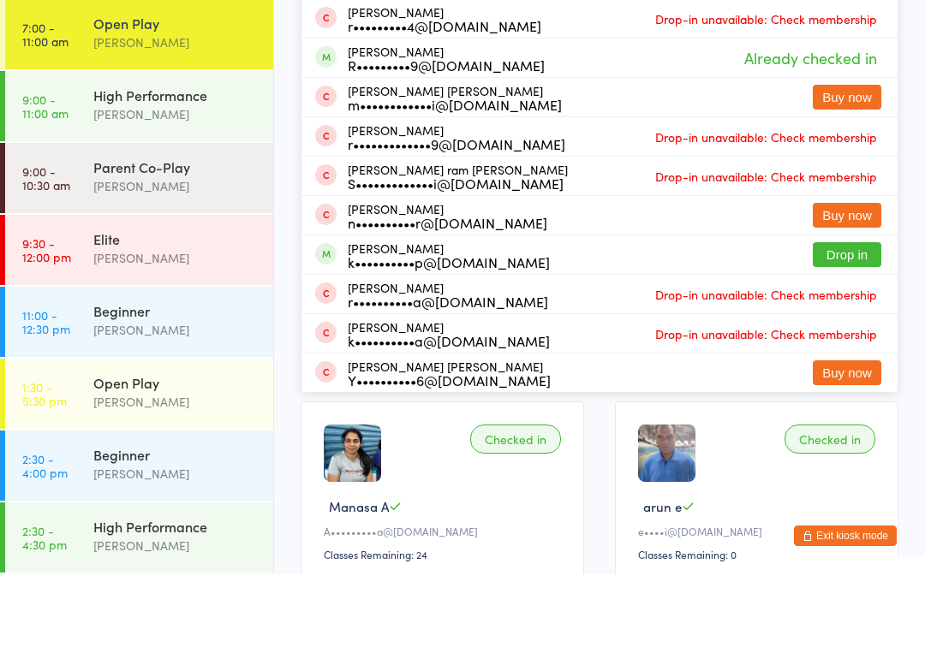
type input "Ram"
click at [858, 327] on button "Drop in" at bounding box center [846, 339] width 68 height 25
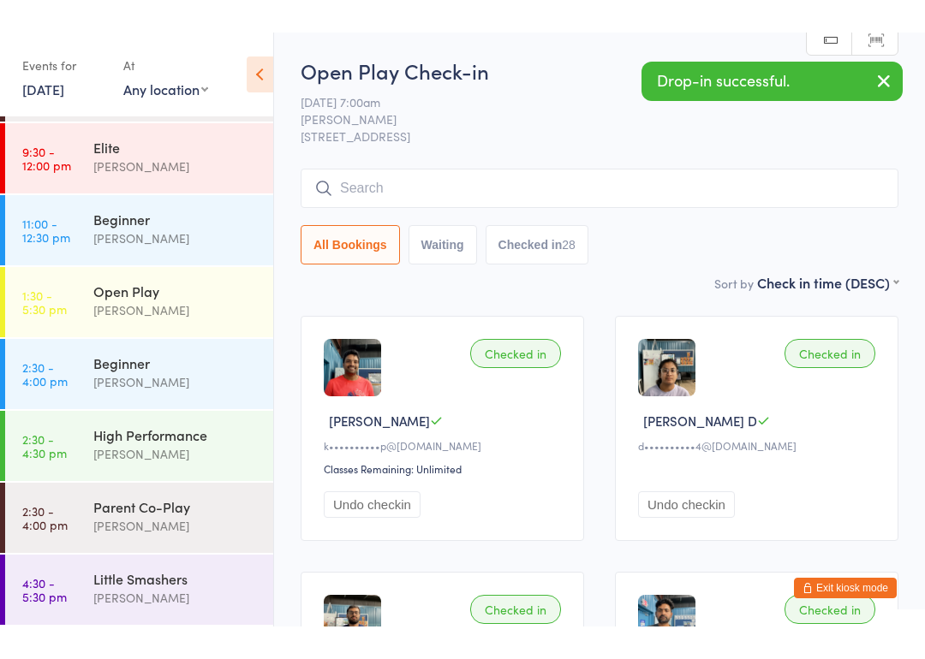
scroll to position [209, 0]
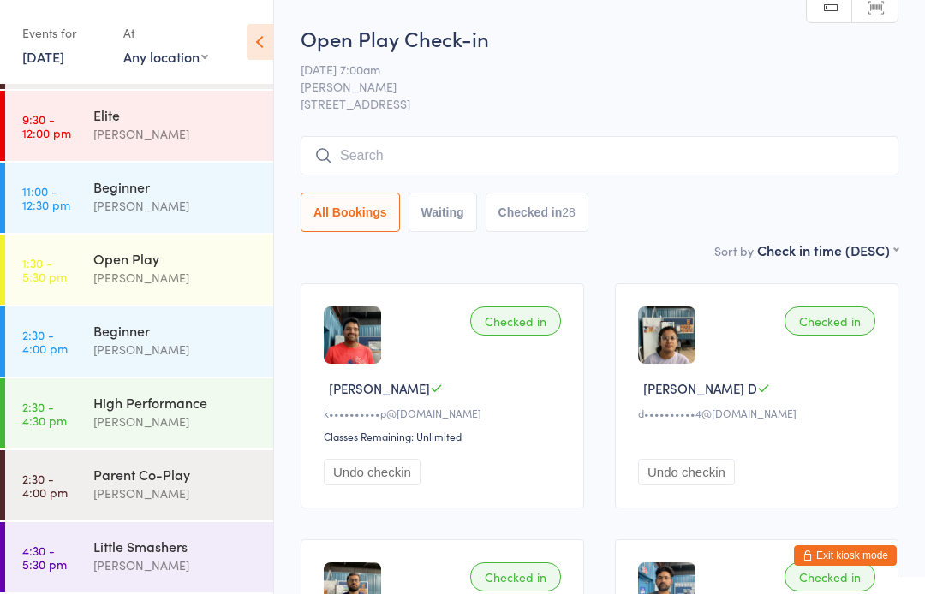
click at [173, 187] on div "Beginner" at bounding box center [175, 186] width 165 height 19
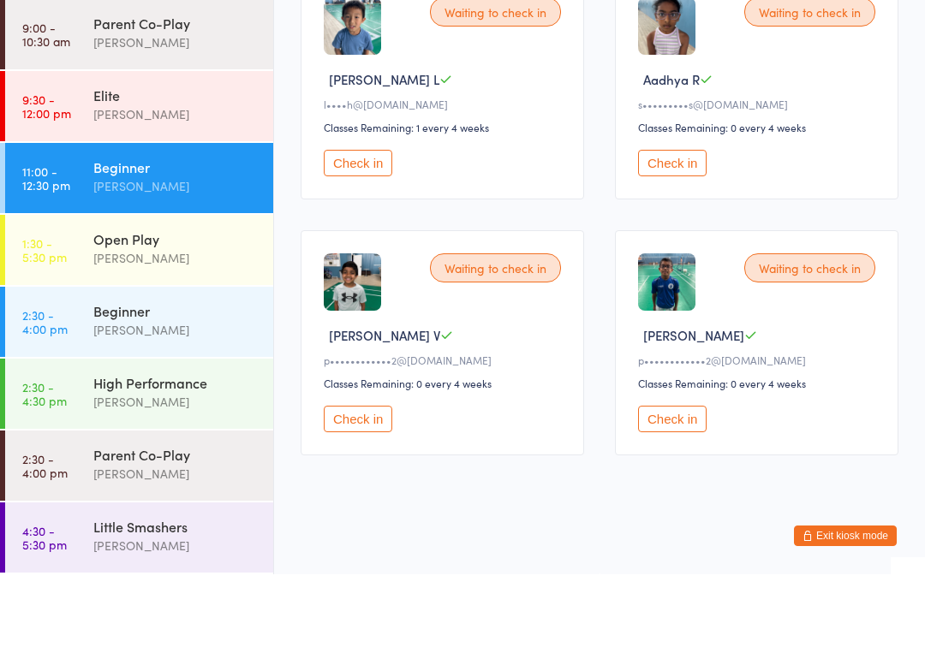
scroll to position [507, 0]
click at [193, 189] on div "[PERSON_NAME]" at bounding box center [175, 199] width 165 height 20
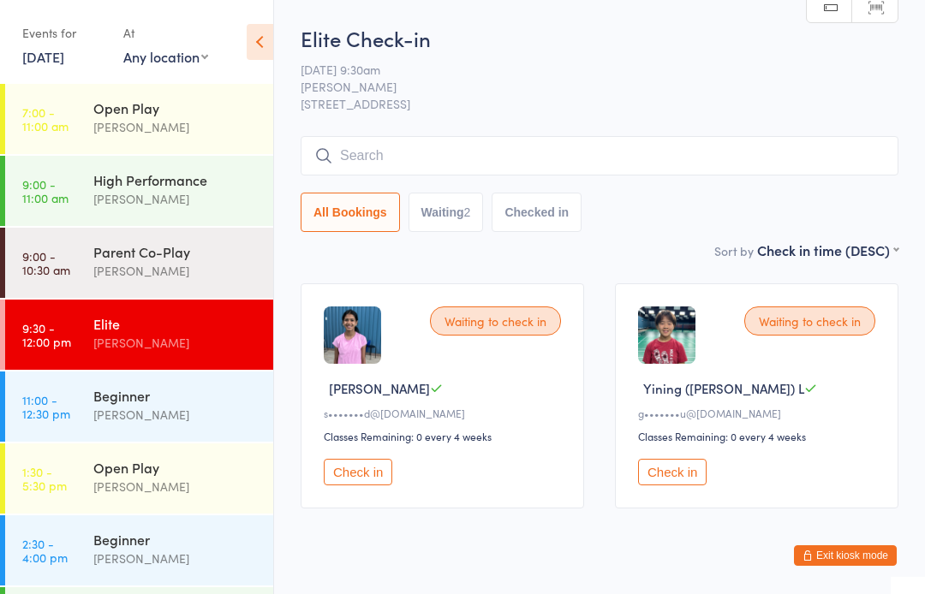
click at [190, 164] on div "High Performance [PERSON_NAME]" at bounding box center [183, 190] width 180 height 68
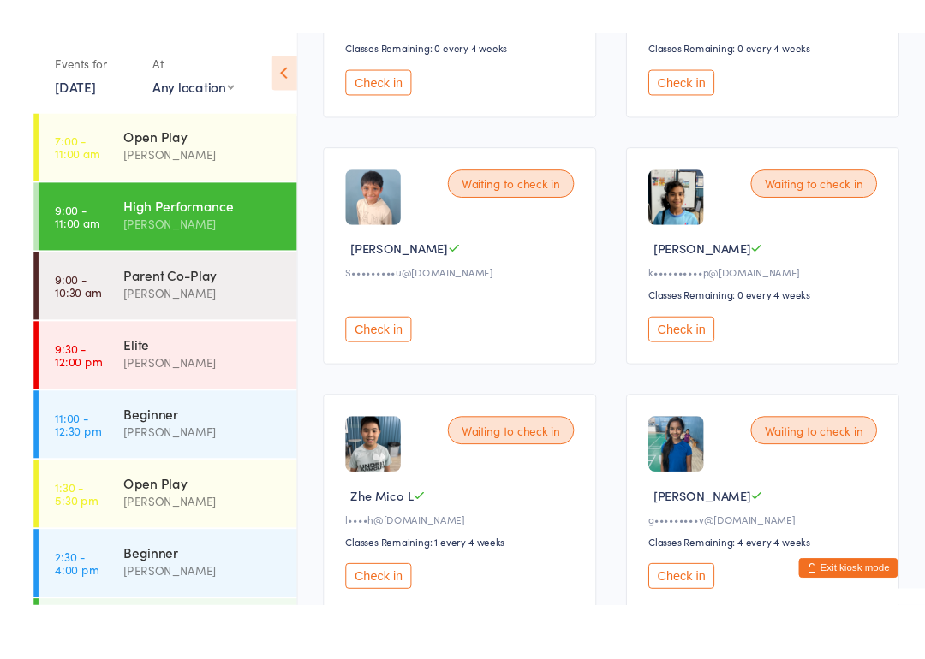
scroll to position [396, 0]
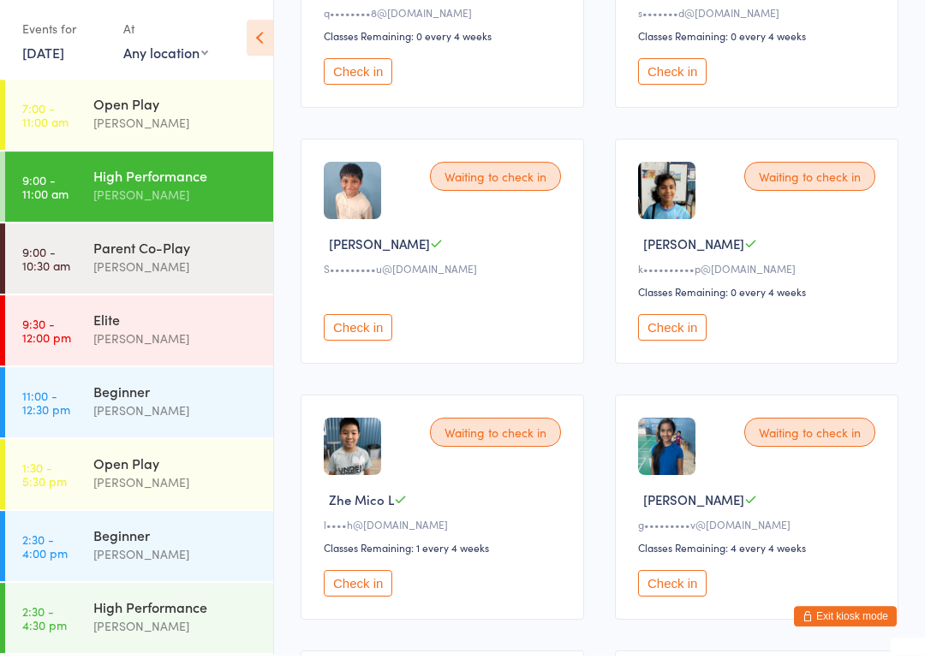
click at [673, 334] on button "Check in" at bounding box center [672, 331] width 68 height 27
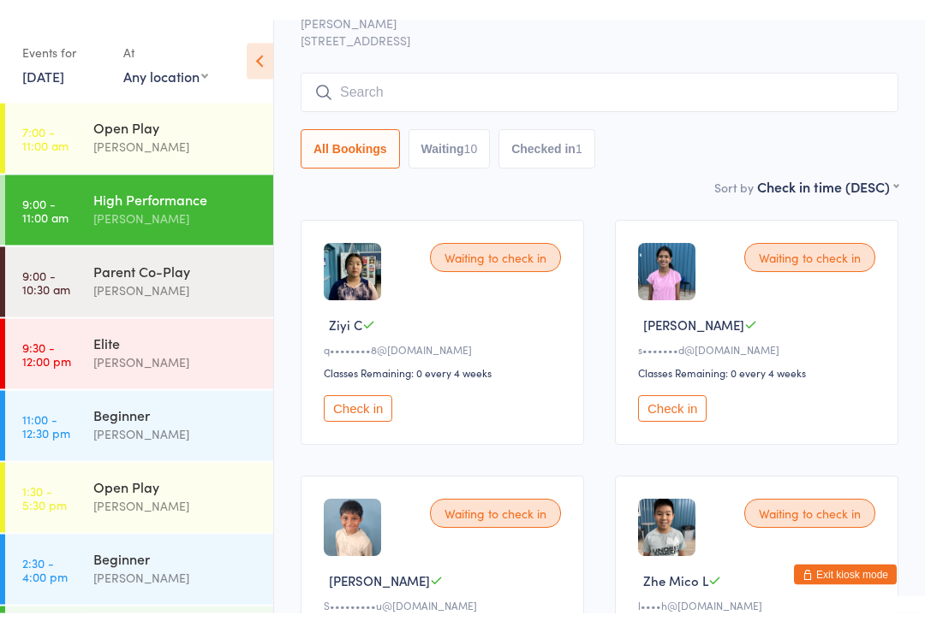
scroll to position [0, 0]
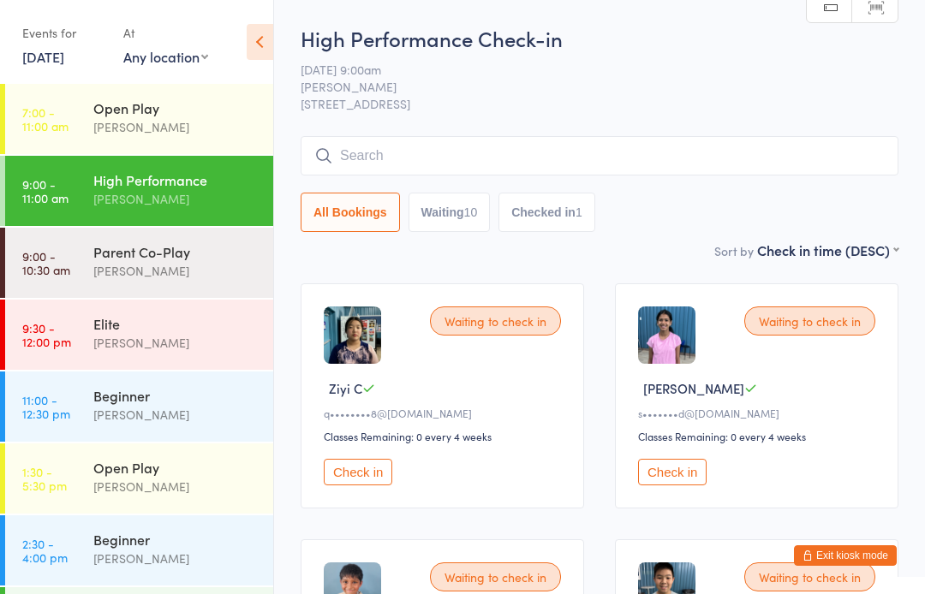
click at [196, 119] on div "[PERSON_NAME]" at bounding box center [175, 127] width 165 height 20
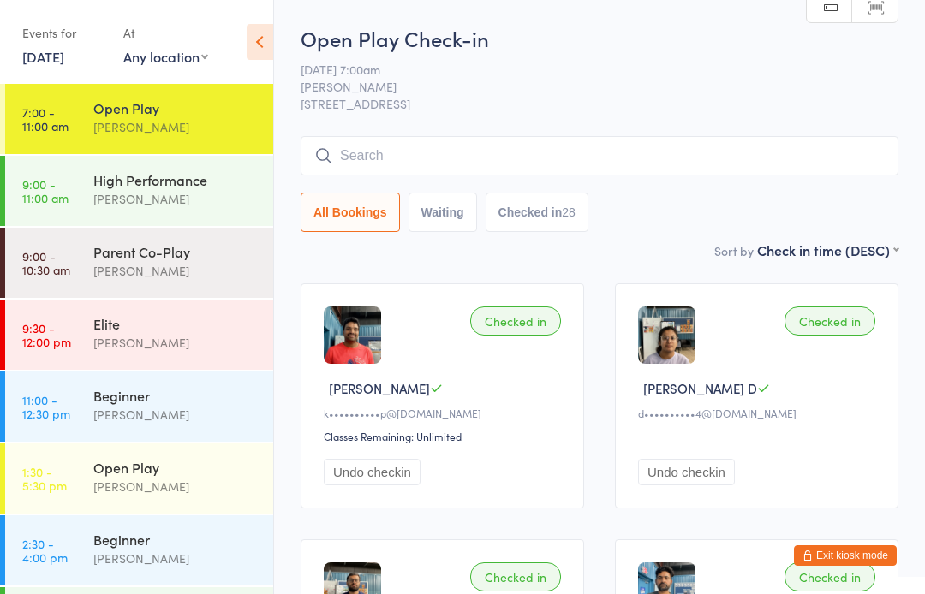
click at [103, 188] on div "High Performance" at bounding box center [175, 179] width 165 height 19
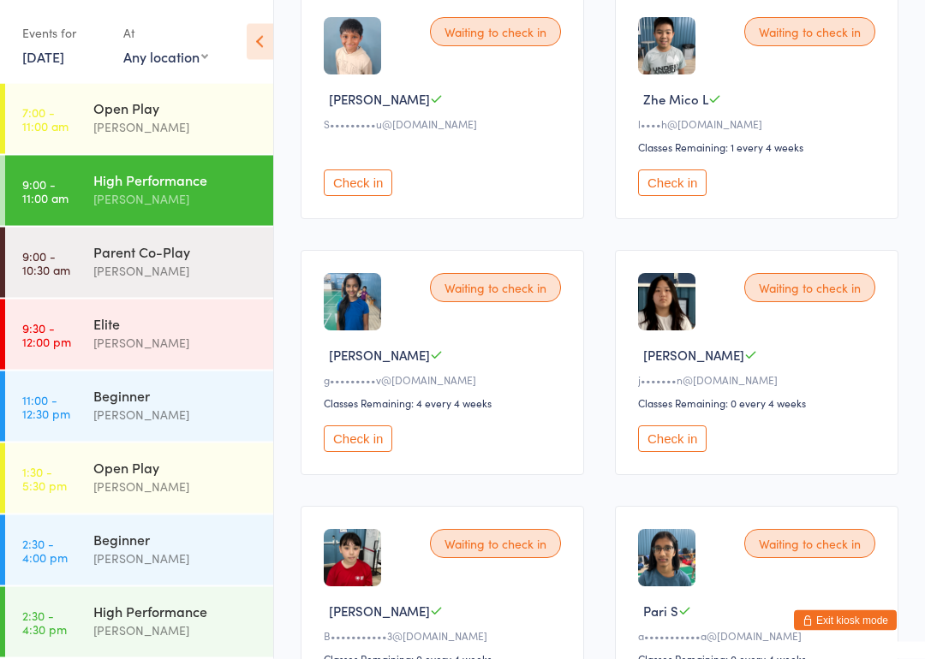
scroll to position [547, 0]
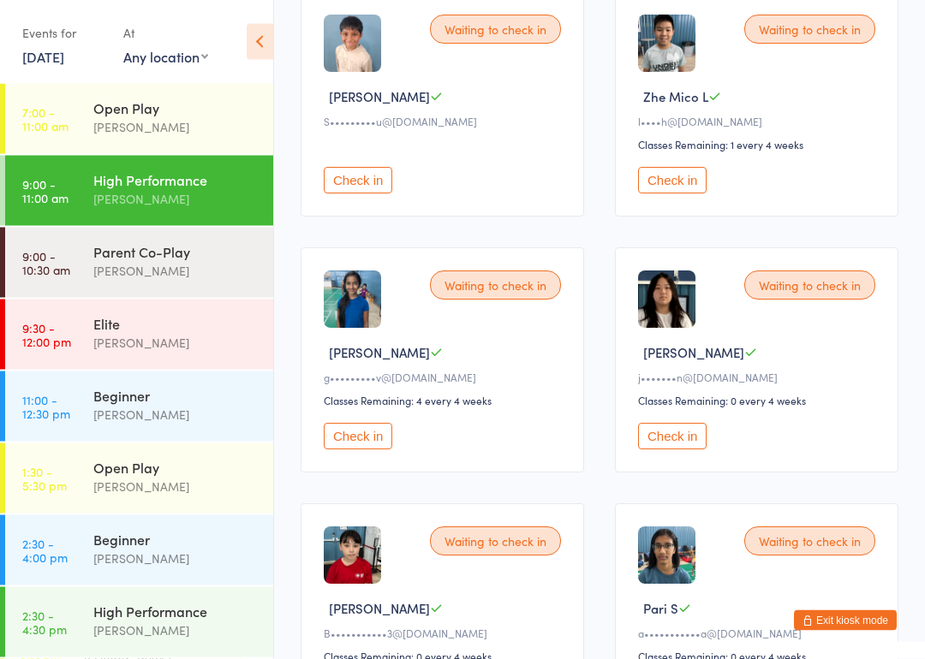
click at [372, 443] on button "Check in" at bounding box center [358, 437] width 68 height 27
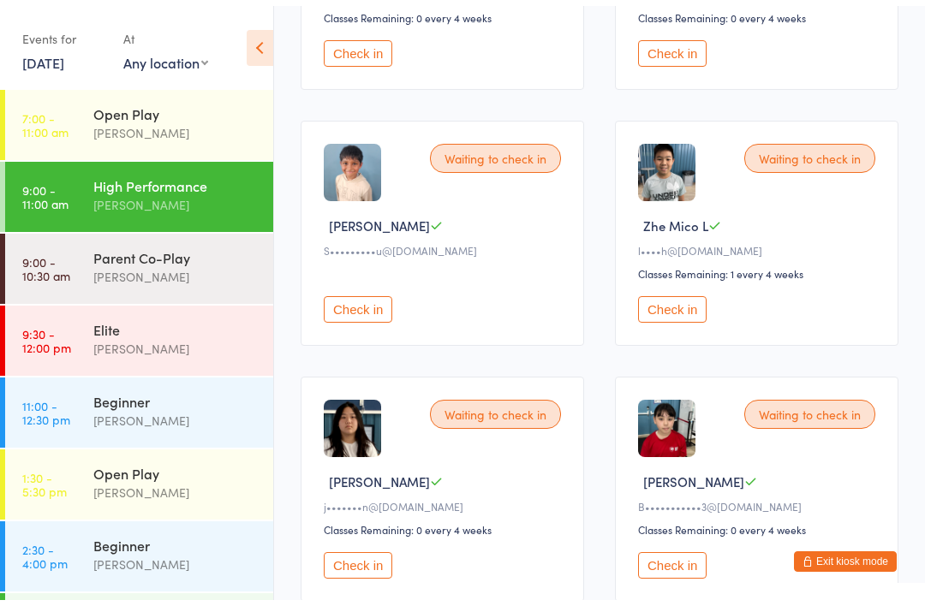
scroll to position [420, 0]
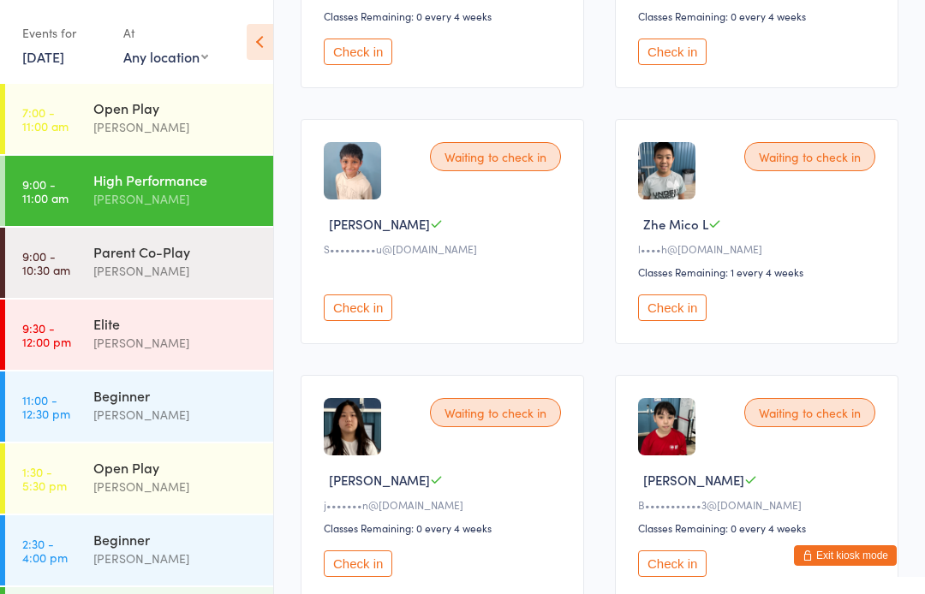
click at [675, 320] on button "Check in" at bounding box center [672, 307] width 68 height 27
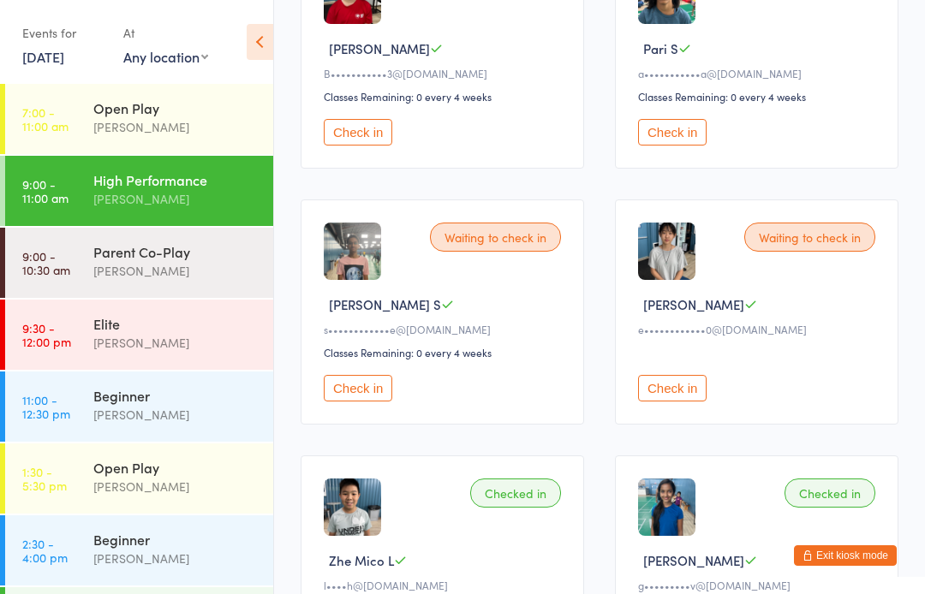
scroll to position [852, 0]
click at [372, 401] on button "Check in" at bounding box center [358, 388] width 68 height 27
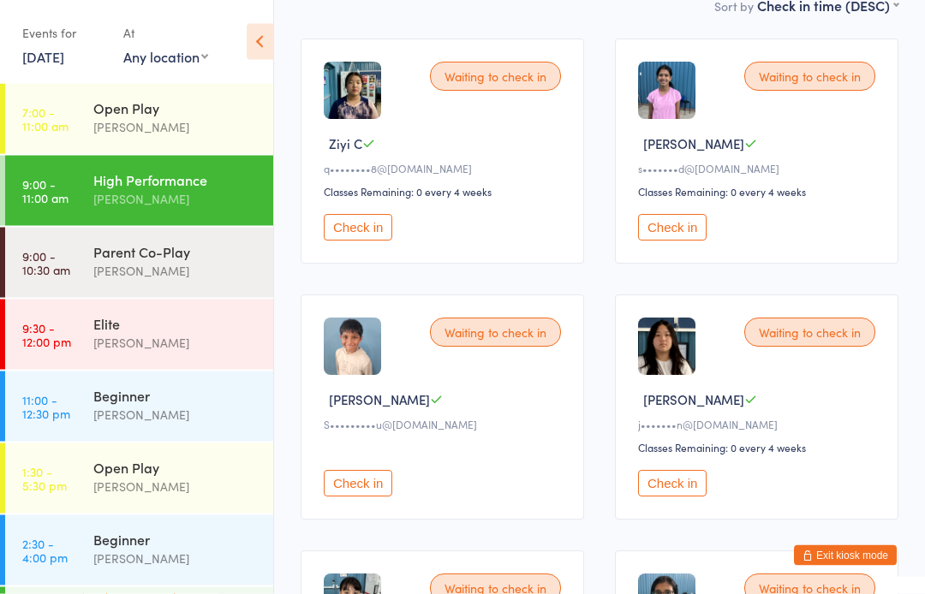
scroll to position [245, 0]
click at [371, 229] on button "Check in" at bounding box center [358, 227] width 68 height 27
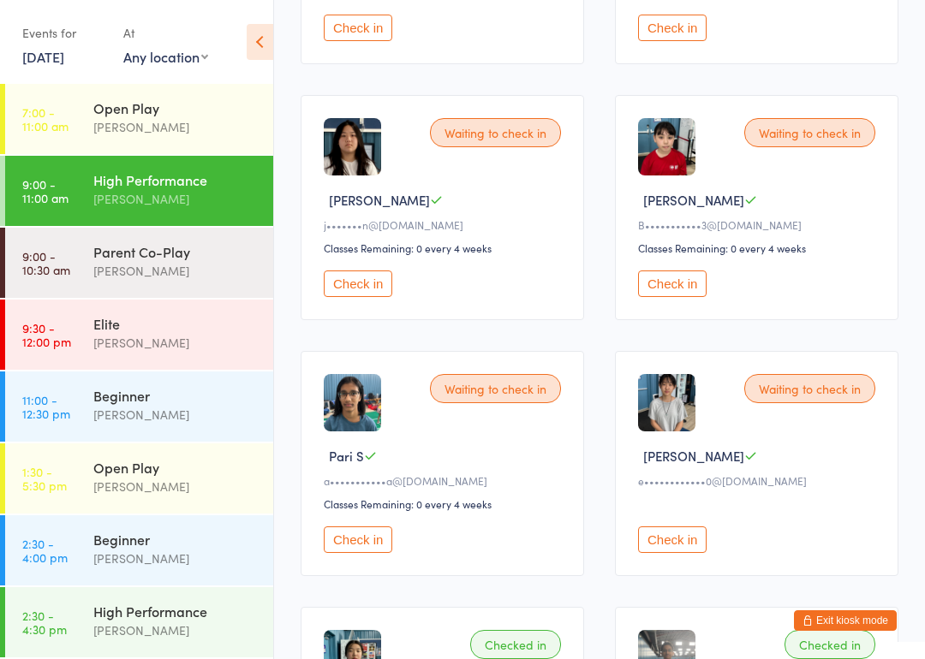
scroll to position [448, 0]
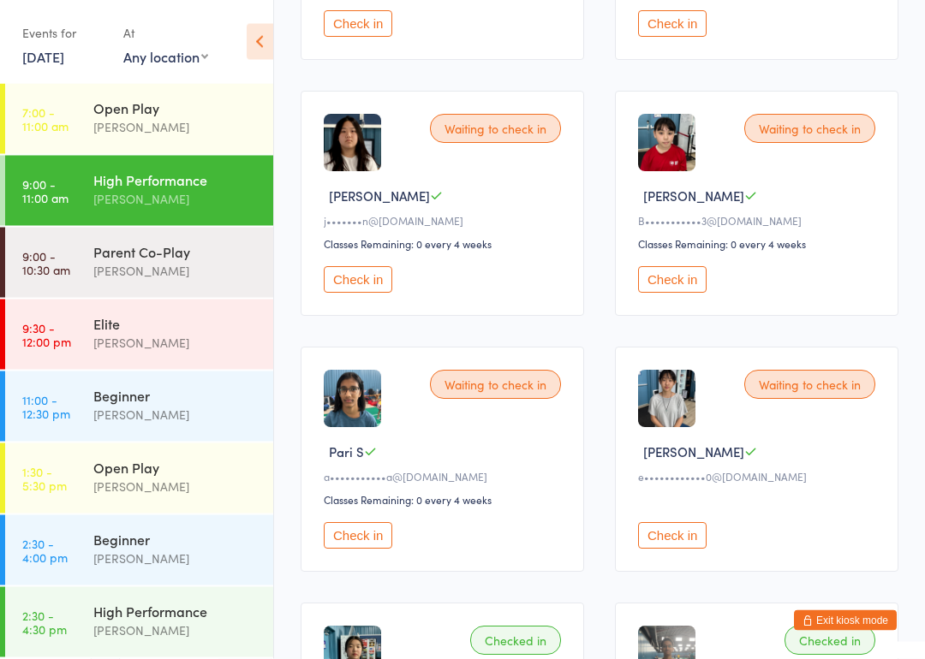
click at [682, 540] on button "Check in" at bounding box center [672, 536] width 68 height 27
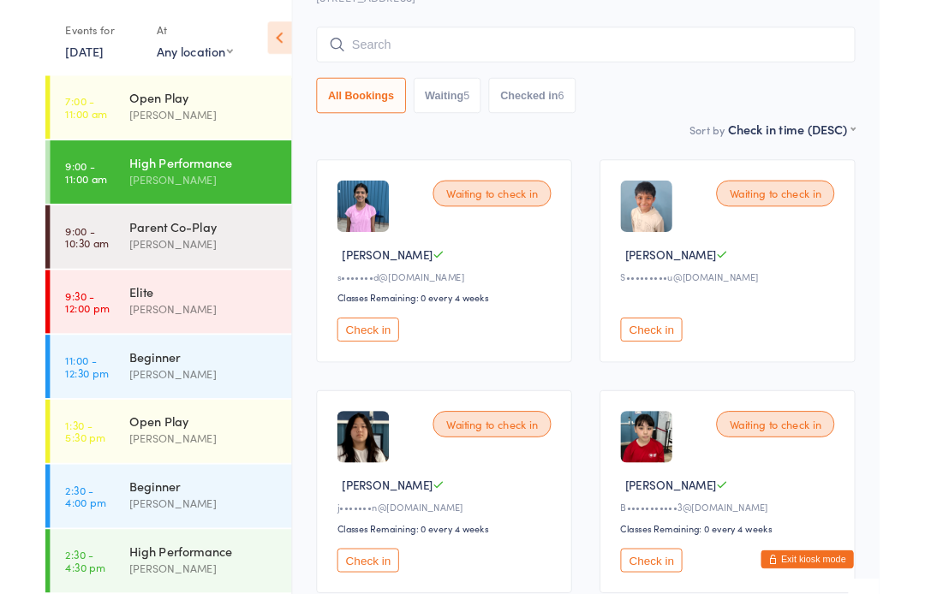
scroll to position [107, 0]
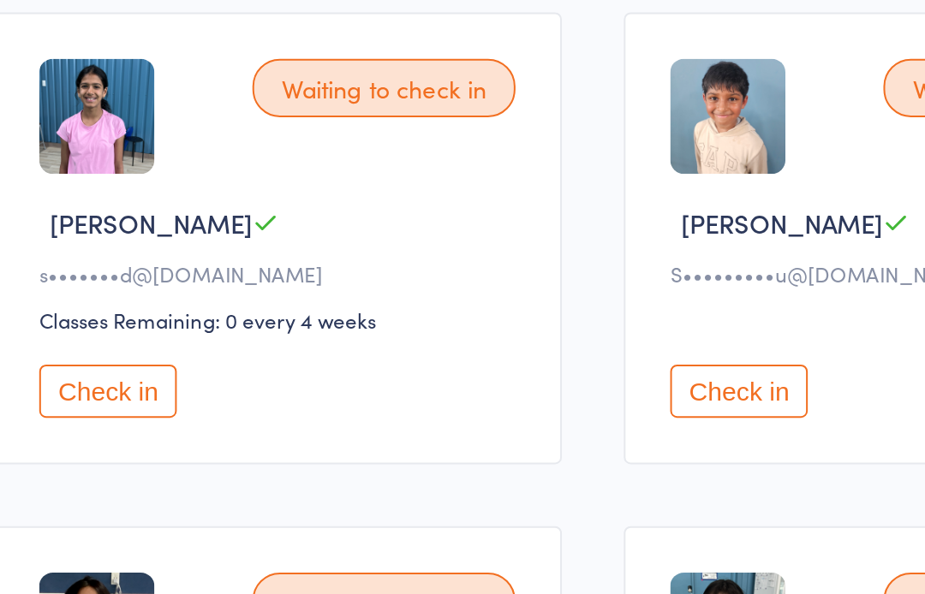
click at [638, 352] on button "Check in" at bounding box center [672, 365] width 68 height 27
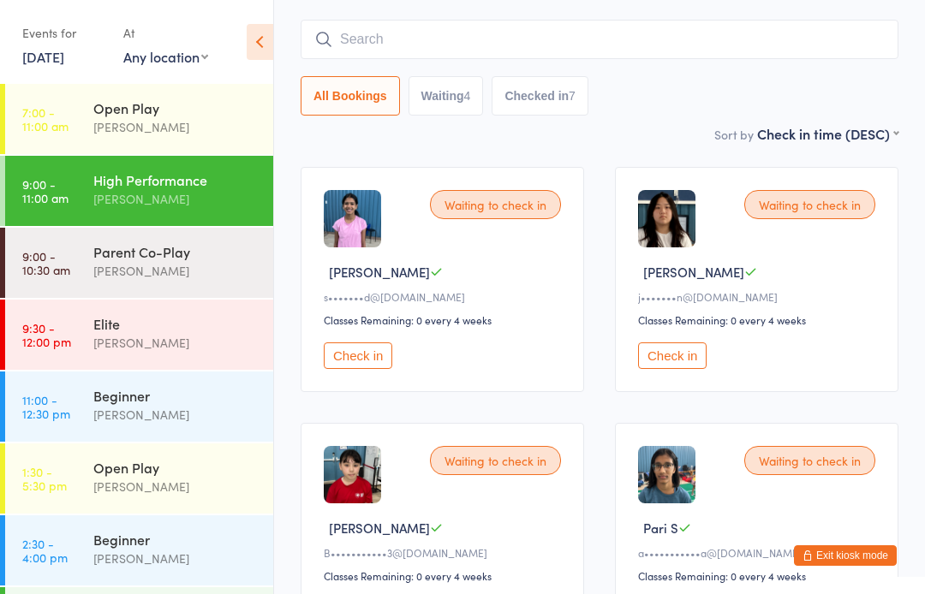
scroll to position [116, 0]
click at [155, 332] on div "Elite" at bounding box center [175, 323] width 165 height 19
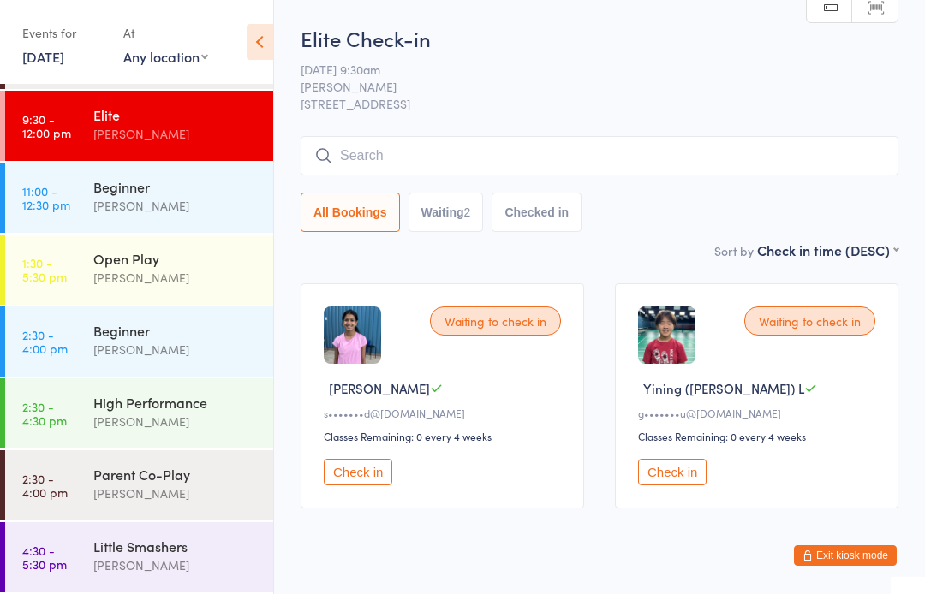
scroll to position [53, 0]
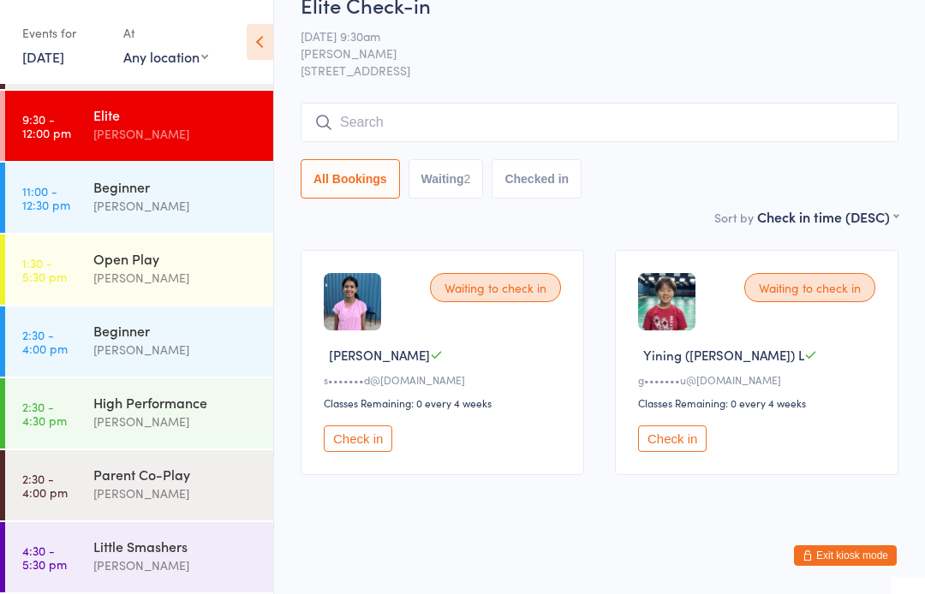
click at [99, 549] on div "Little Smashers" at bounding box center [175, 546] width 165 height 19
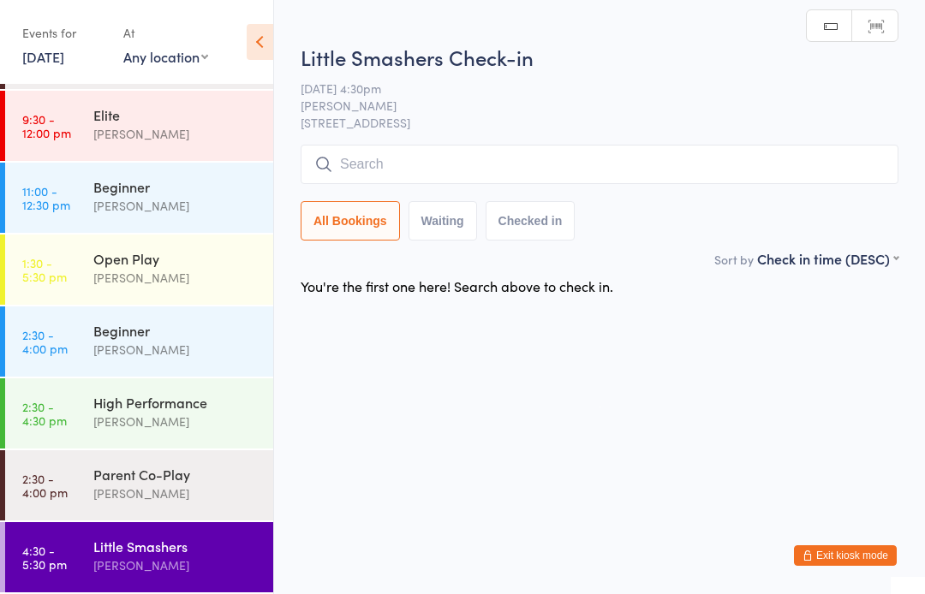
click at [94, 489] on div "[PERSON_NAME]" at bounding box center [175, 494] width 165 height 20
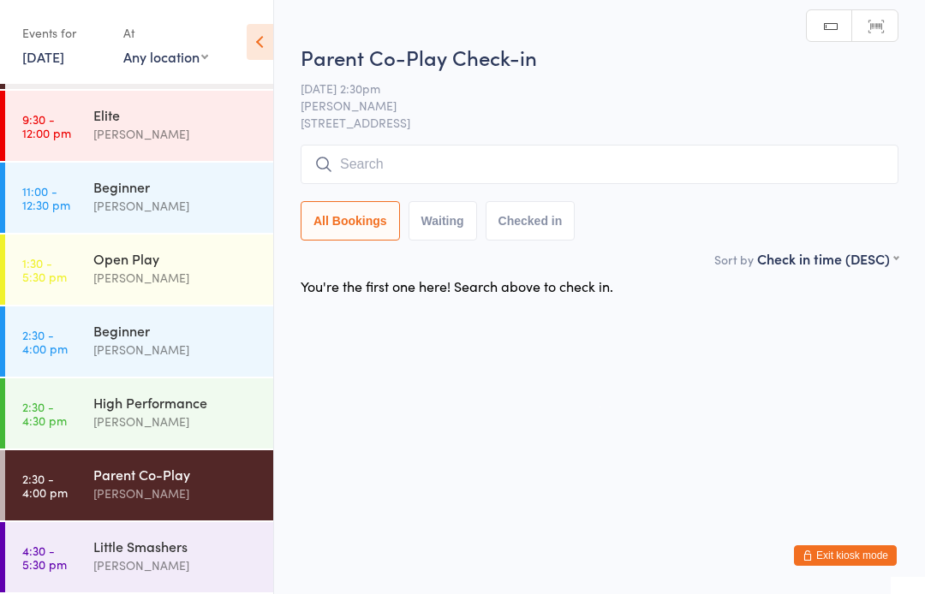
click at [85, 420] on link "2:30 - 4:30 pm High Performance [PERSON_NAME]" at bounding box center [139, 413] width 268 height 70
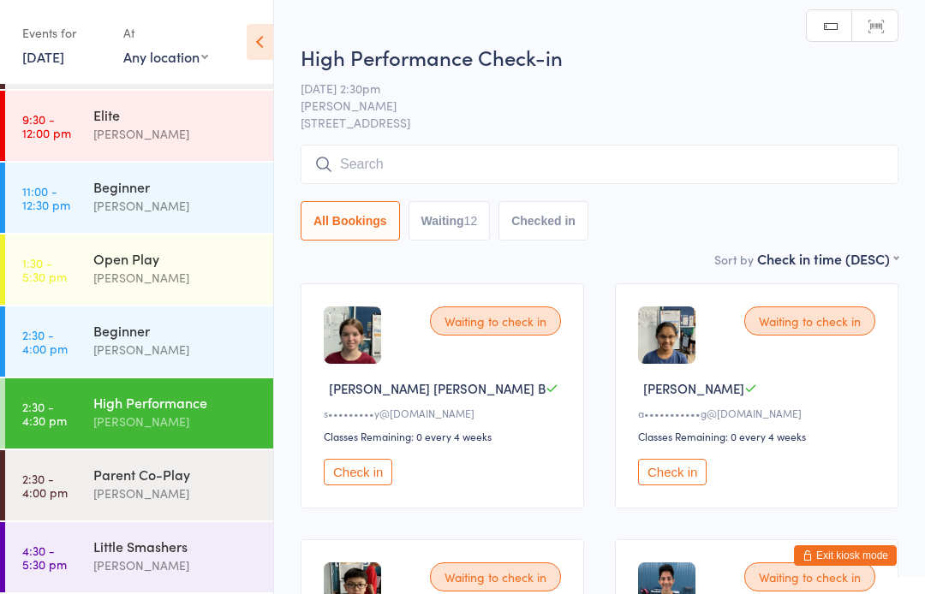
click at [77, 347] on link "2:30 - 4:00 pm Beginner [PERSON_NAME]" at bounding box center [139, 341] width 268 height 70
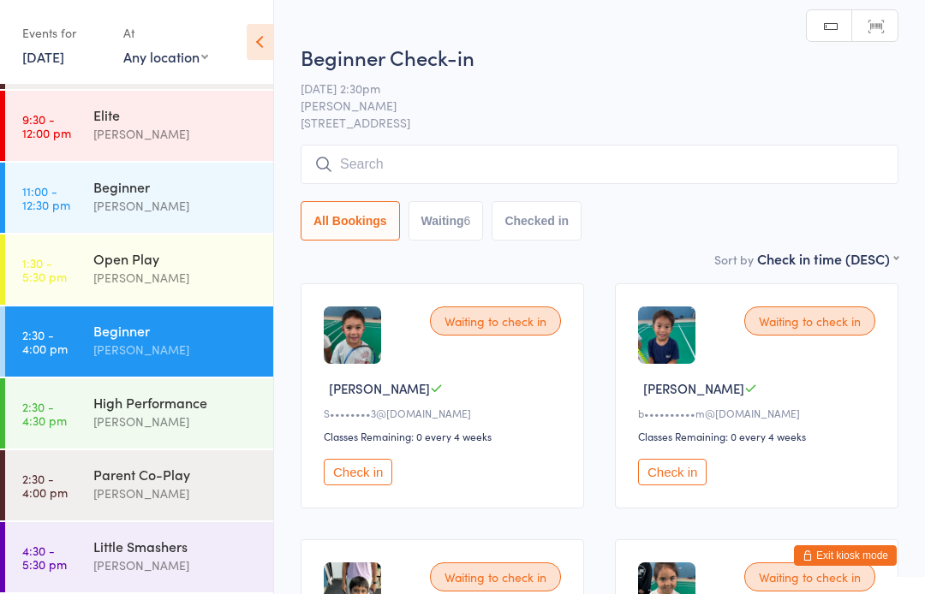
click at [98, 271] on div "[PERSON_NAME]" at bounding box center [175, 278] width 165 height 20
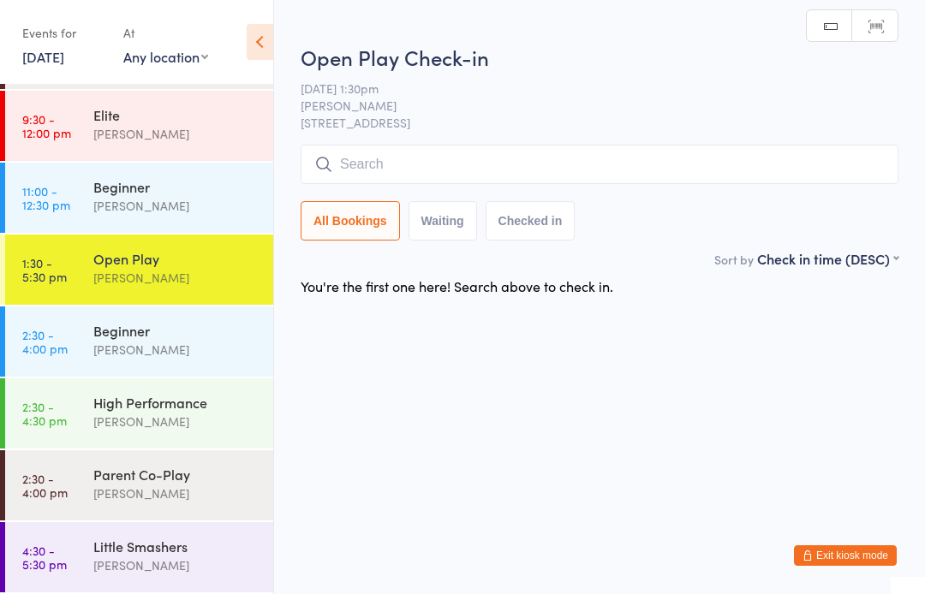
click at [99, 195] on div "Beginner" at bounding box center [175, 186] width 165 height 19
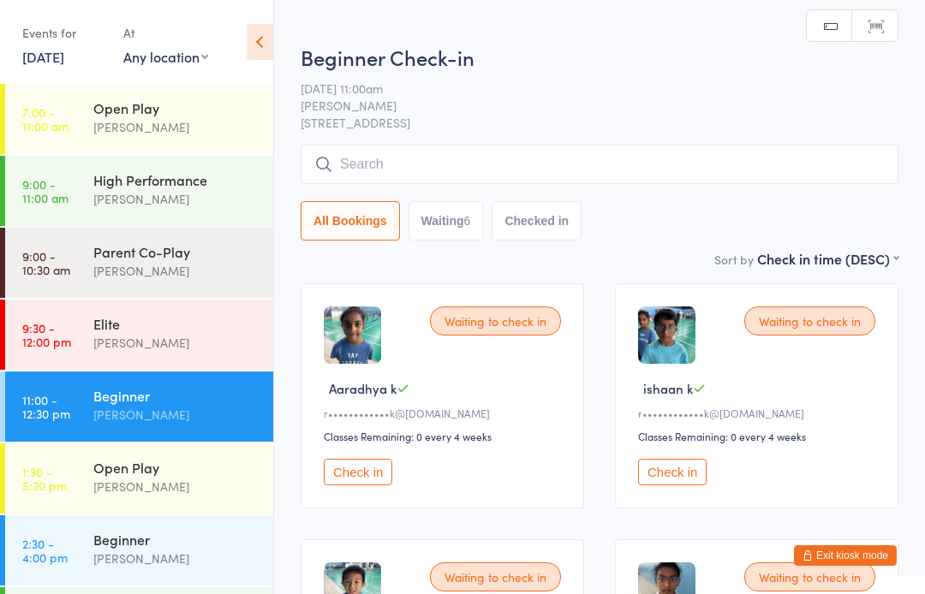
click at [98, 104] on div "Open Play" at bounding box center [175, 107] width 165 height 19
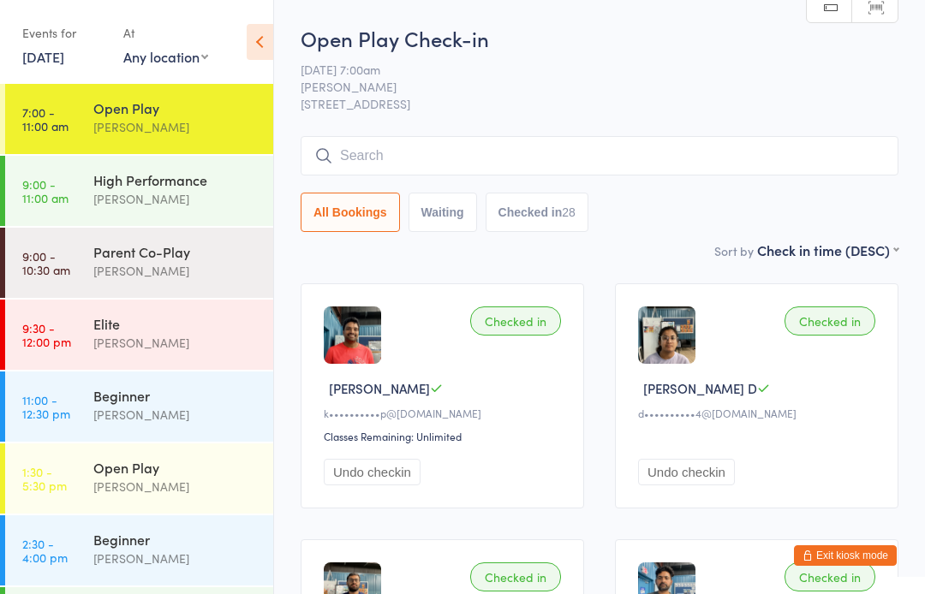
click at [189, 267] on div "[PERSON_NAME]" at bounding box center [175, 271] width 165 height 20
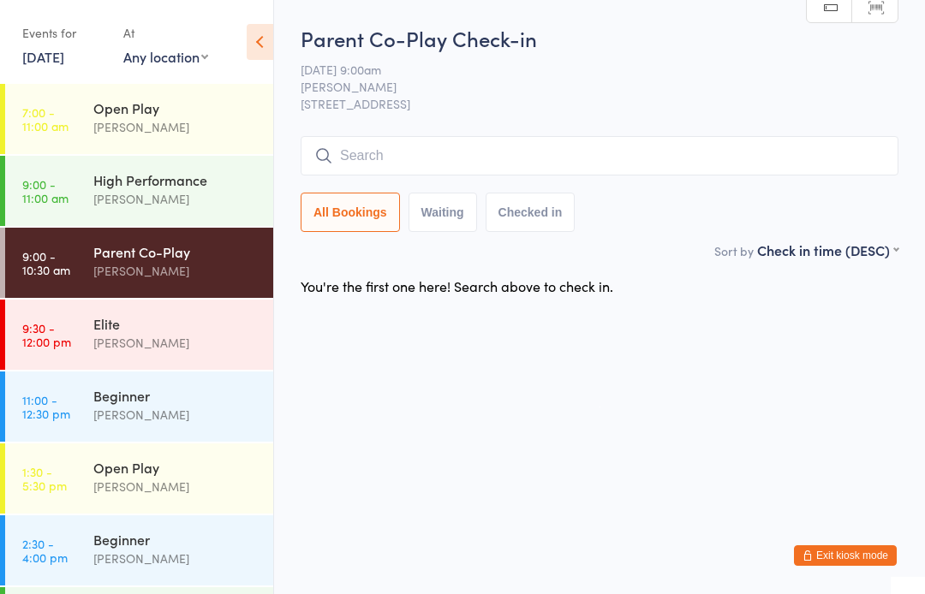
click at [356, 156] on input "search" at bounding box center [599, 155] width 598 height 39
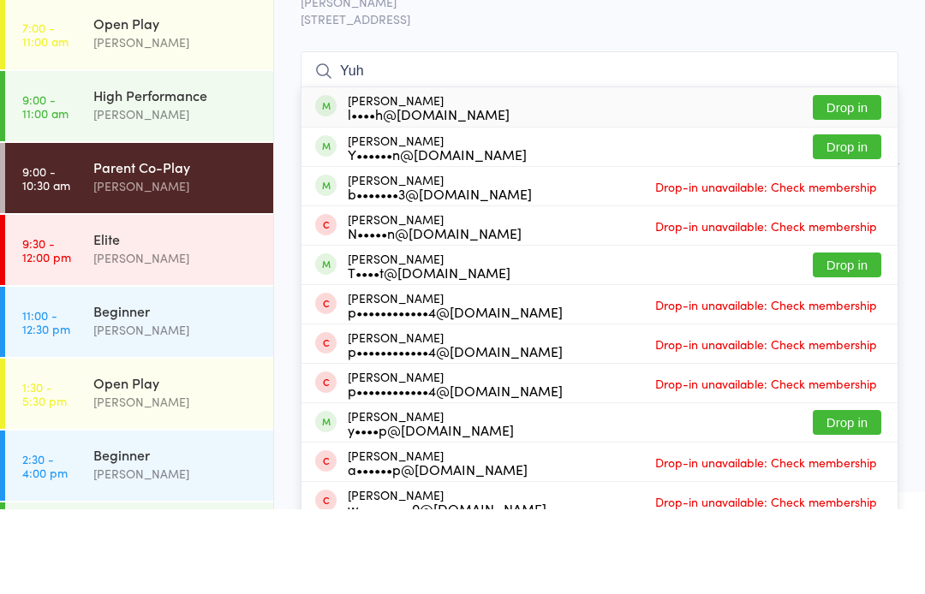
type input "Yuh"
click at [847, 180] on button "Drop in" at bounding box center [846, 192] width 68 height 25
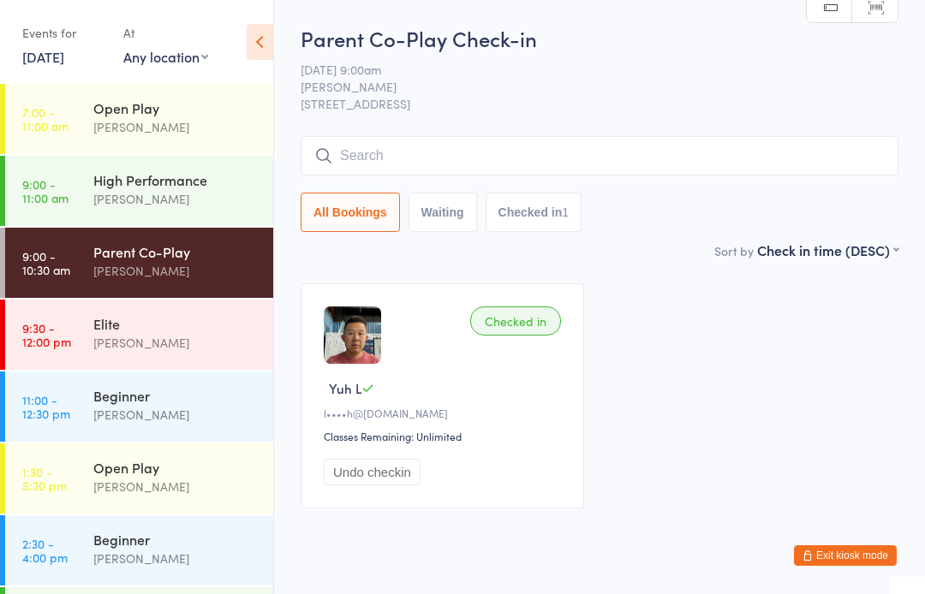
click at [199, 330] on div "Elite" at bounding box center [175, 323] width 165 height 19
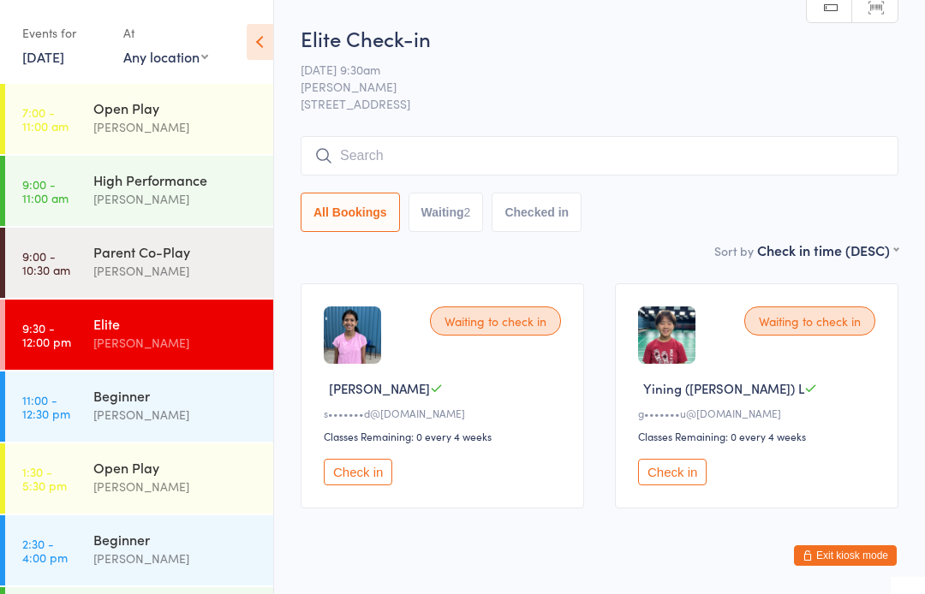
click at [96, 206] on div "[PERSON_NAME]" at bounding box center [175, 199] width 165 height 20
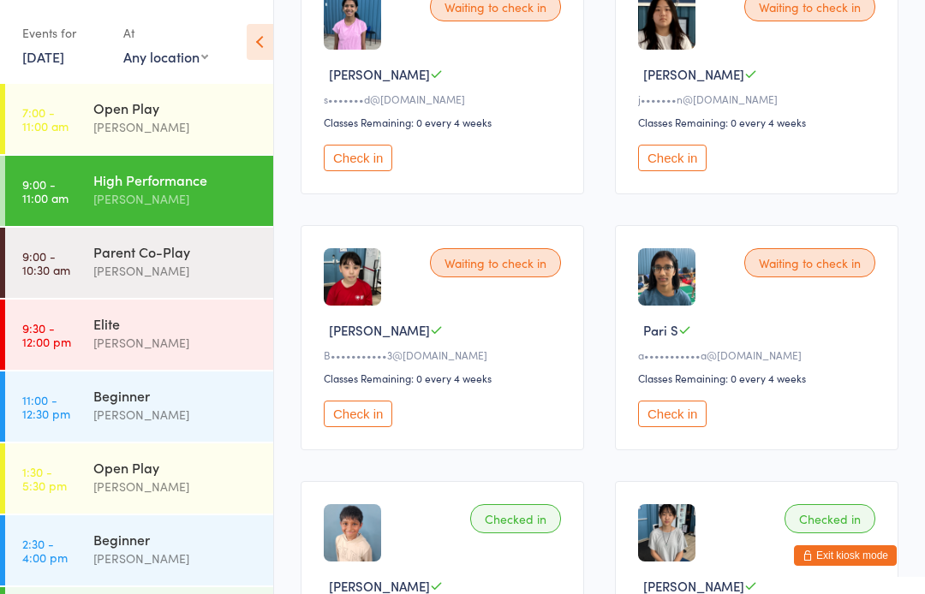
scroll to position [302, 0]
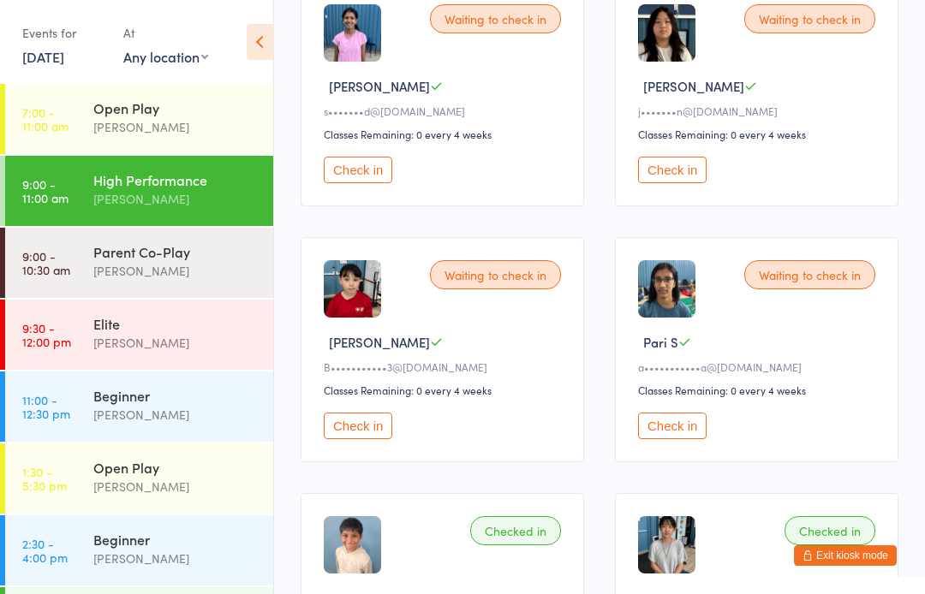
click at [682, 182] on button "Check in" at bounding box center [672, 170] width 68 height 27
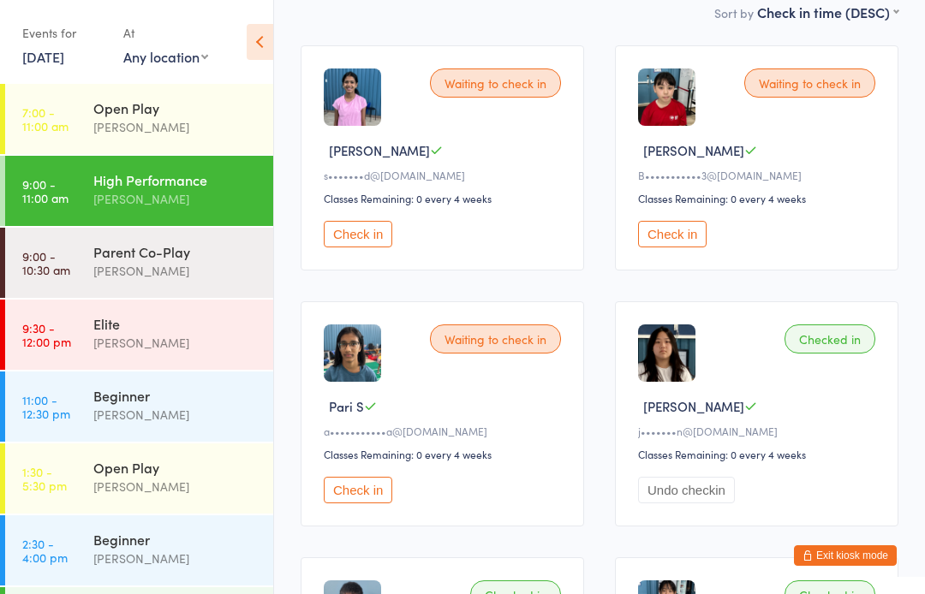
scroll to position [237, 0]
click at [689, 504] on button "Undo checkin" at bounding box center [686, 491] width 97 height 27
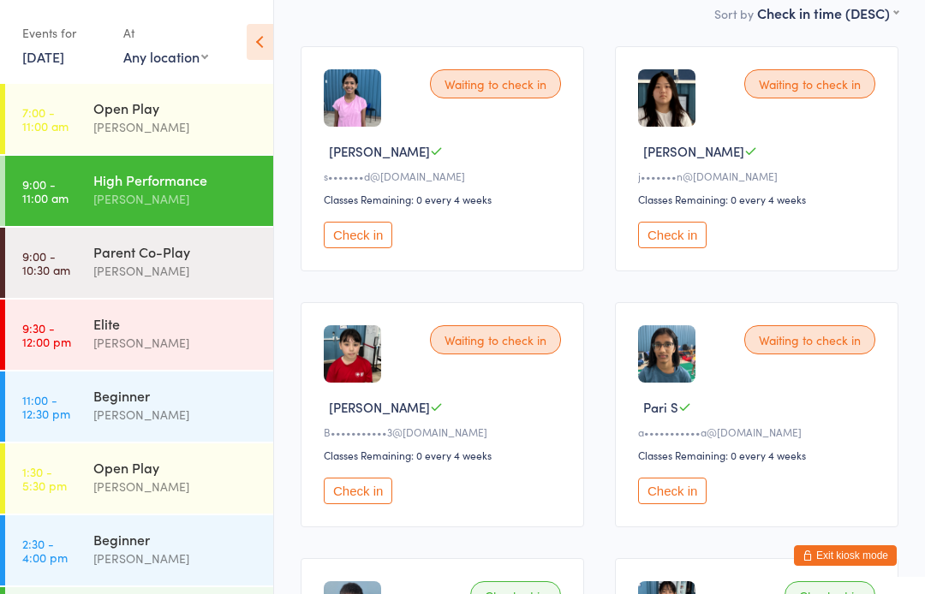
click at [68, 330] on time "9:30 - 12:00 pm" at bounding box center [46, 334] width 49 height 27
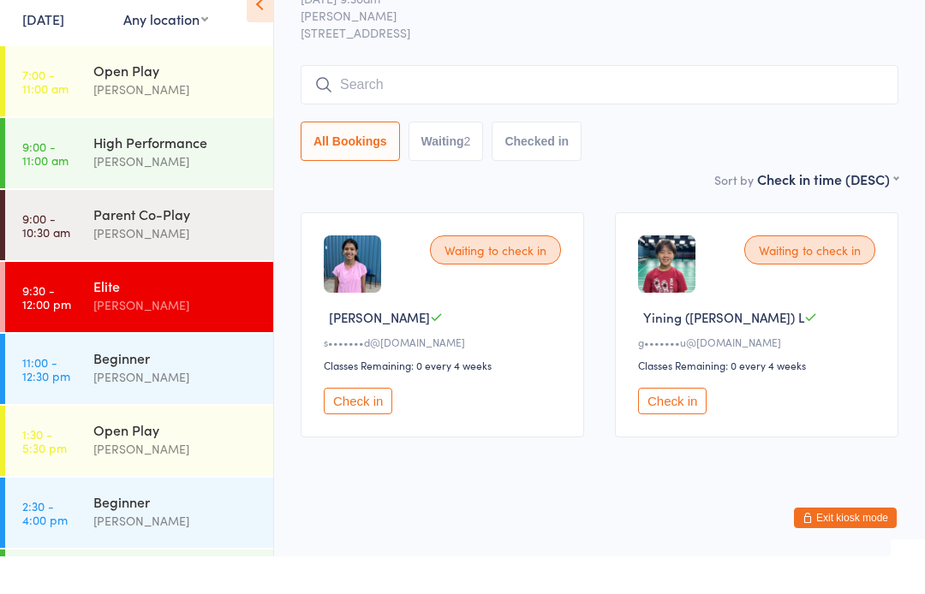
scroll to position [53, 0]
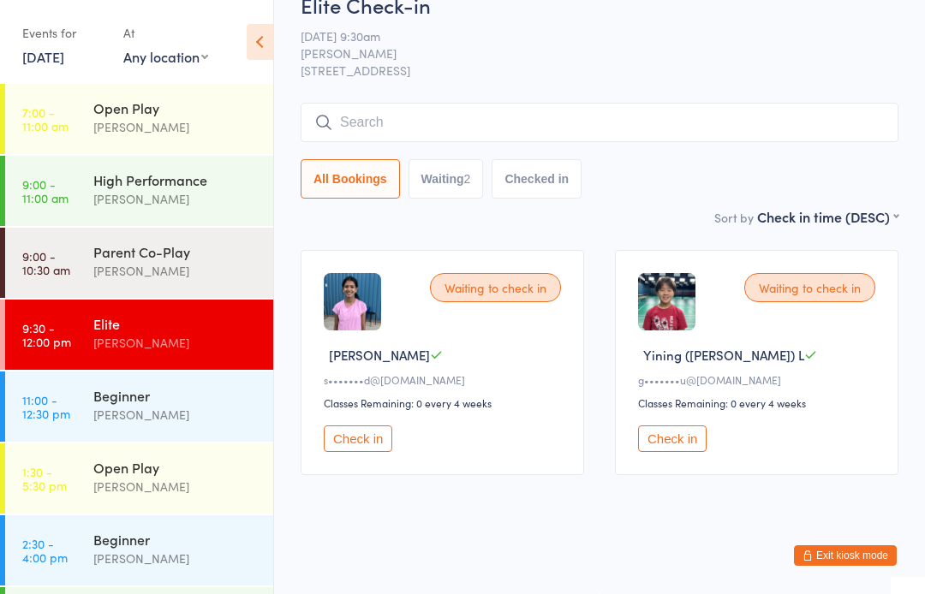
click at [134, 113] on div "Open Play" at bounding box center [175, 107] width 165 height 19
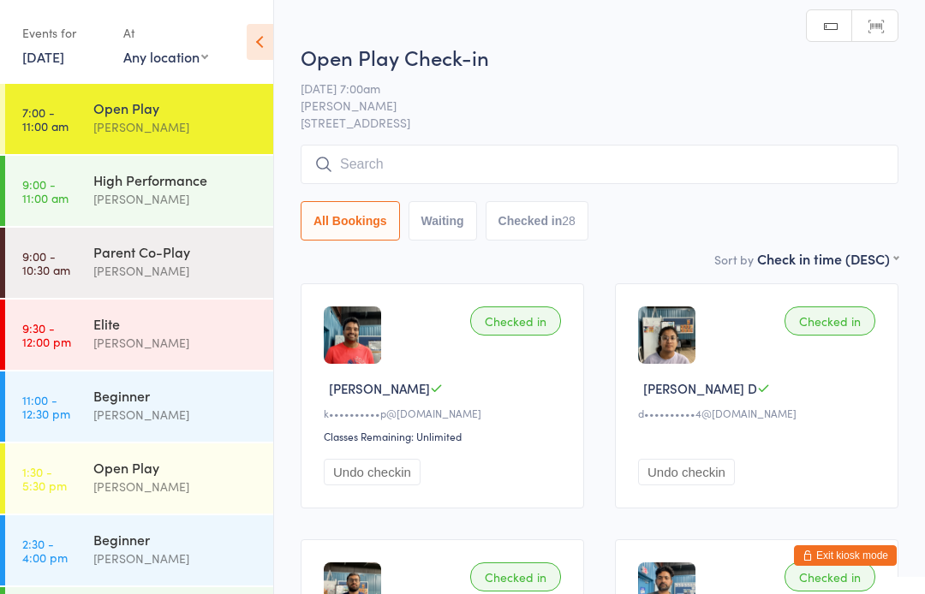
click at [156, 266] on div "[PERSON_NAME]" at bounding box center [175, 271] width 165 height 20
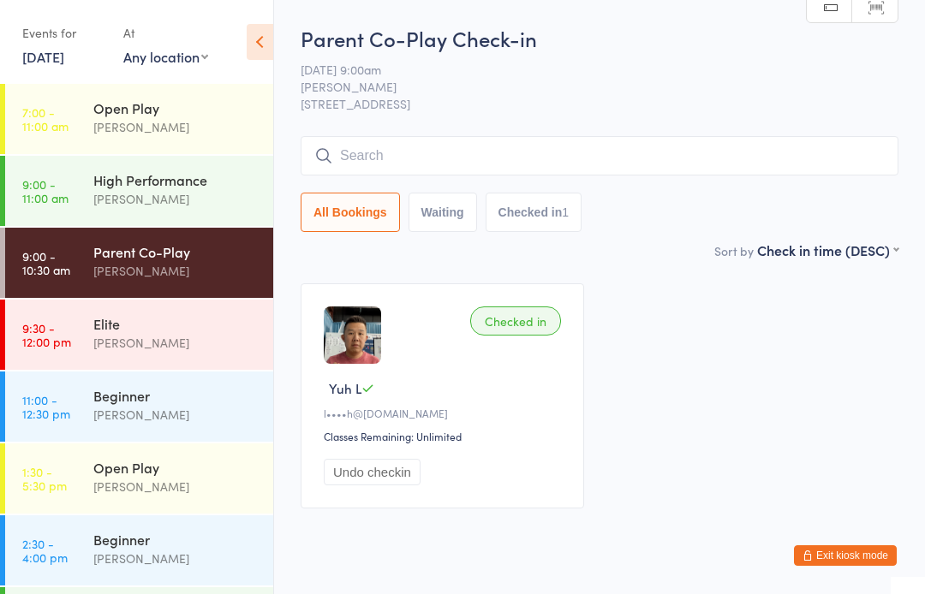
click at [346, 165] on input "search" at bounding box center [599, 155] width 598 height 39
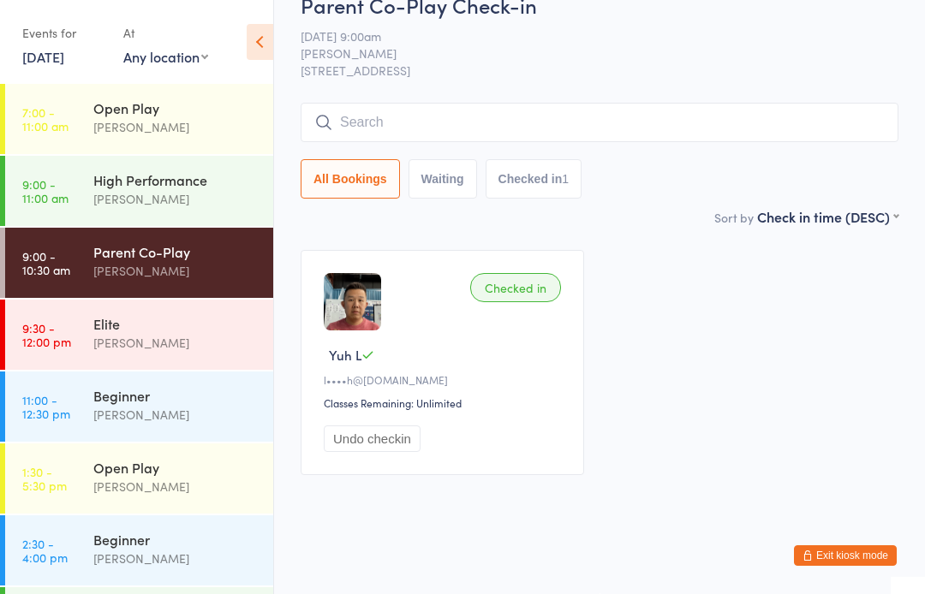
scroll to position [53, 0]
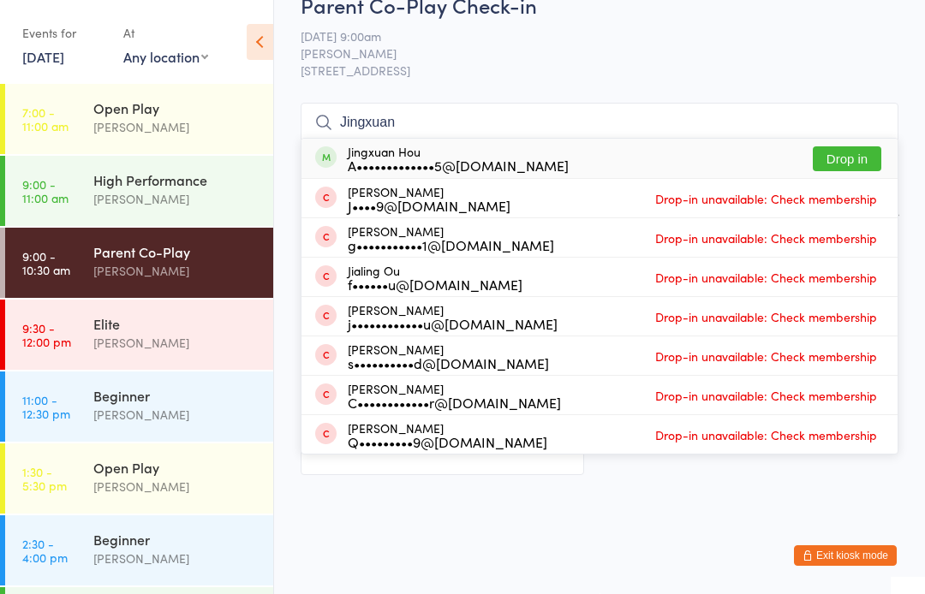
type input "Jingxuan"
click at [848, 146] on button "Drop in" at bounding box center [846, 158] width 68 height 25
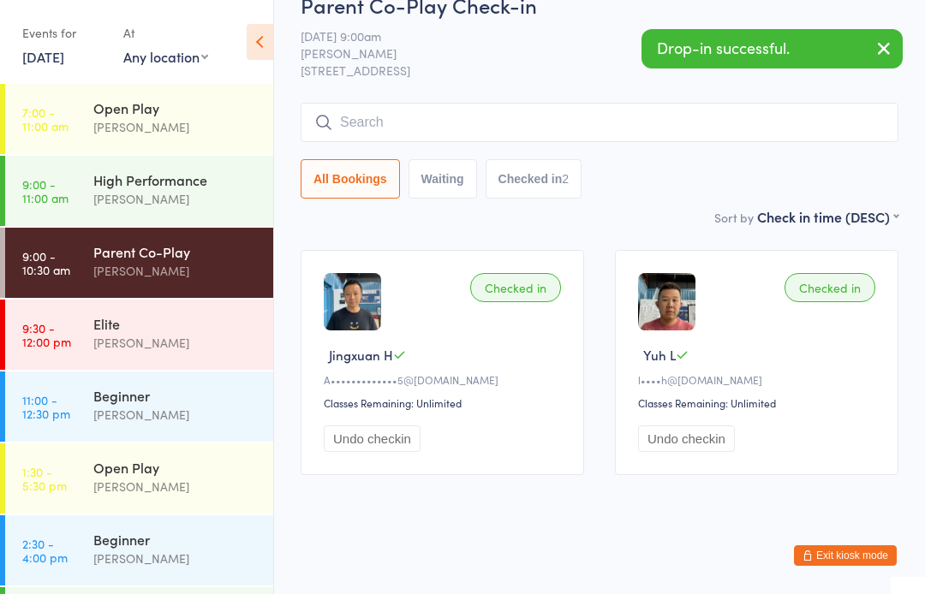
click at [187, 124] on div "[PERSON_NAME]" at bounding box center [175, 127] width 165 height 20
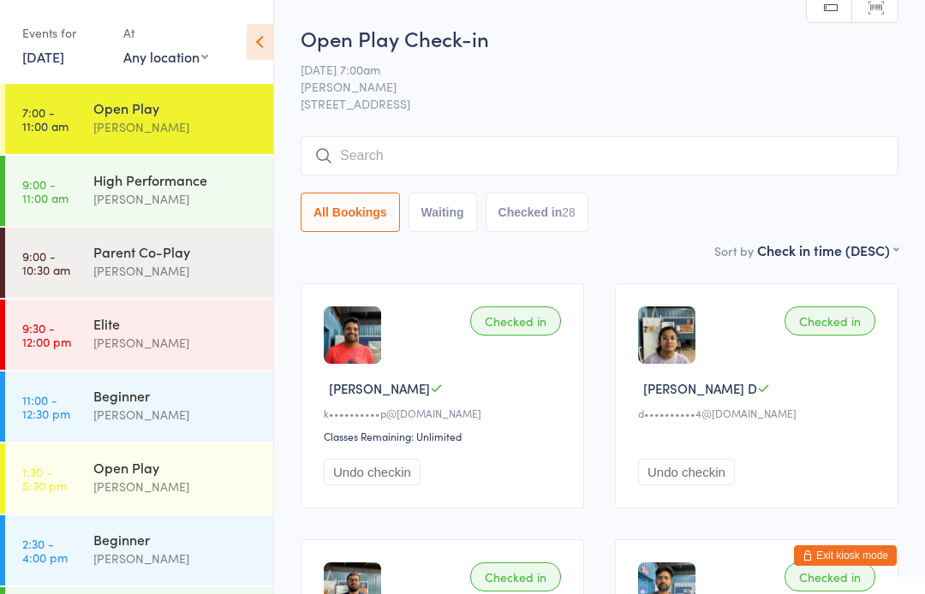
click at [195, 261] on div "Parent Co-Play" at bounding box center [175, 251] width 165 height 19
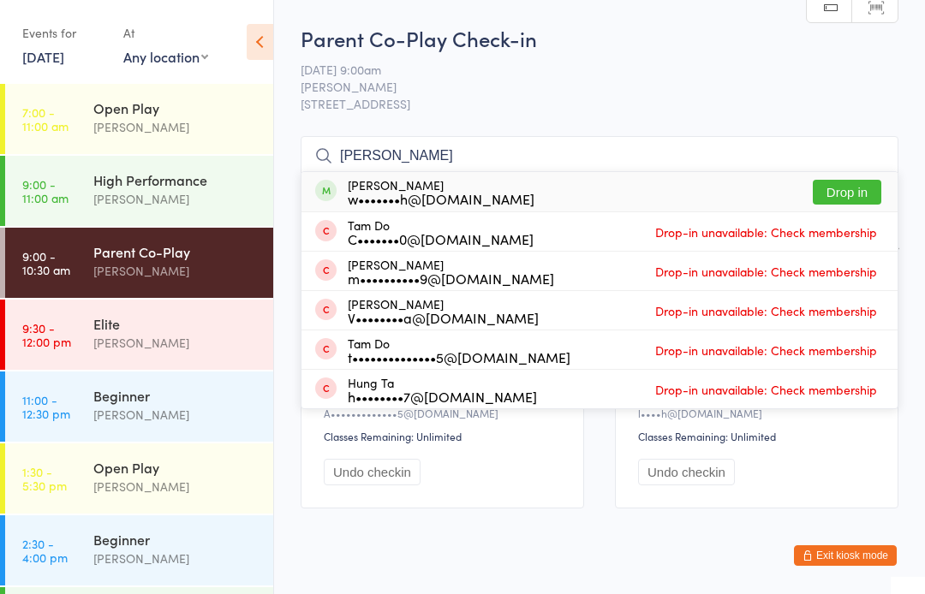
type input "[PERSON_NAME]"
click at [847, 187] on button "Drop in" at bounding box center [846, 192] width 68 height 25
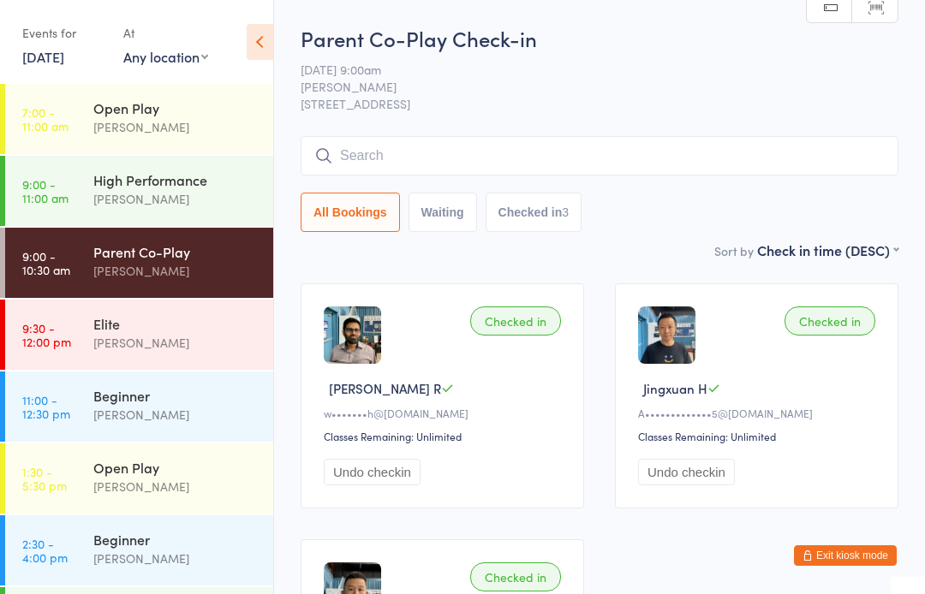
click at [209, 122] on div "[PERSON_NAME]" at bounding box center [175, 127] width 165 height 20
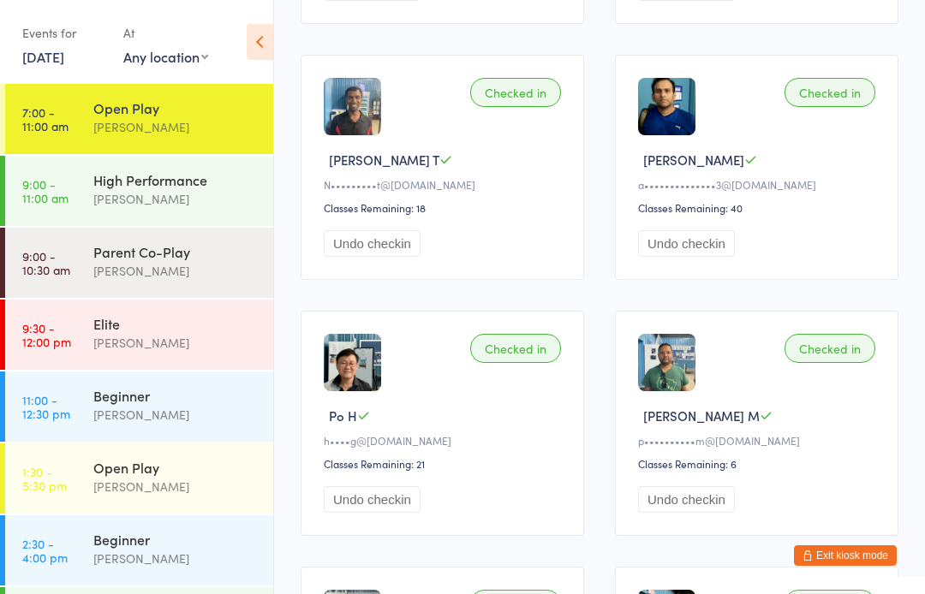
scroll to position [1760, 0]
